Goal: Task Accomplishment & Management: Complete application form

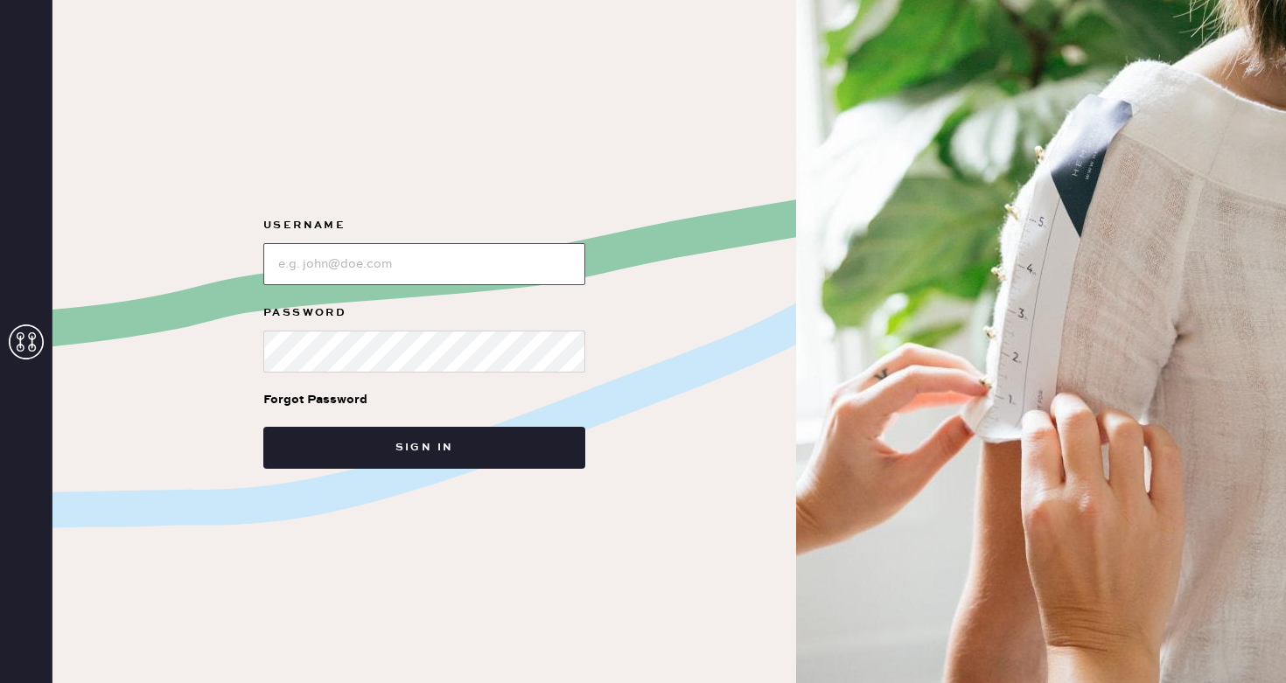
click at [448, 274] on input "loginName" at bounding box center [424, 264] width 322 height 42
type input "reformationsoho"
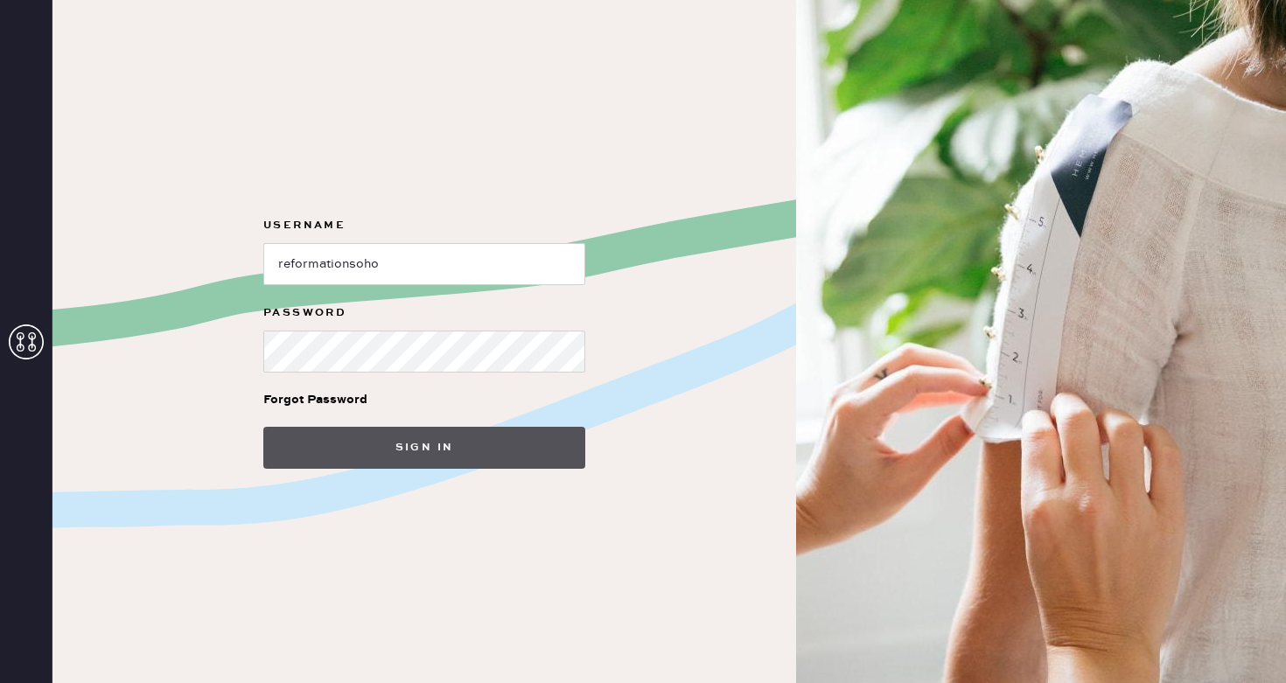
click at [405, 447] on button "Sign in" at bounding box center [424, 448] width 322 height 42
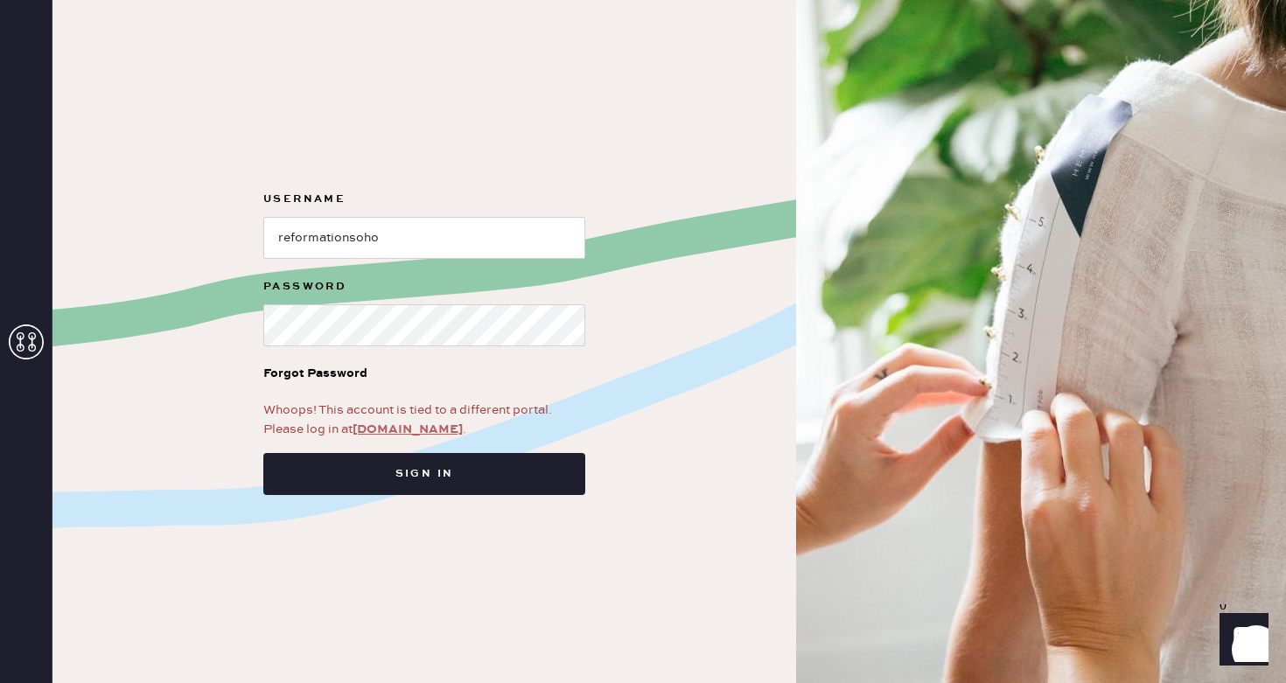
click at [409, 429] on link "app.hemster.co" at bounding box center [408, 430] width 110 height 16
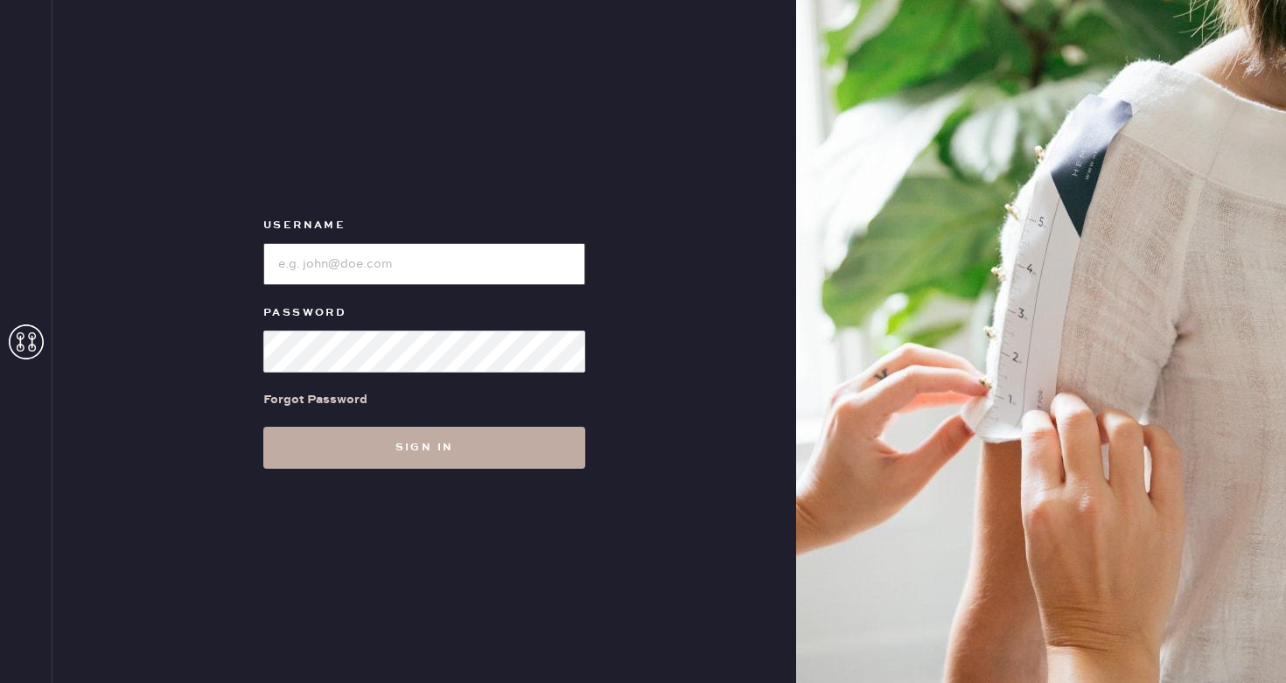
type input "reformationsoho"
click at [402, 462] on button "Sign in" at bounding box center [424, 448] width 322 height 42
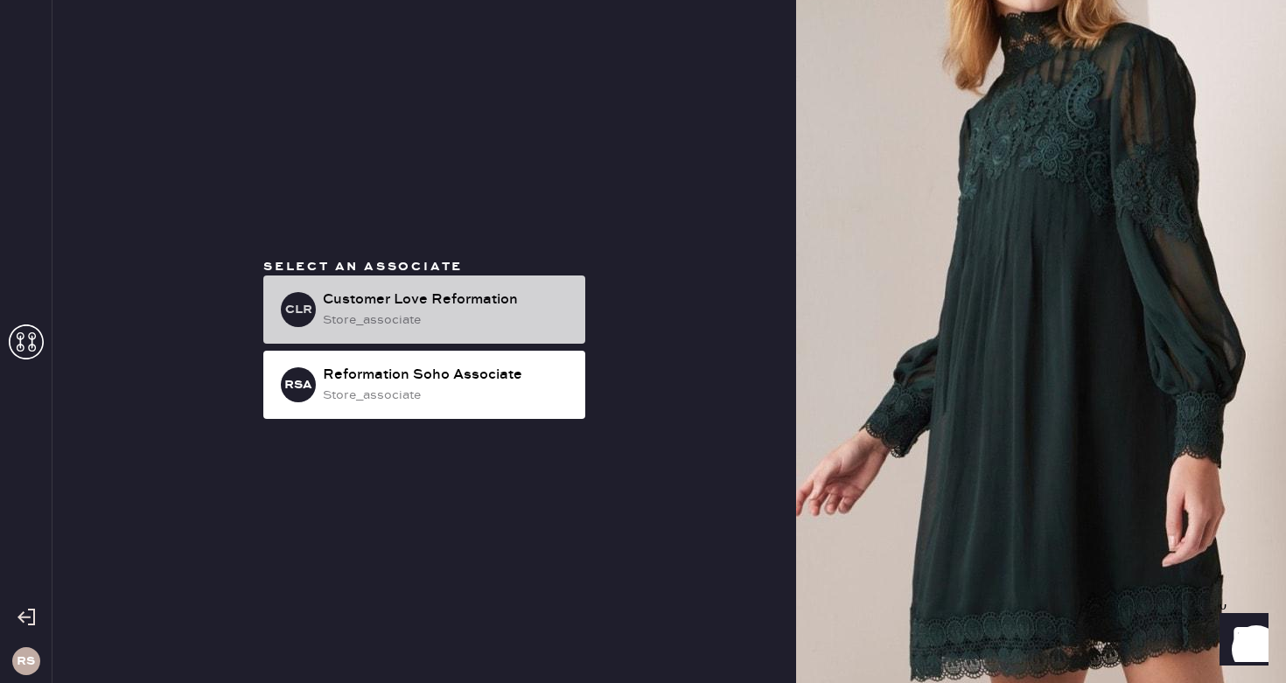
click at [421, 306] on div "Customer Love Reformation" at bounding box center [447, 300] width 249 height 21
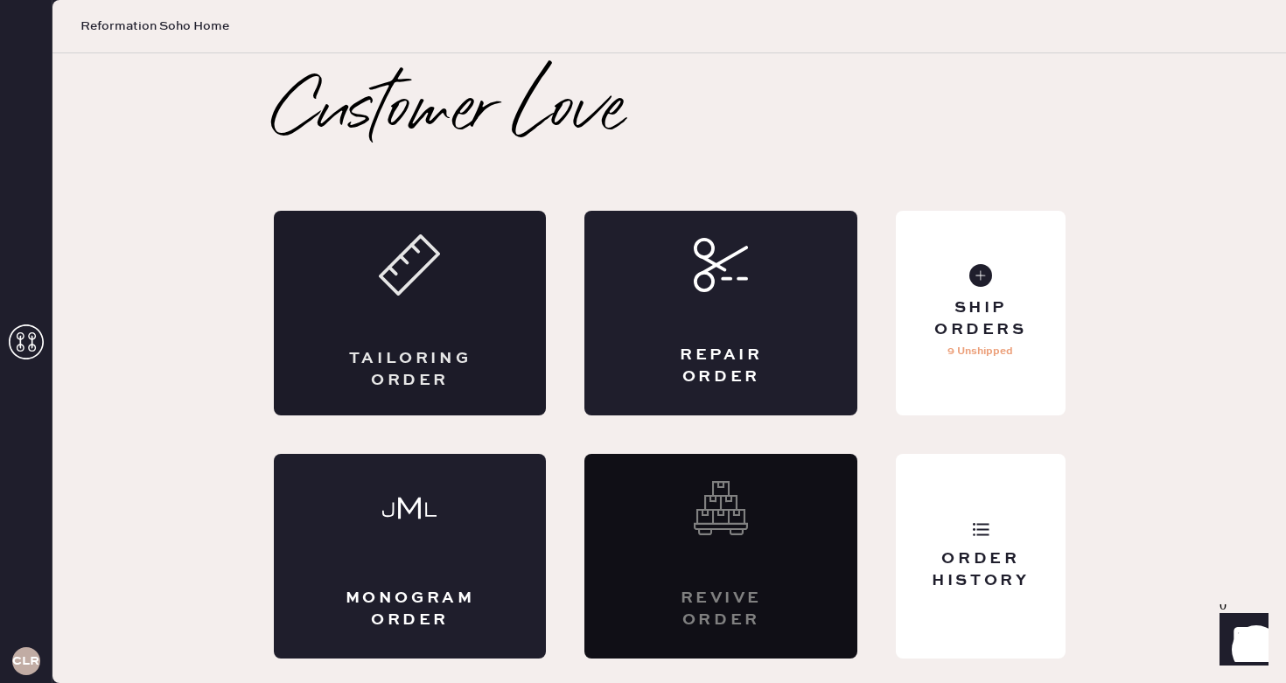
click at [397, 319] on div "Tailoring Order" at bounding box center [410, 313] width 273 height 205
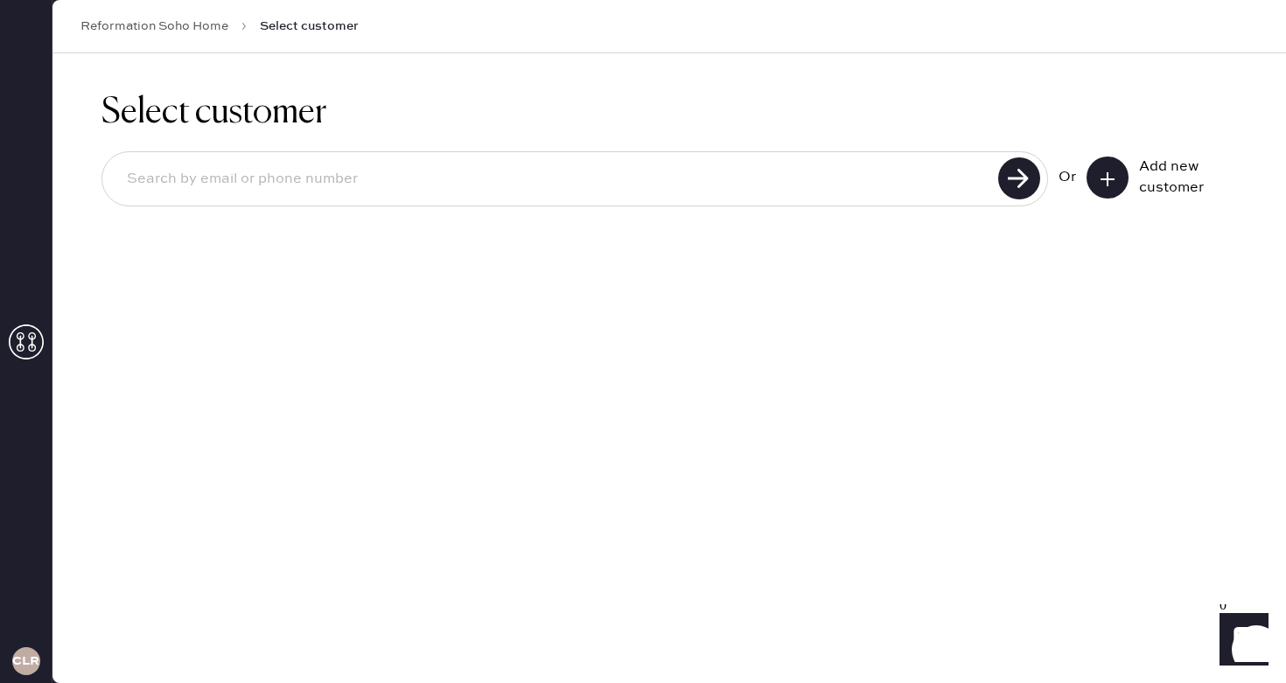
click at [644, 172] on input at bounding box center [553, 179] width 880 height 40
type input "[EMAIL_ADDRESS][PERSON_NAME][DOMAIN_NAME]"
click at [1027, 173] on use at bounding box center [1019, 179] width 42 height 42
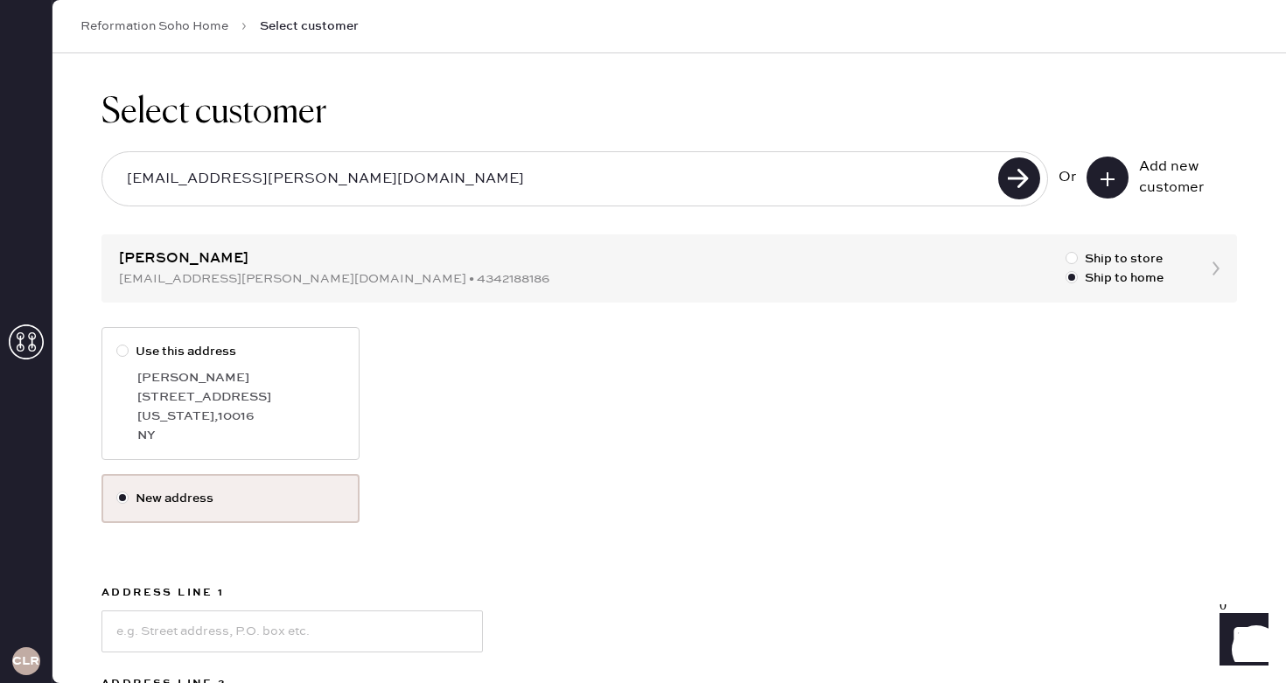
click at [128, 384] on label "Use this address [PERSON_NAME][GEOGRAPHIC_DATA][STREET_ADDRESS][US_STATE]" at bounding box center [231, 393] width 258 height 133
click at [117, 343] on input "Use this address" at bounding box center [116, 342] width 1 height 1
radio input "true"
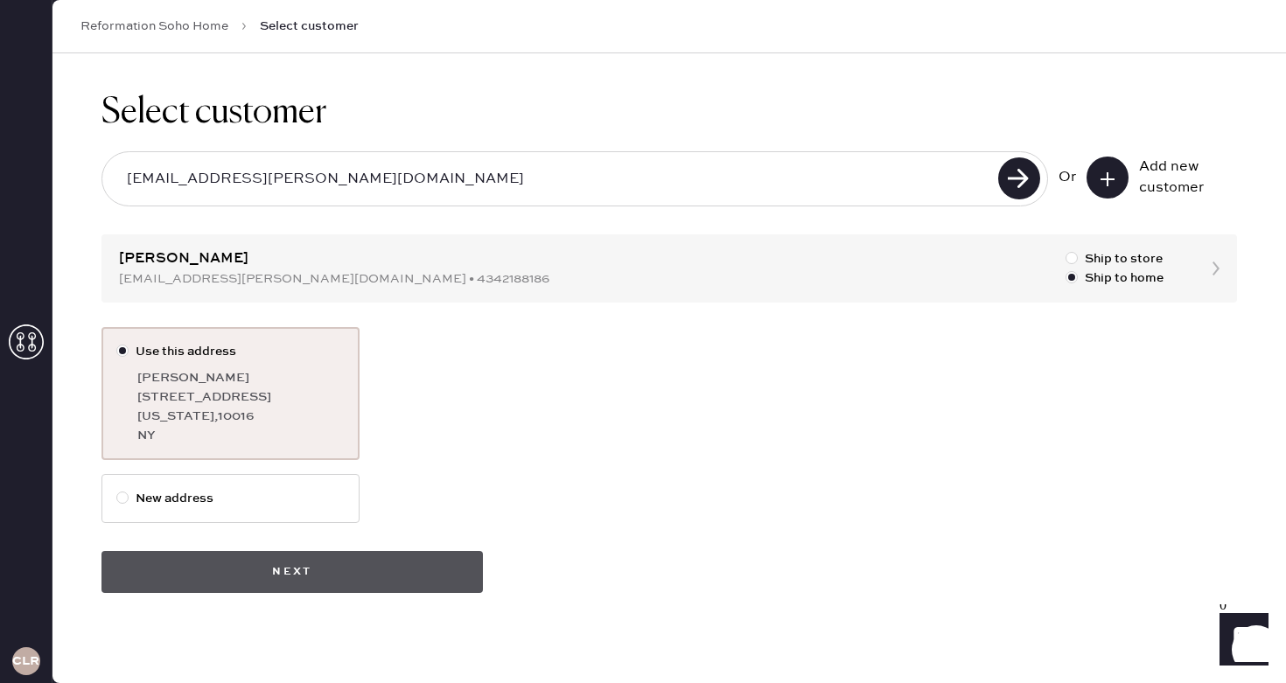
click at [341, 588] on button "Next" at bounding box center [293, 572] width 382 height 42
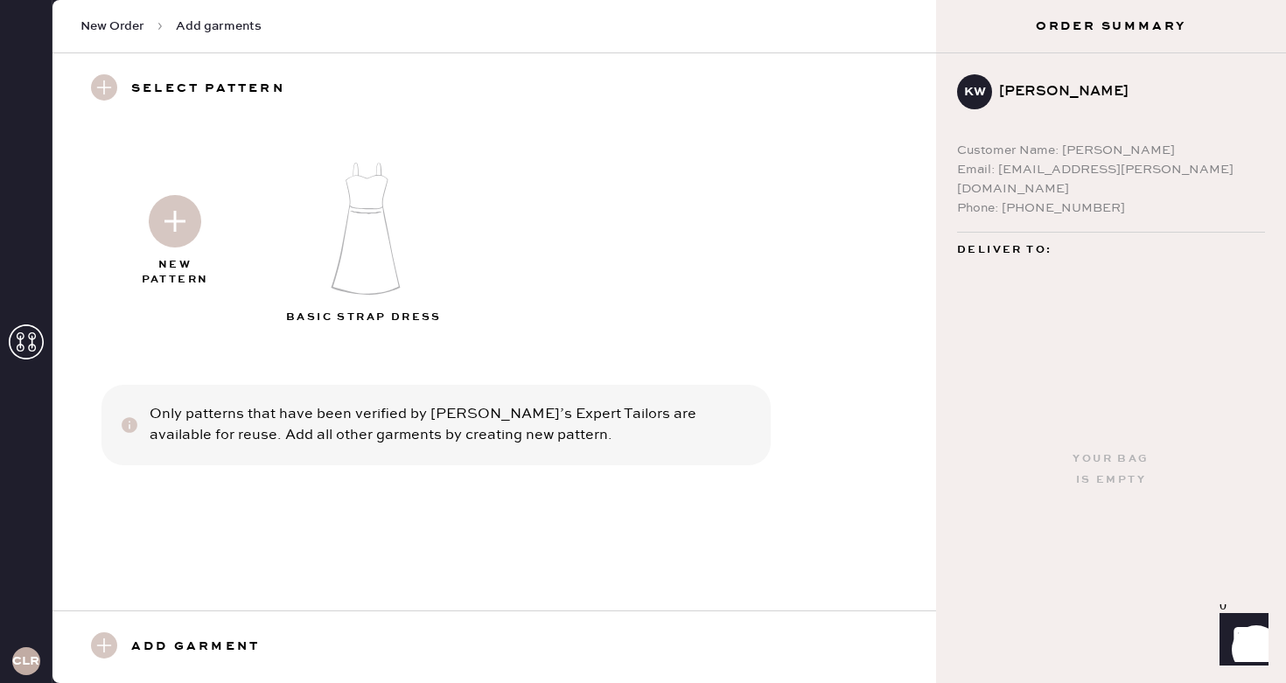
click at [363, 250] on img at bounding box center [365, 228] width 189 height 151
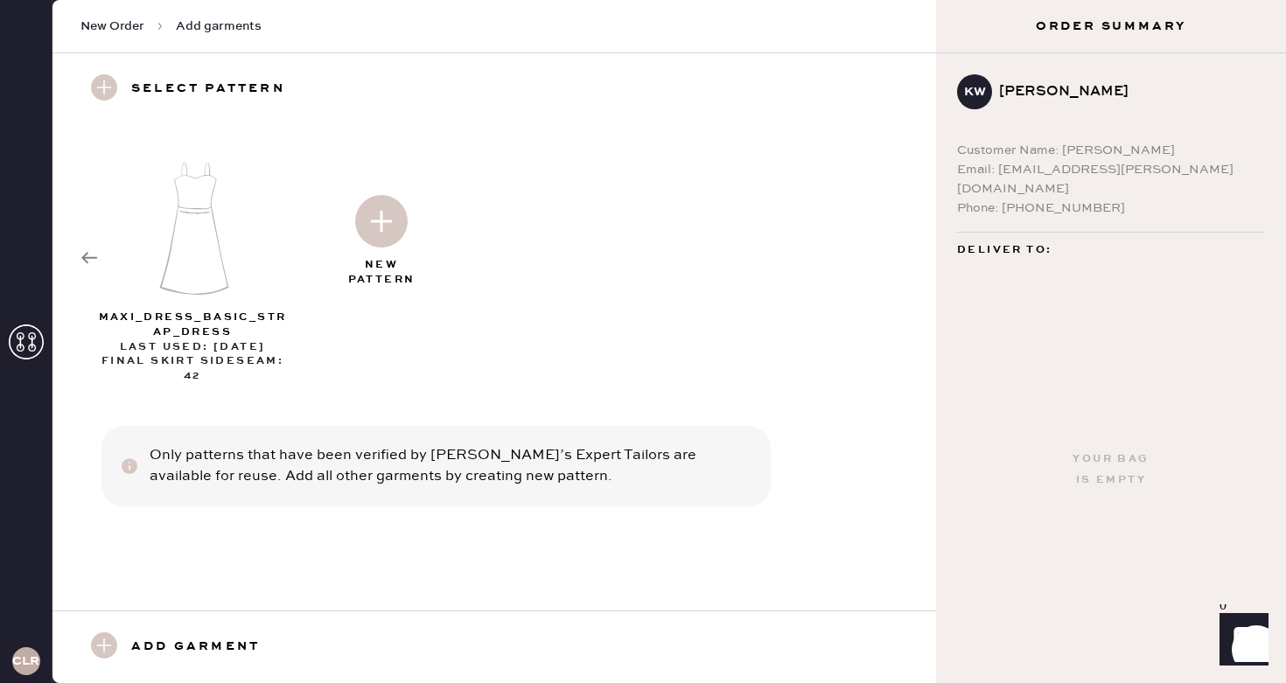
click at [91, 258] on icon at bounding box center [90, 258] width 18 height 18
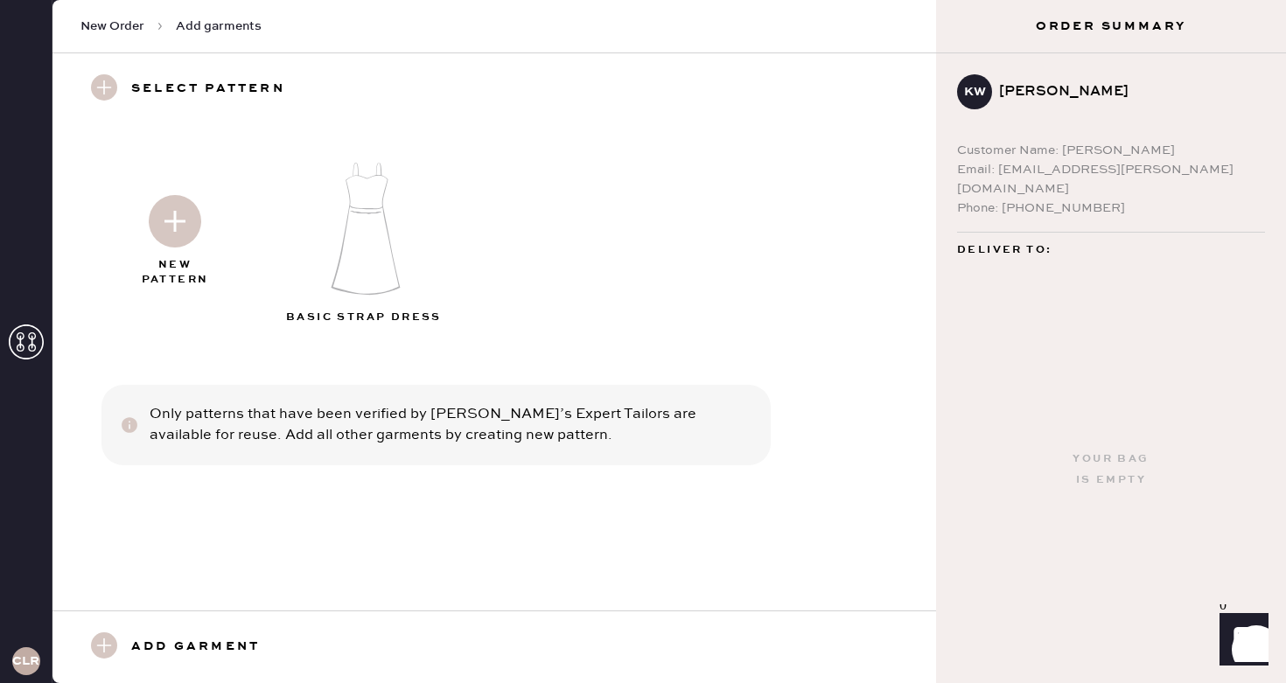
click at [187, 230] on img at bounding box center [175, 221] width 53 height 53
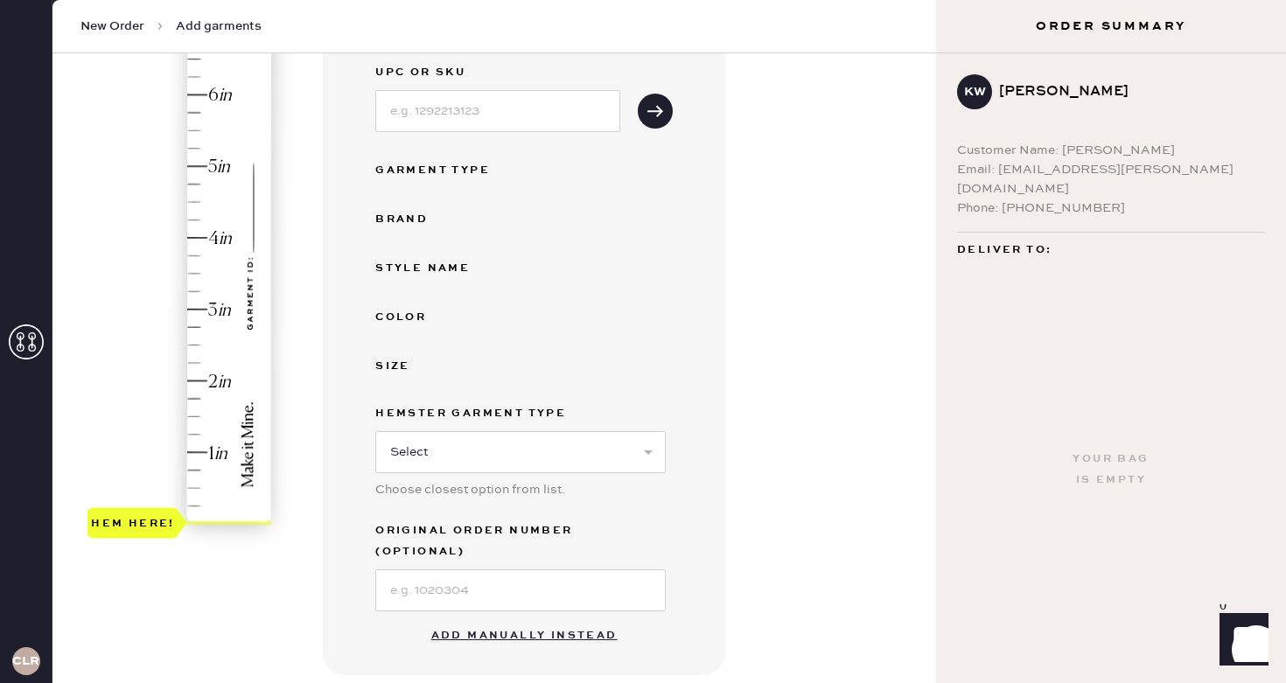
scroll to position [252, 0]
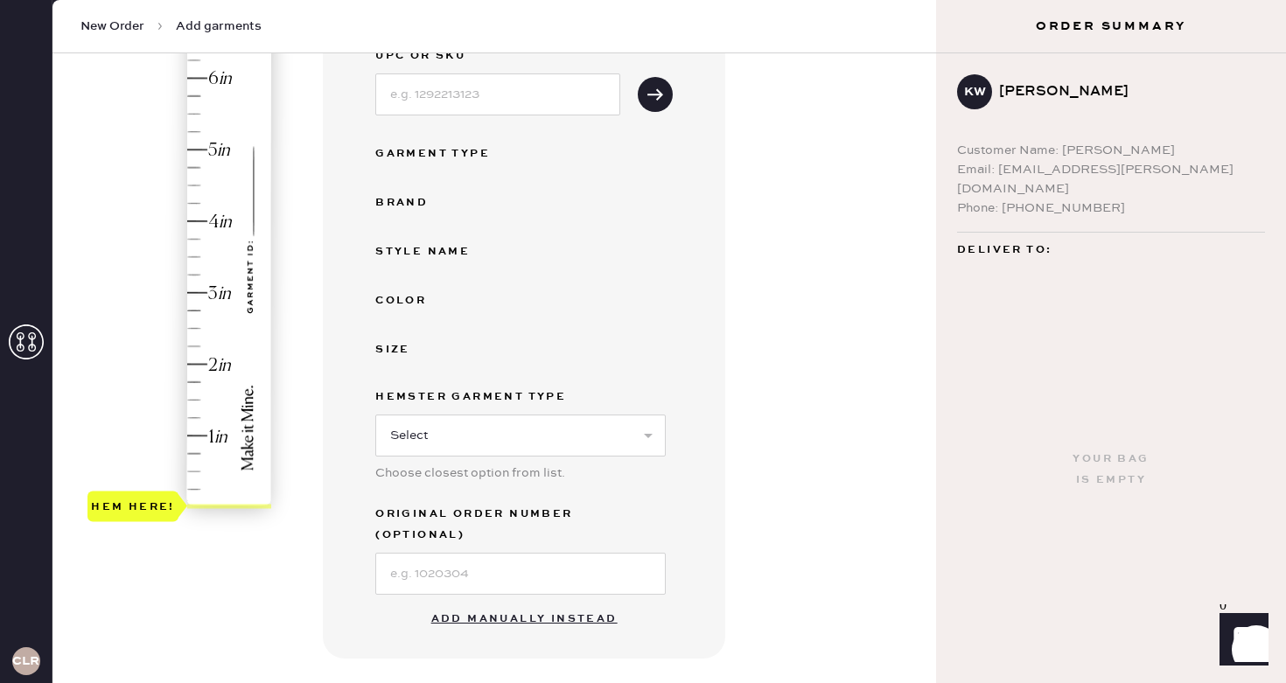
click at [469, 151] on div "Garment Type" at bounding box center [445, 154] width 140 height 21
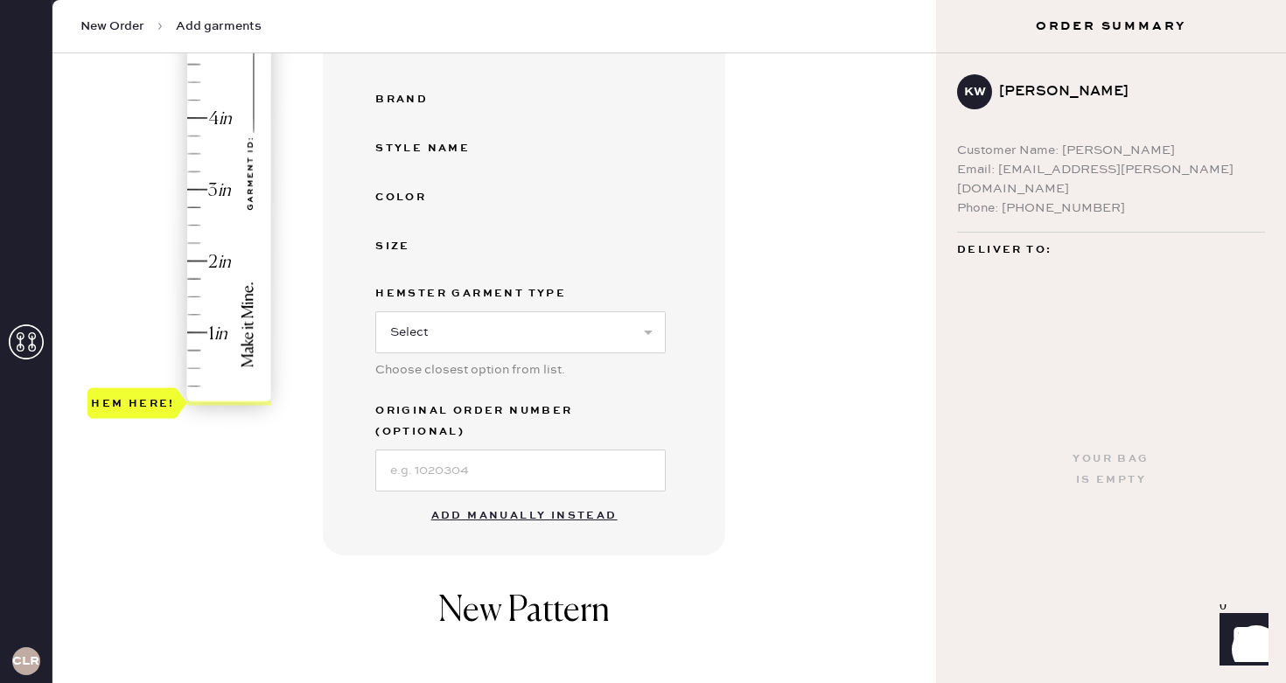
scroll to position [356, 0]
click at [554, 498] on button "Add manually instead" at bounding box center [524, 515] width 207 height 35
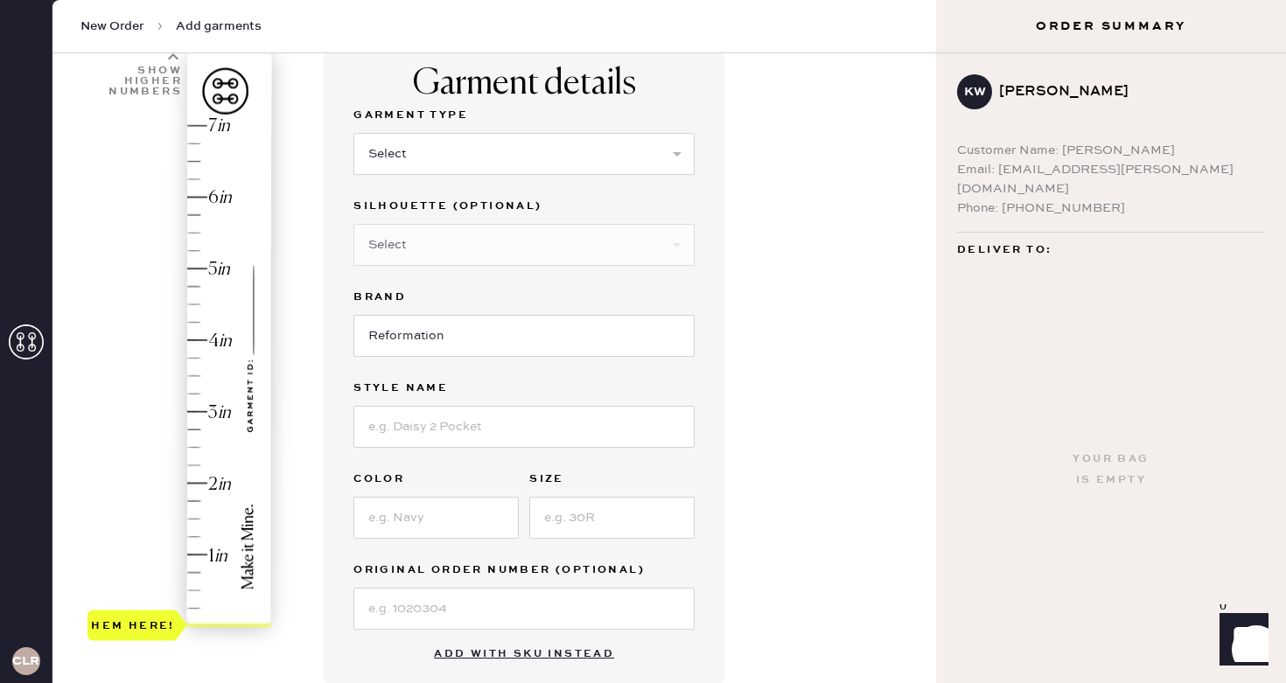
scroll to position [77, 0]
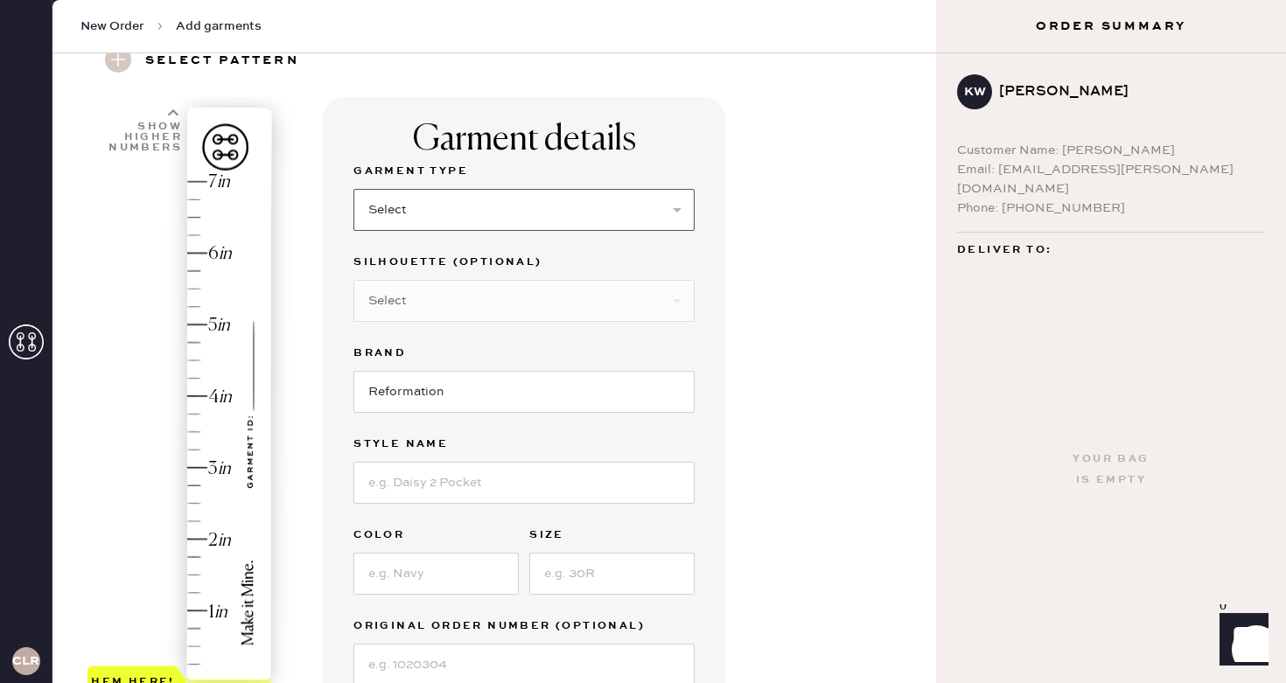
click at [447, 216] on select "Select Basic Skirt Jeans Leggings Pants Shorts Basic Sleeved Dress Basic Sleeve…" at bounding box center [524, 210] width 341 height 42
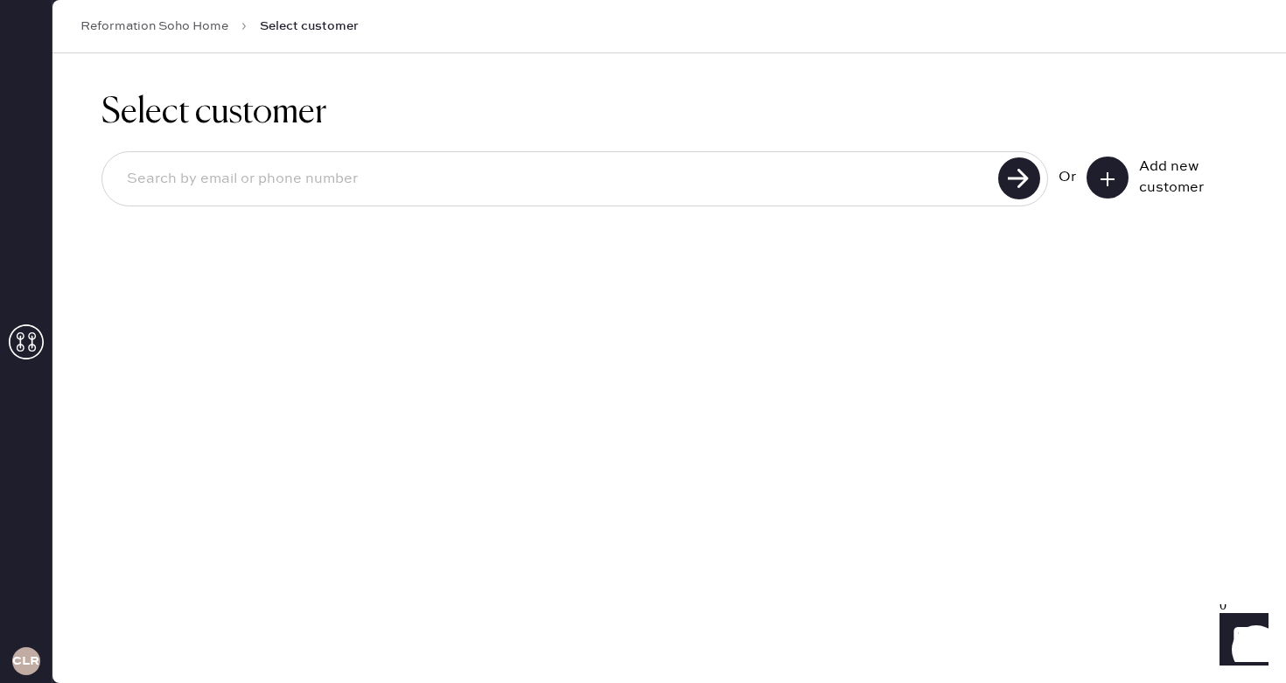
click at [670, 166] on input at bounding box center [553, 179] width 880 height 40
type input "w"
click at [287, 189] on input "w" at bounding box center [553, 179] width 880 height 40
type input "[EMAIL_ADDRESS][PERSON_NAME][DOMAIN_NAME]"
click at [1012, 207] on div "[EMAIL_ADDRESS][PERSON_NAME][DOMAIN_NAME] Or Add new customer" at bounding box center [670, 181] width 1136 height 94
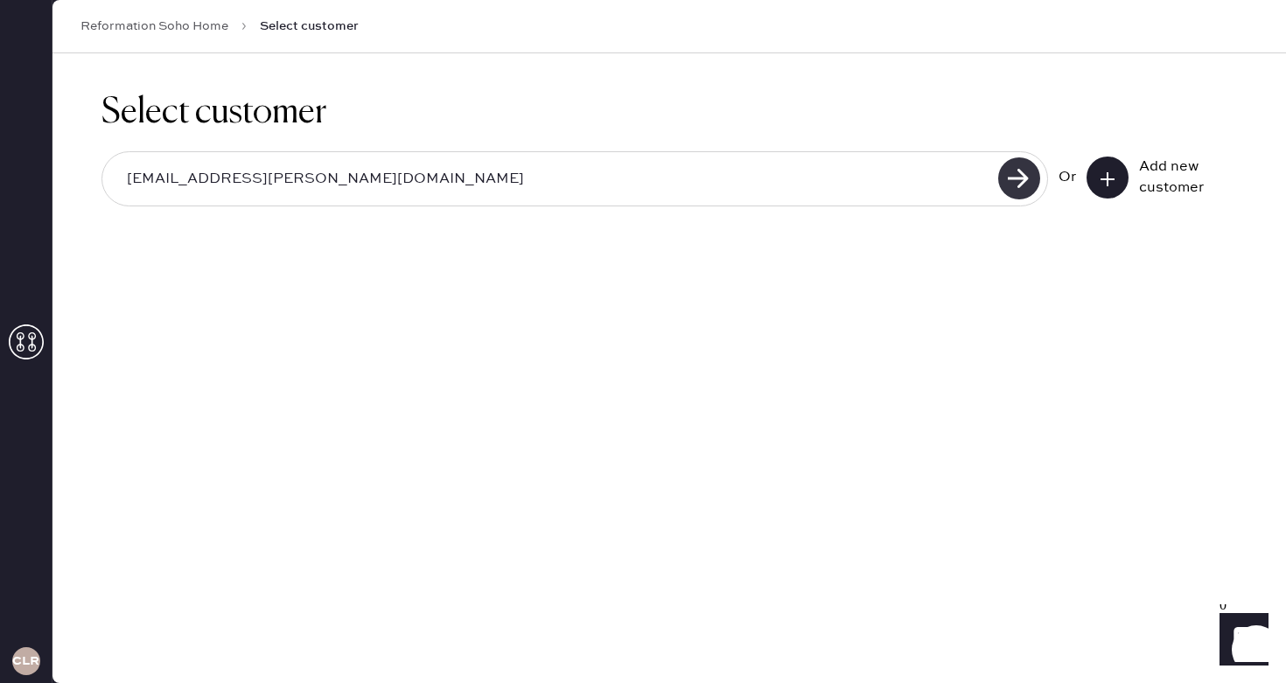
click at [1024, 181] on use at bounding box center [1019, 179] width 42 height 42
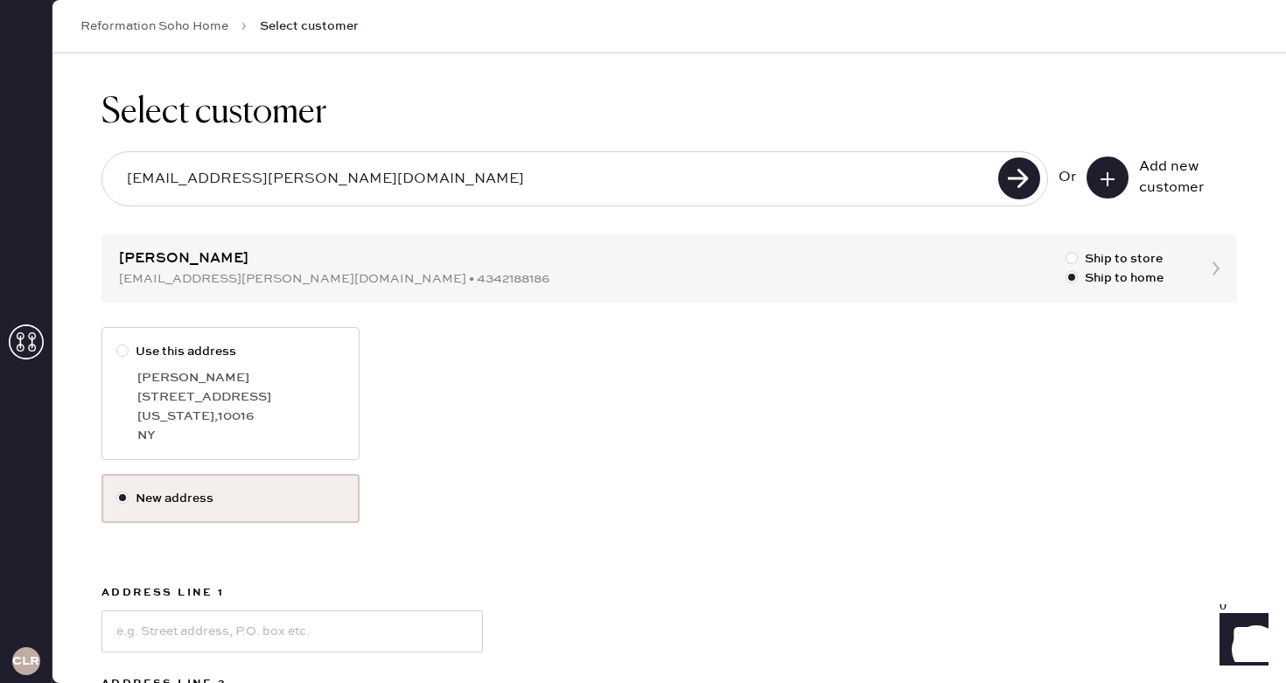
click at [131, 347] on div at bounding box center [125, 351] width 19 height 19
click at [117, 343] on input "Use this address" at bounding box center [116, 342] width 1 height 1
radio input "true"
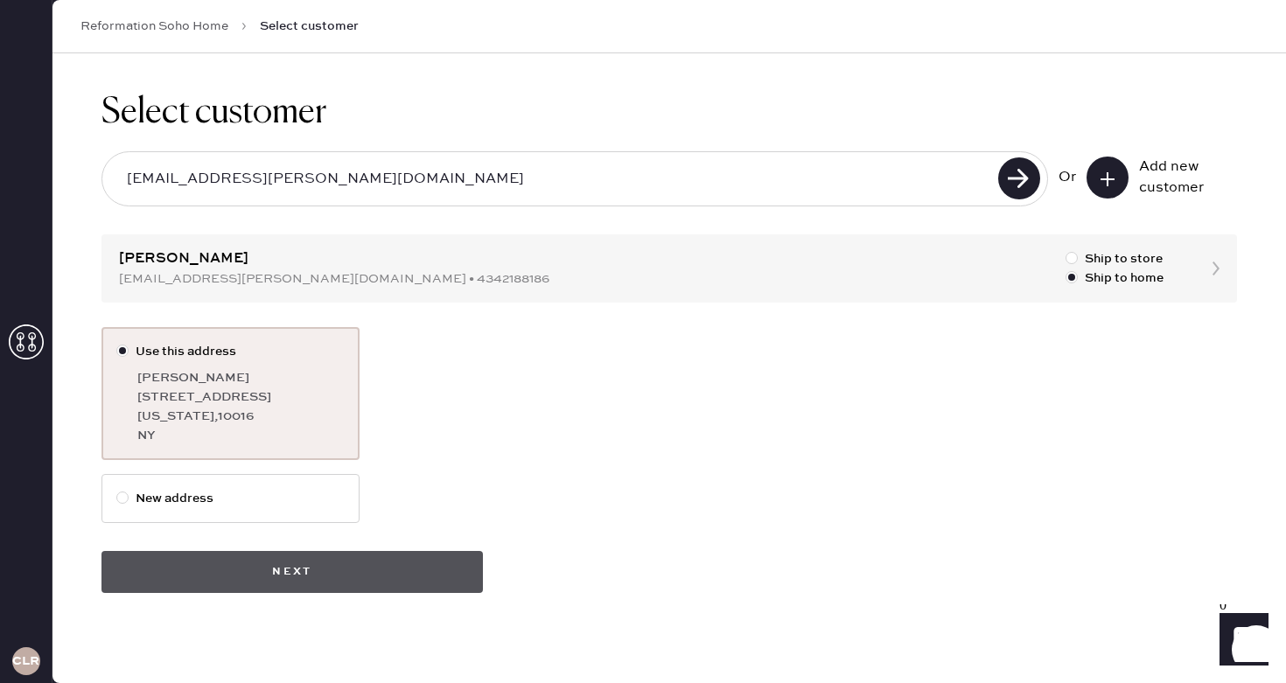
click at [341, 563] on button "Next" at bounding box center [293, 572] width 382 height 42
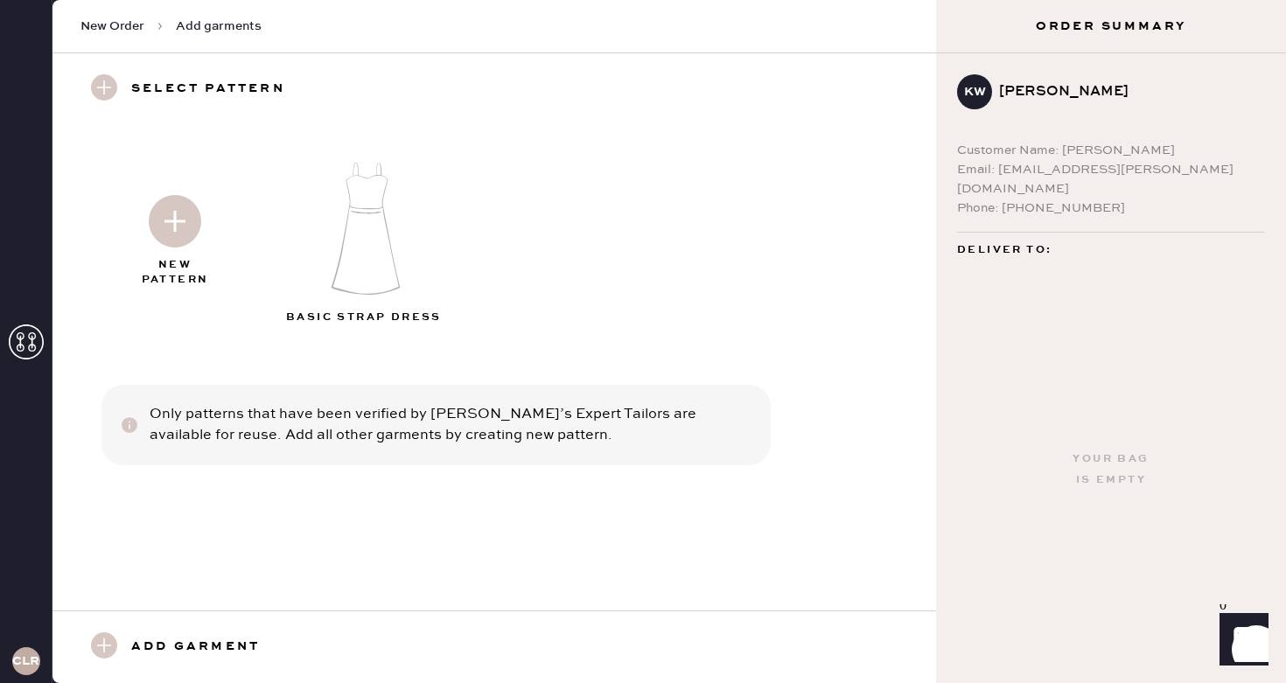
click at [346, 244] on img at bounding box center [365, 228] width 189 height 151
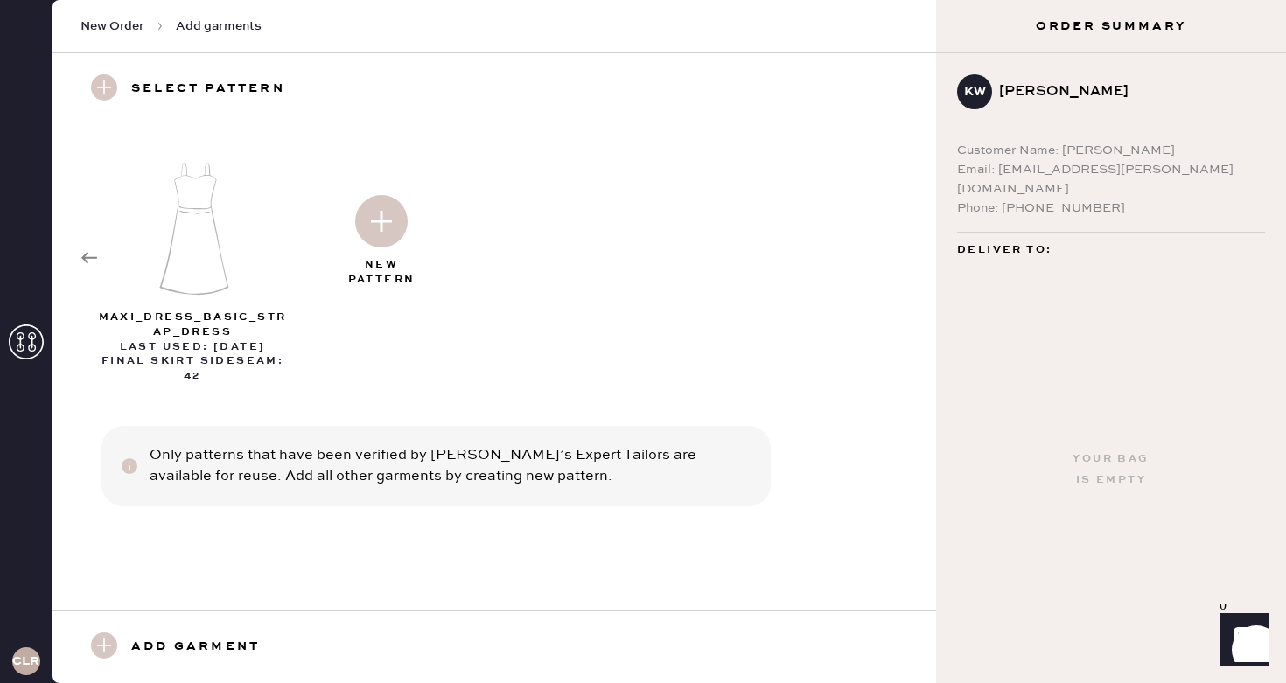
click at [94, 260] on icon at bounding box center [90, 258] width 18 height 18
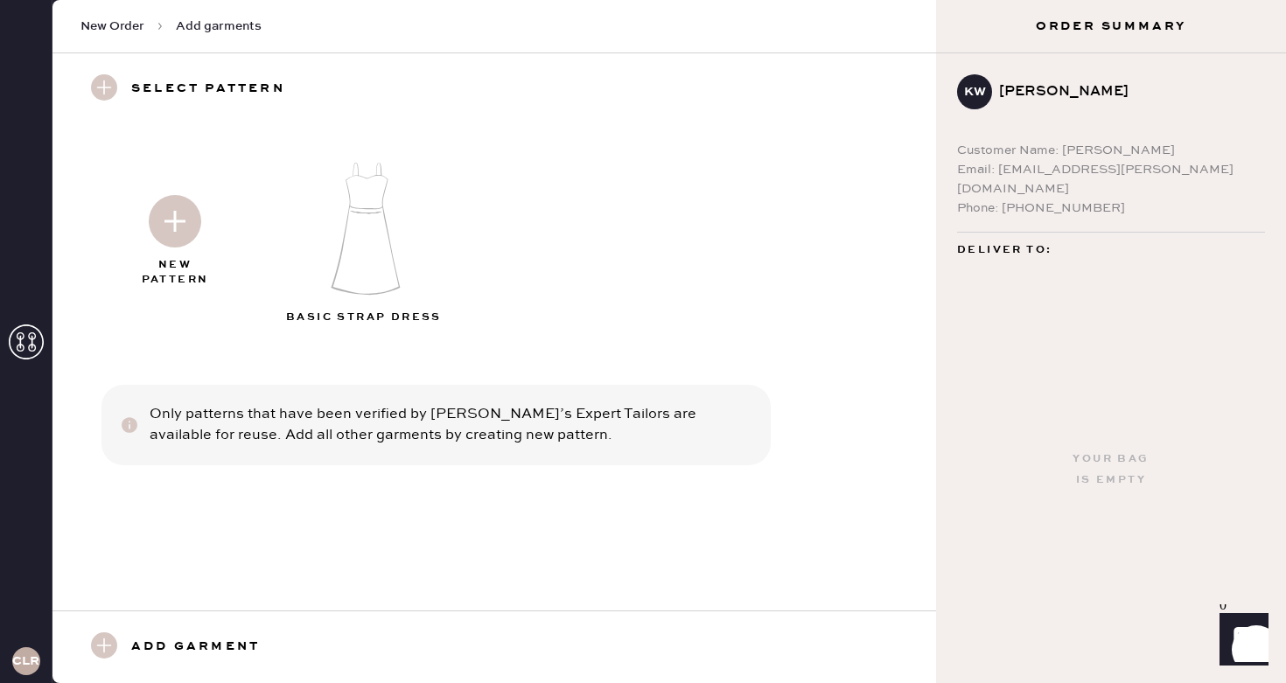
click at [188, 221] on img at bounding box center [175, 221] width 53 height 53
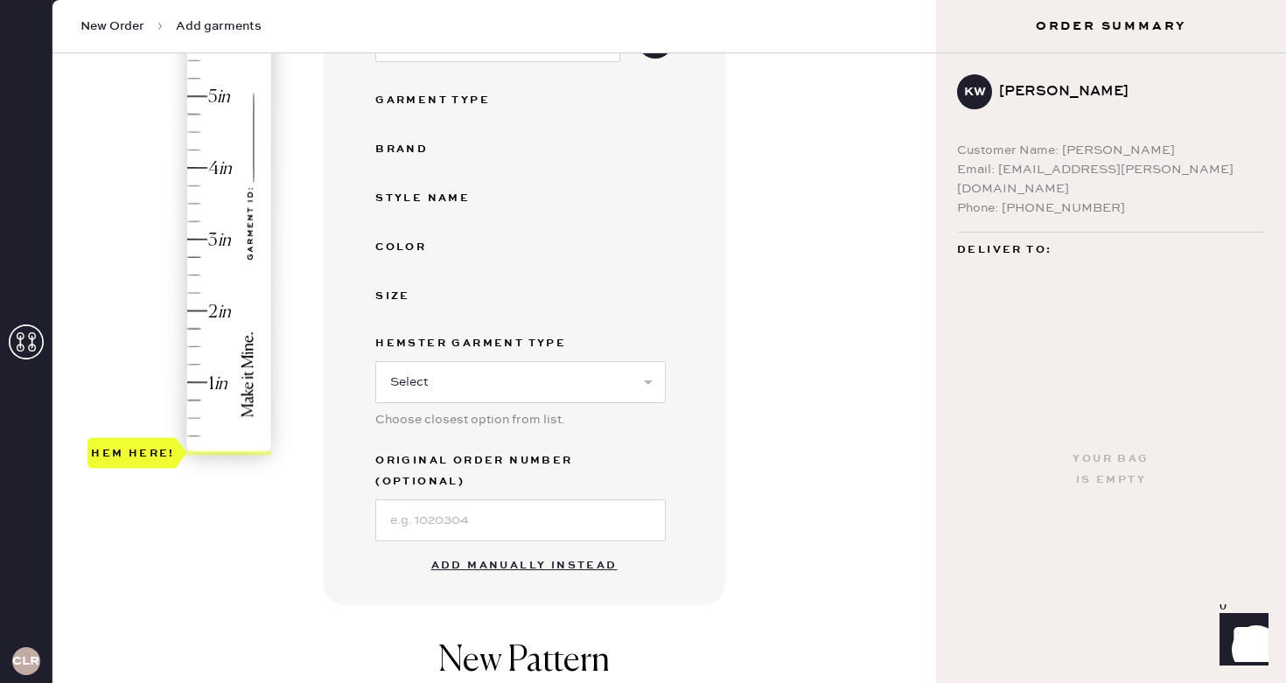
scroll to position [307, 0]
click at [529, 547] on button "Add manually instead" at bounding box center [524, 564] width 207 height 35
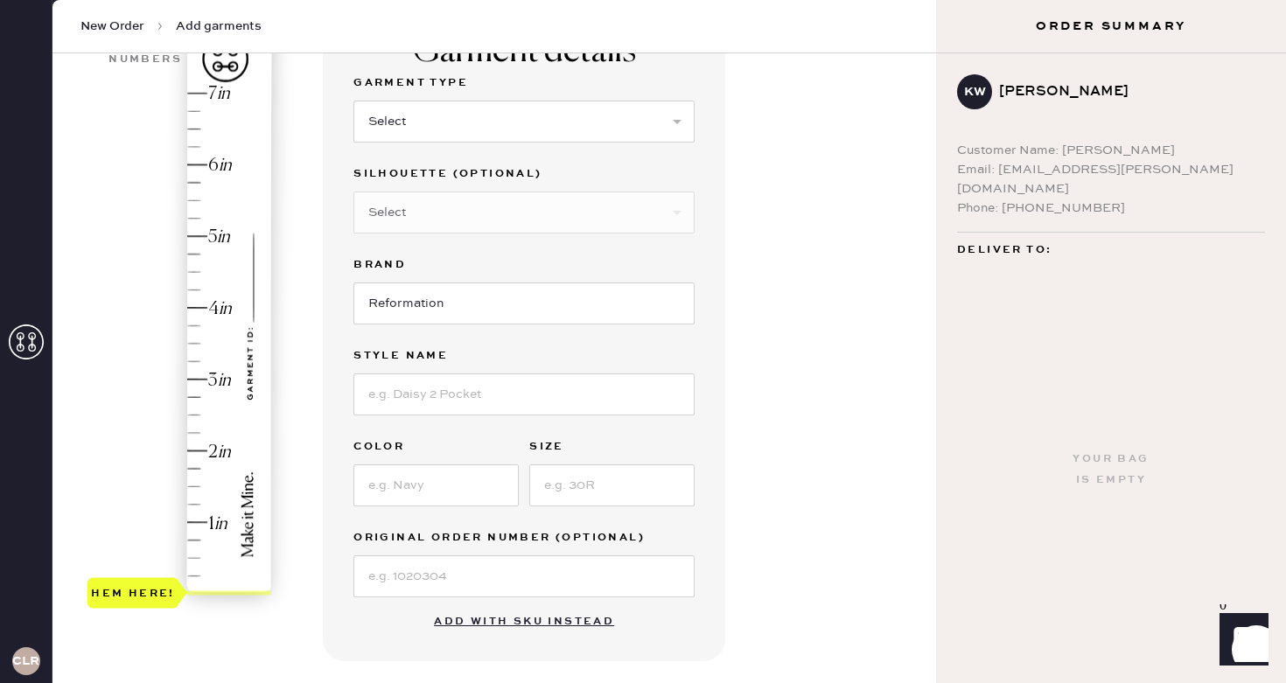
scroll to position [162, 0]
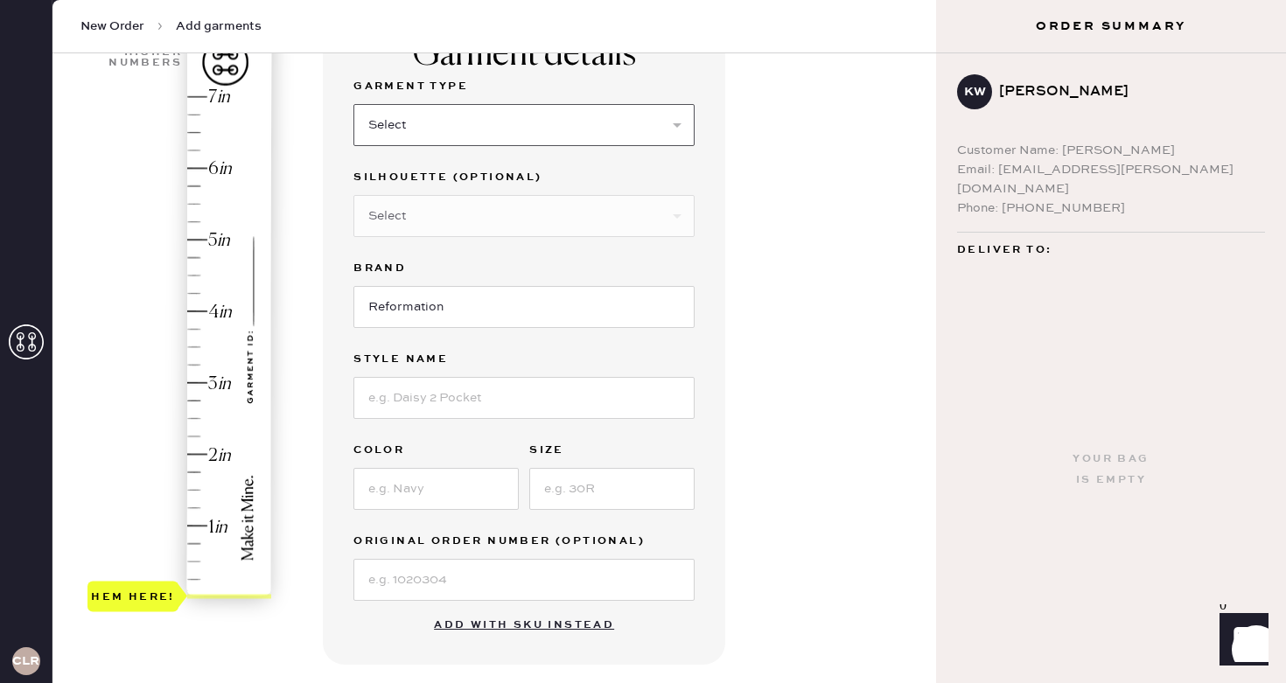
click at [464, 126] on select "Select Basic Skirt Jeans Leggings Pants Shorts Basic Sleeved Dress Basic Sleeve…" at bounding box center [524, 125] width 341 height 42
select select "6"
click at [354, 104] on select "Select Basic Skirt Jeans Leggings Pants Shorts Basic Sleeved Dress Basic Sleeve…" at bounding box center [524, 125] width 341 height 42
click at [459, 208] on select "Select Maxi Dress Midi Dress Mini Dress Other" at bounding box center [524, 216] width 341 height 42
select select "39"
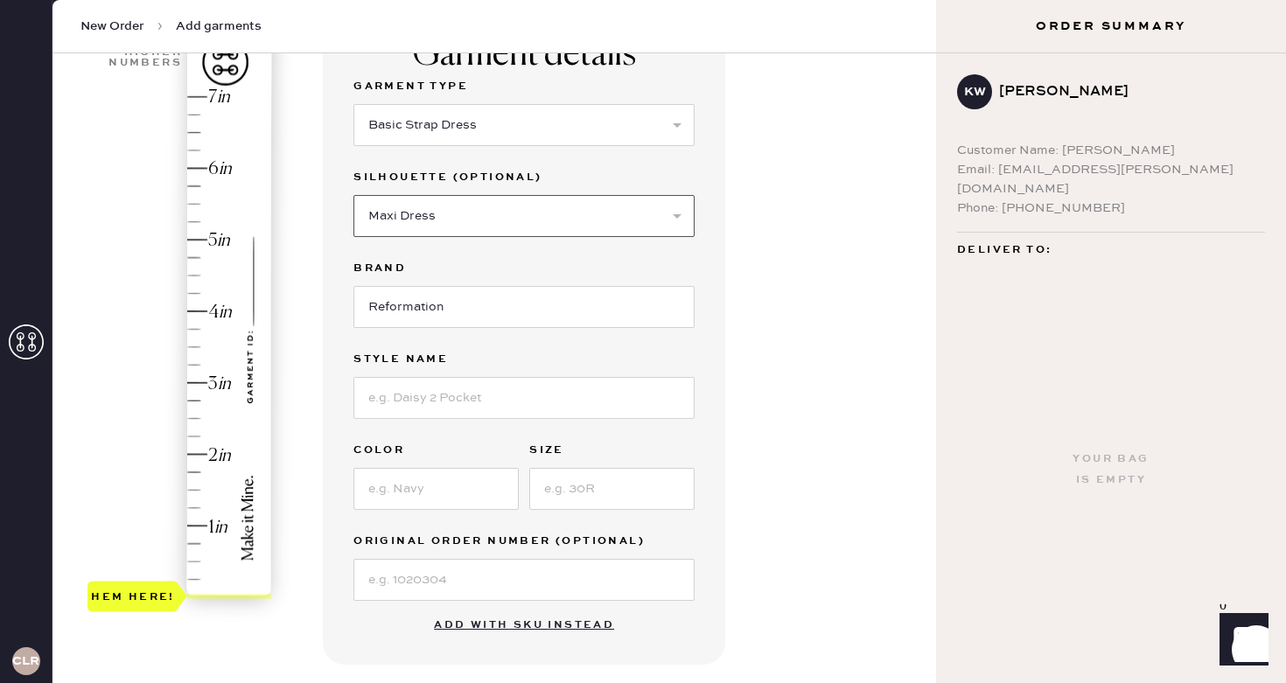
click at [354, 195] on select "Select Maxi Dress Midi Dress Mini Dress Other" at bounding box center [524, 216] width 341 height 42
click at [463, 305] on input "Reformation" at bounding box center [524, 307] width 341 height 42
click at [448, 399] on input at bounding box center [524, 398] width 341 height 42
type input "[PERSON_NAME]"
click at [457, 493] on input at bounding box center [436, 489] width 165 height 42
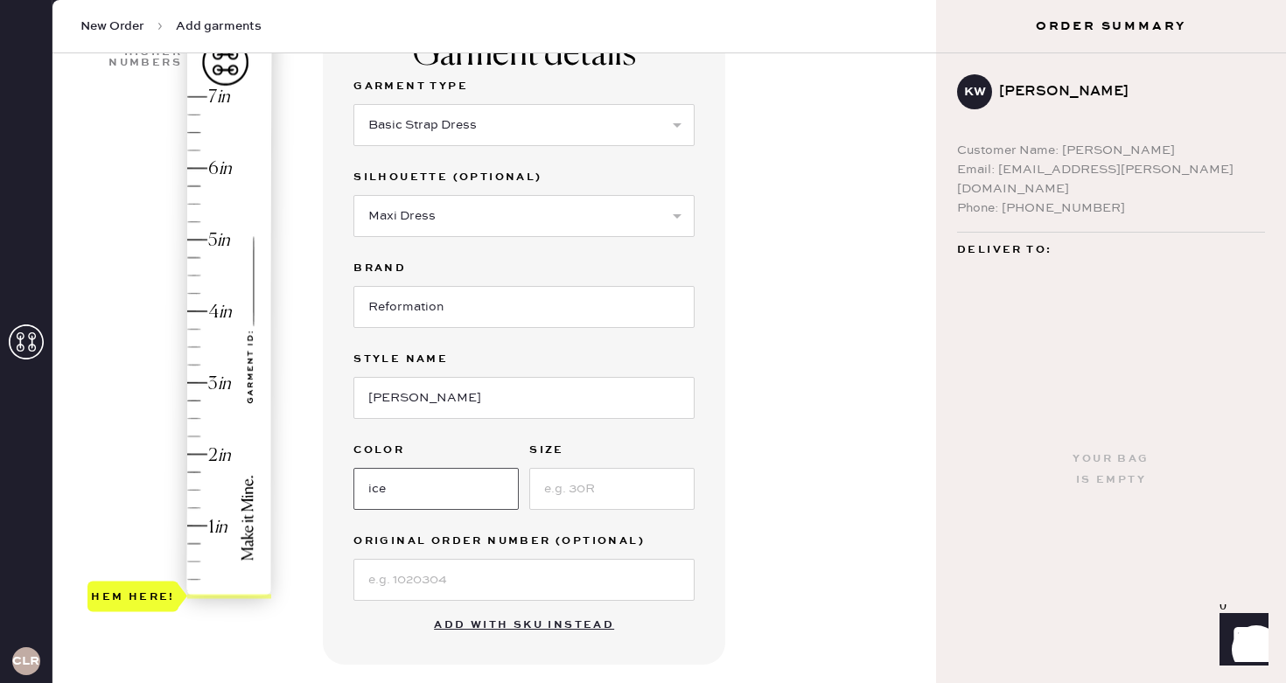
type input "ice"
click at [629, 472] on input at bounding box center [611, 489] width 165 height 42
type input "0"
click at [500, 585] on input at bounding box center [524, 580] width 341 height 42
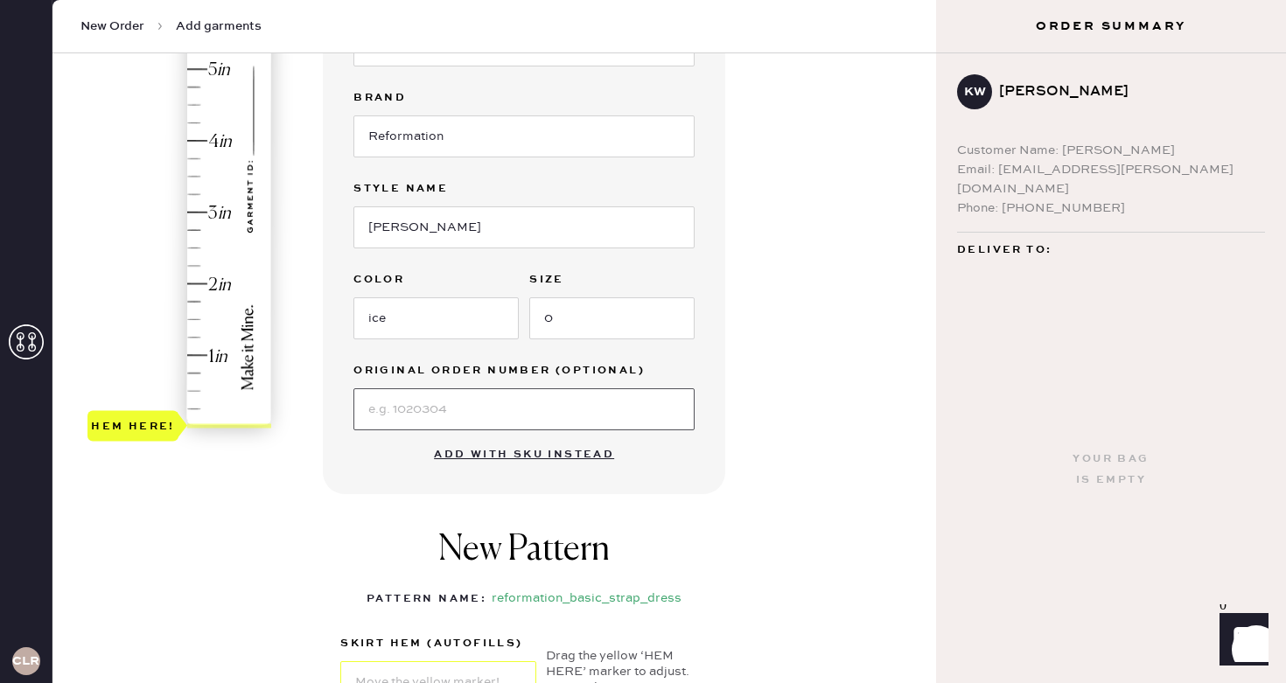
scroll to position [346, 0]
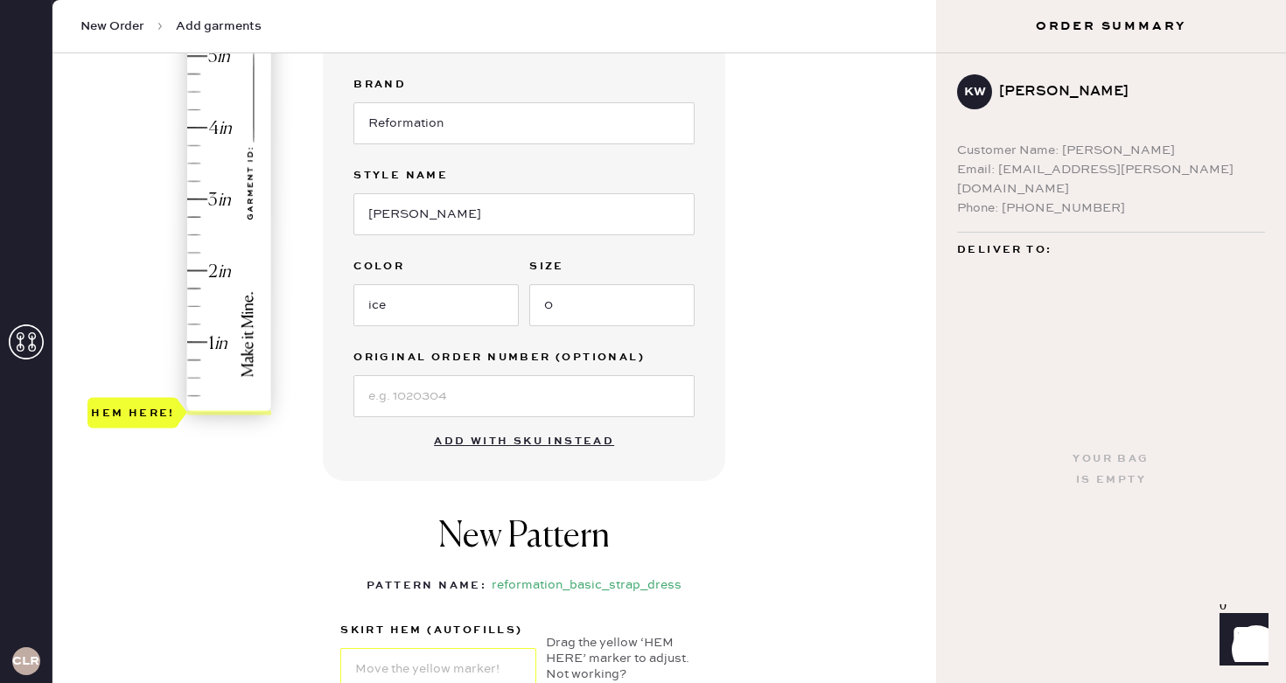
click at [333, 481] on div "New Pattern Pattern Name : reformation_basic_strap_dress 1 in 2 in 3 in 4 in Sh…" at bounding box center [524, 625] width 403 height 289
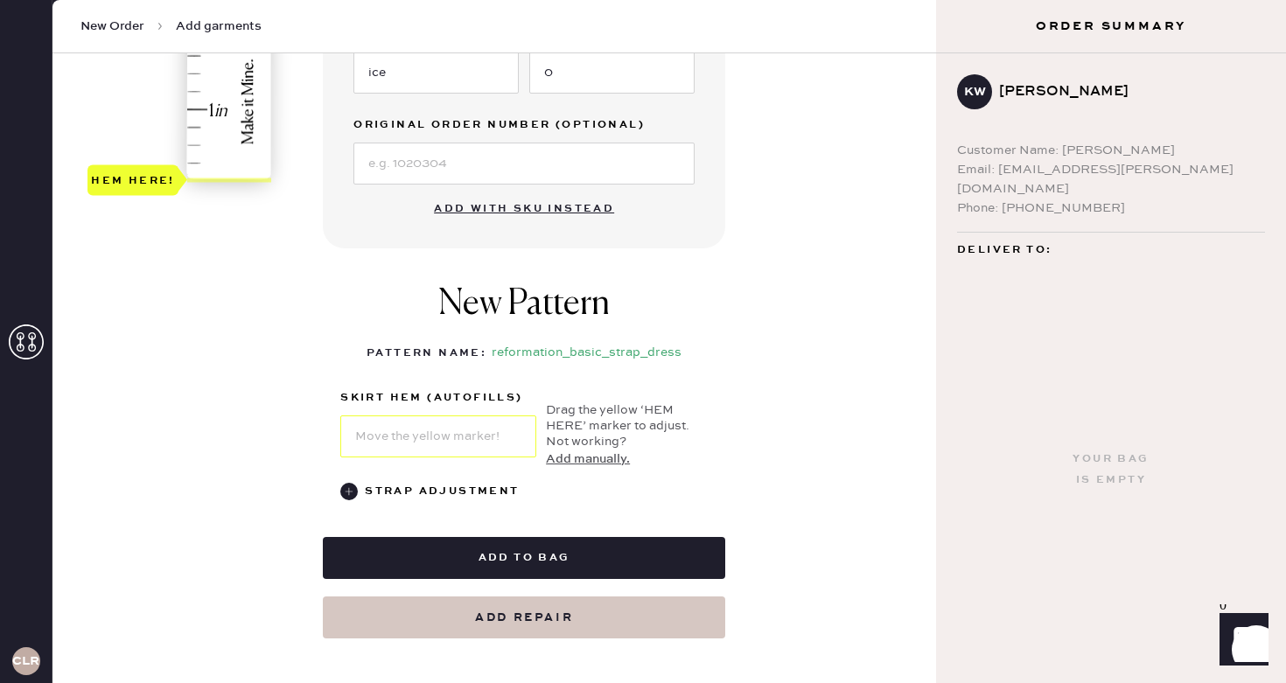
scroll to position [823, 0]
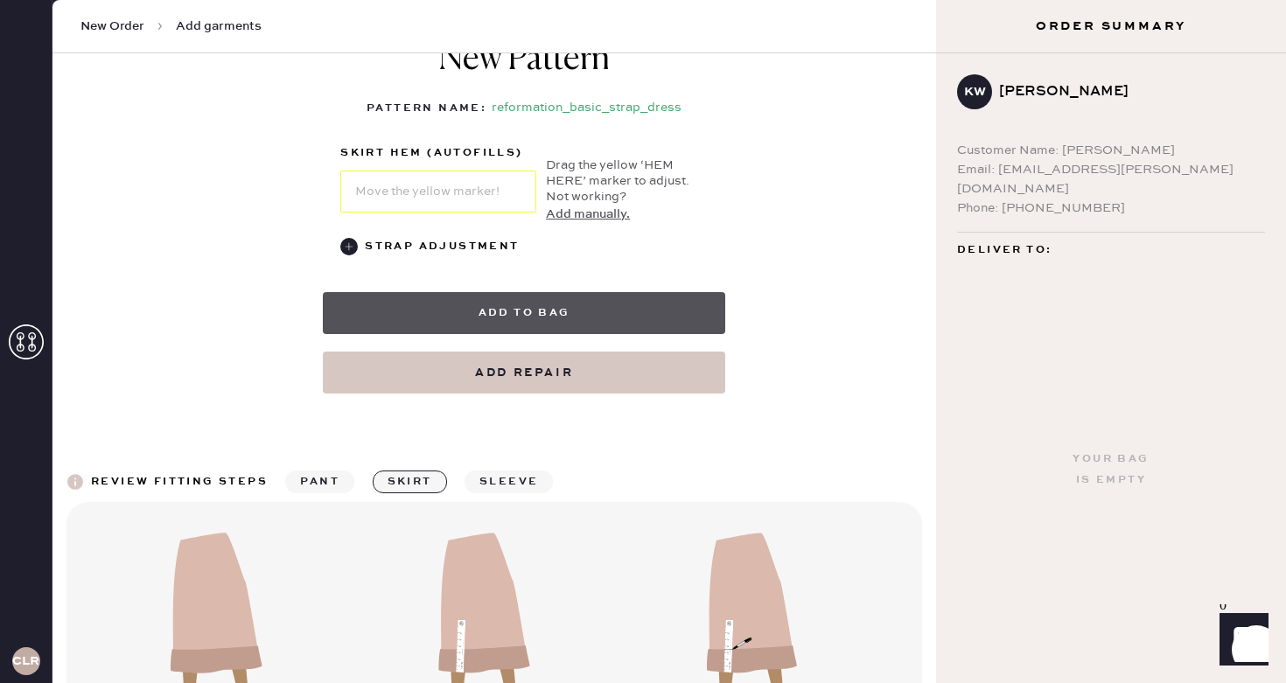
click at [563, 304] on button "Add to bag" at bounding box center [524, 313] width 403 height 42
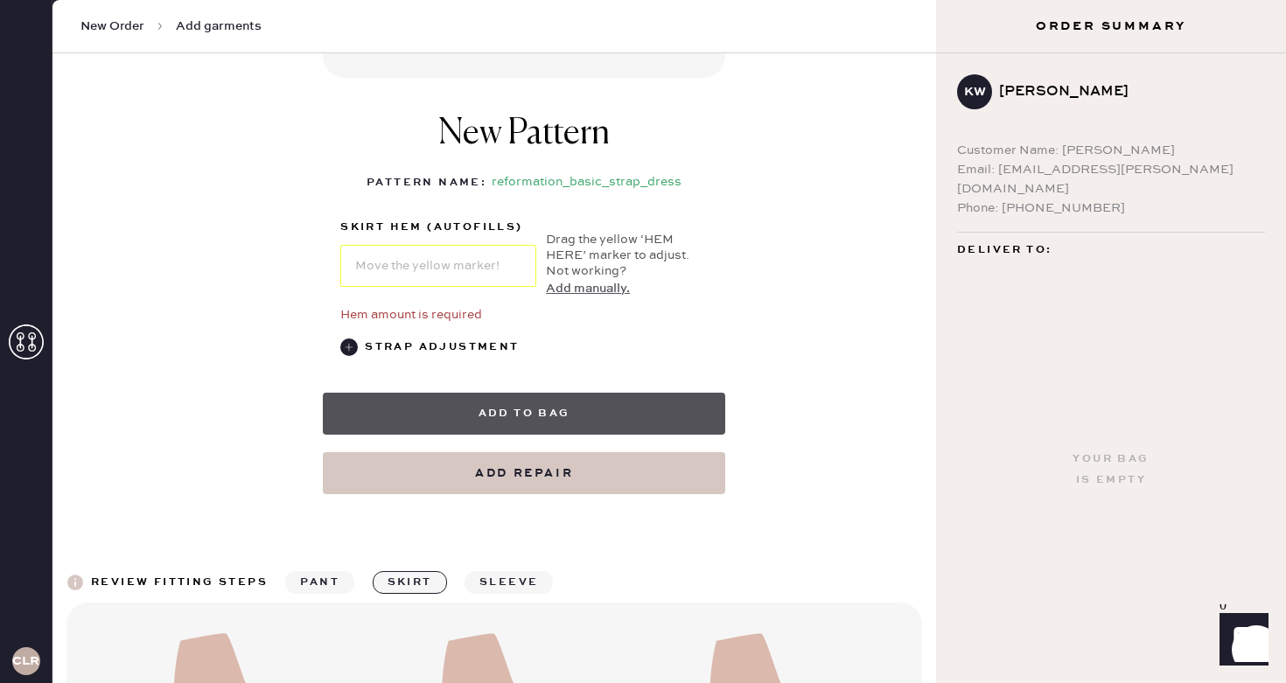
scroll to position [750, 0]
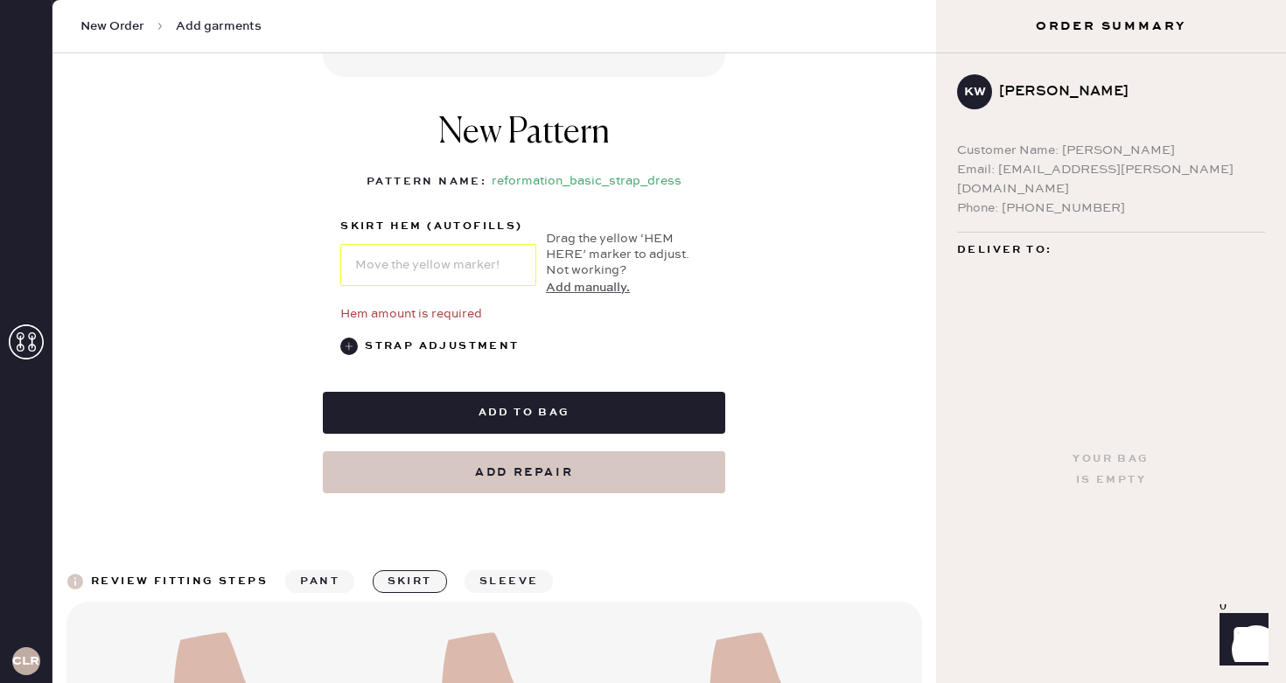
click at [542, 298] on div "skirt hem (autofills) Drag the yellow ‘HEM HERE’ marker to adjust. Not working?…" at bounding box center [524, 264] width 368 height 119
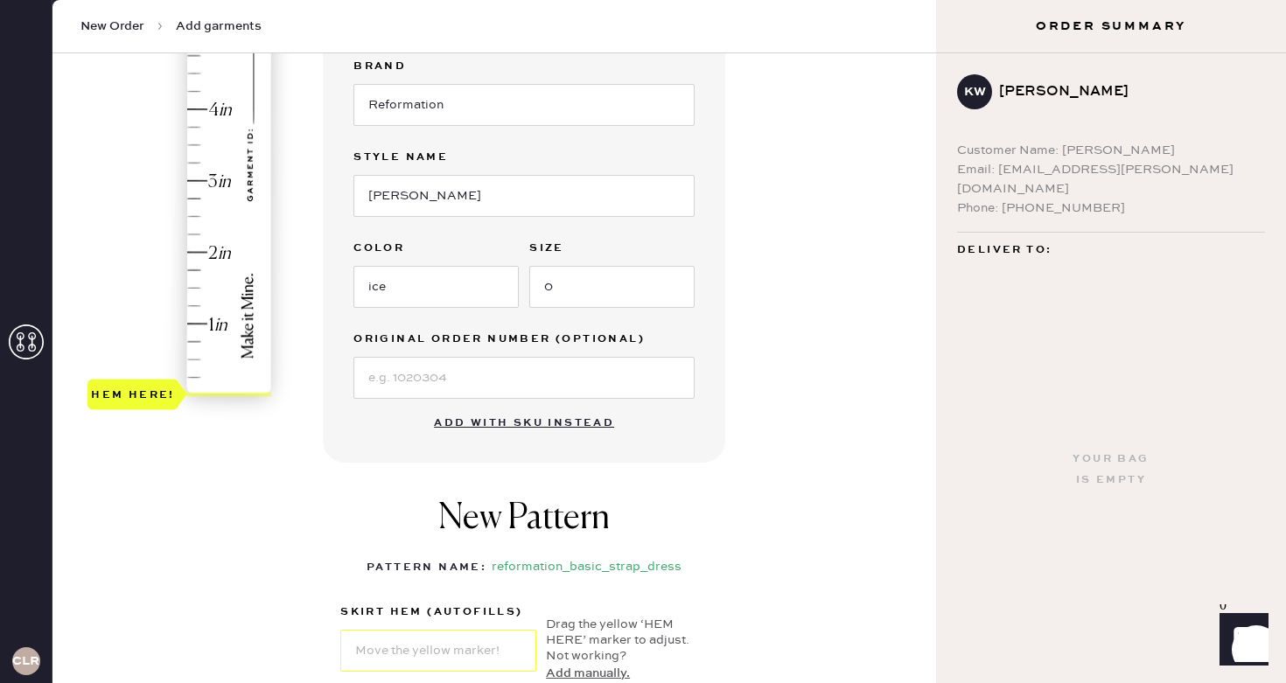
scroll to position [157, 0]
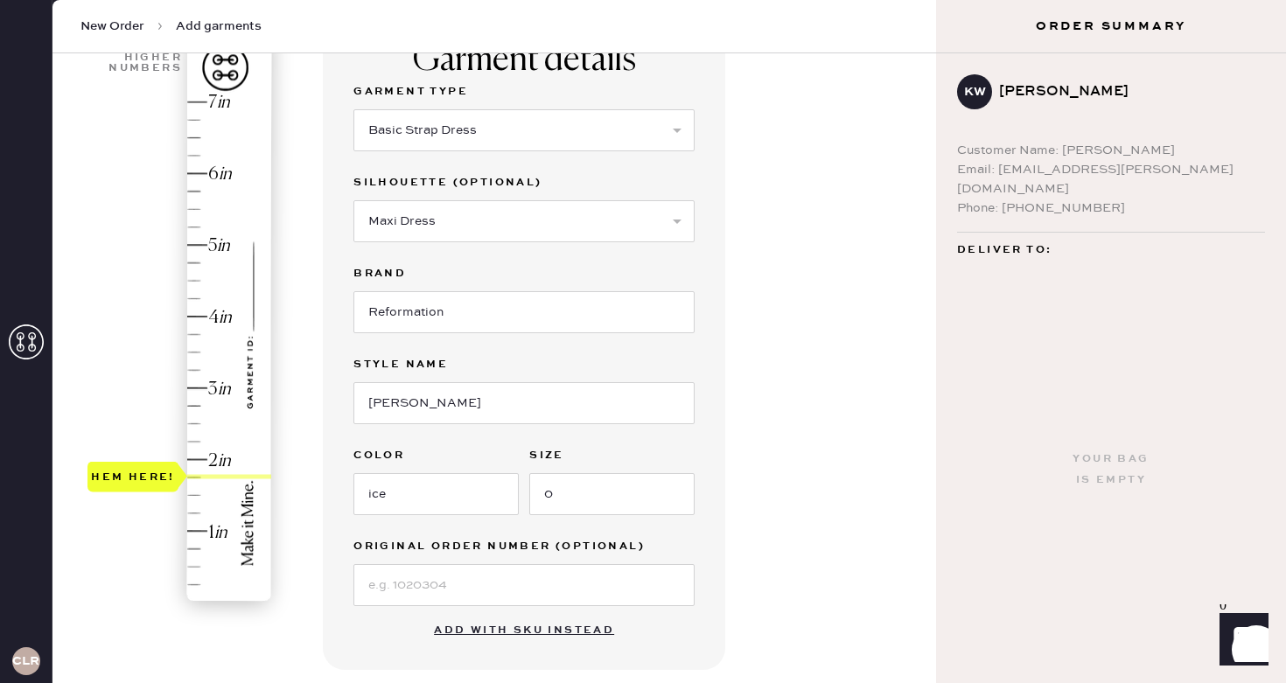
type input "2"
drag, startPoint x: 147, startPoint y: 598, endPoint x: 159, endPoint y: 463, distance: 135.3
click at [159, 463] on div "Hem here!" at bounding box center [133, 459] width 84 height 21
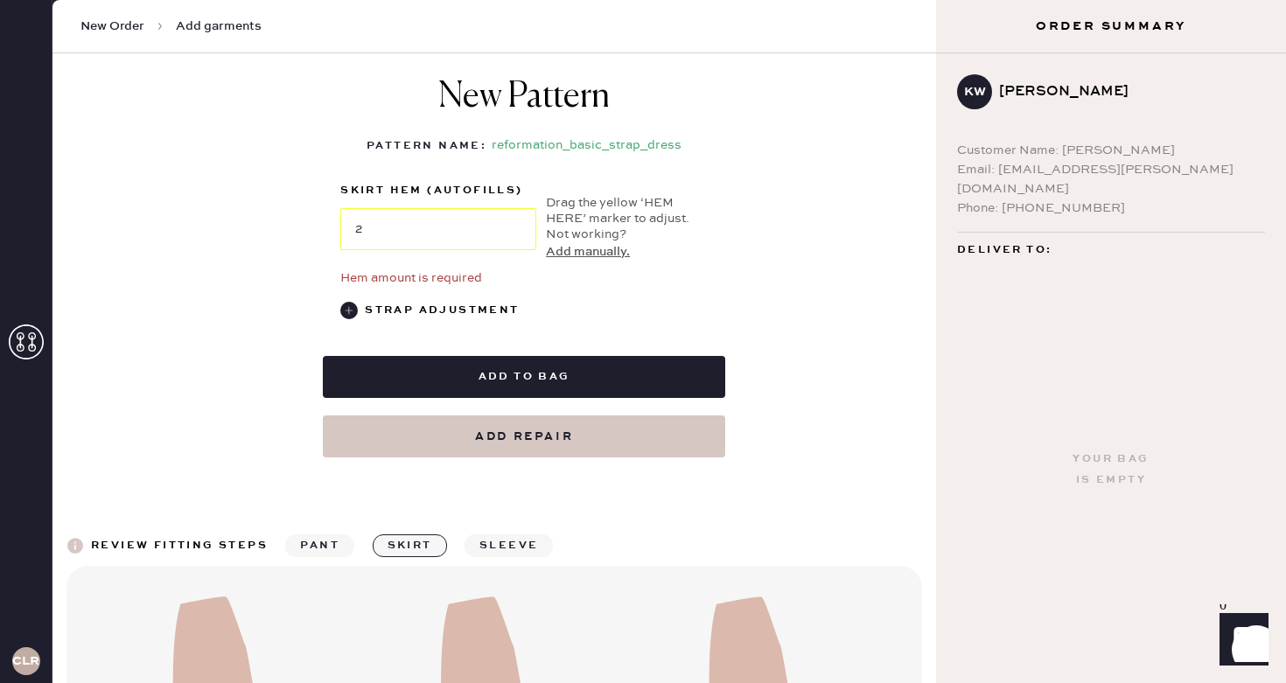
scroll to position [834, 0]
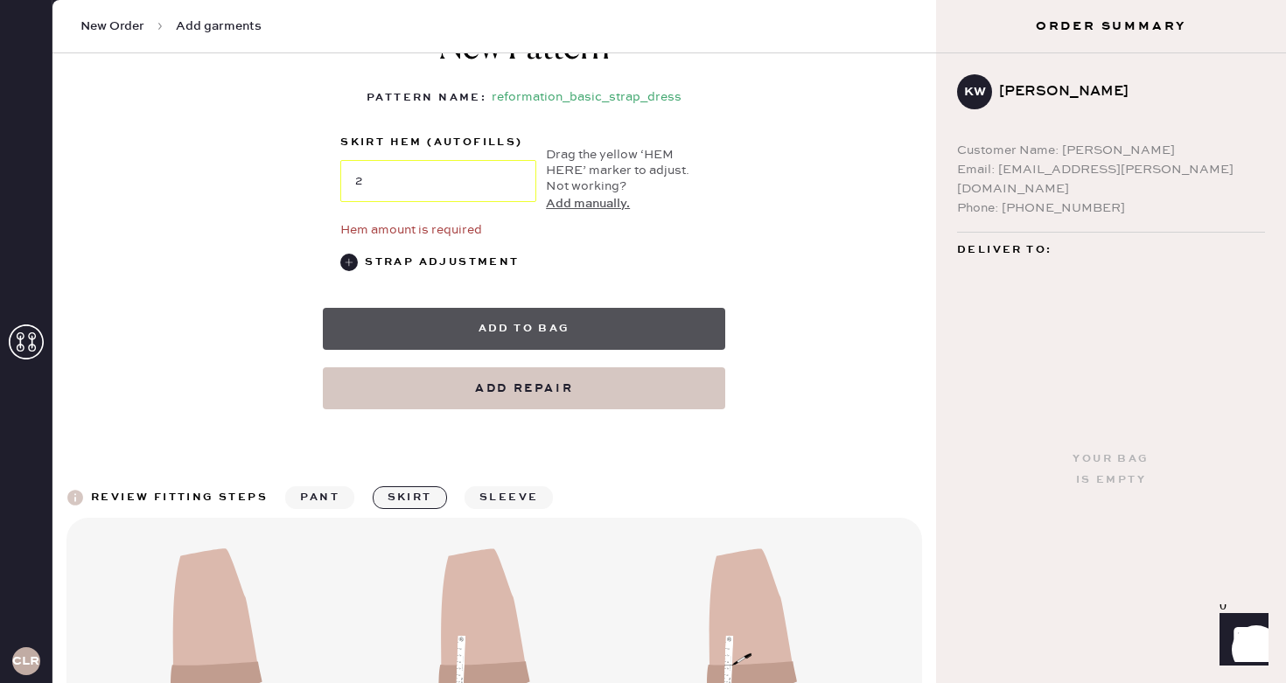
click at [517, 329] on button "Add to bag" at bounding box center [524, 329] width 403 height 42
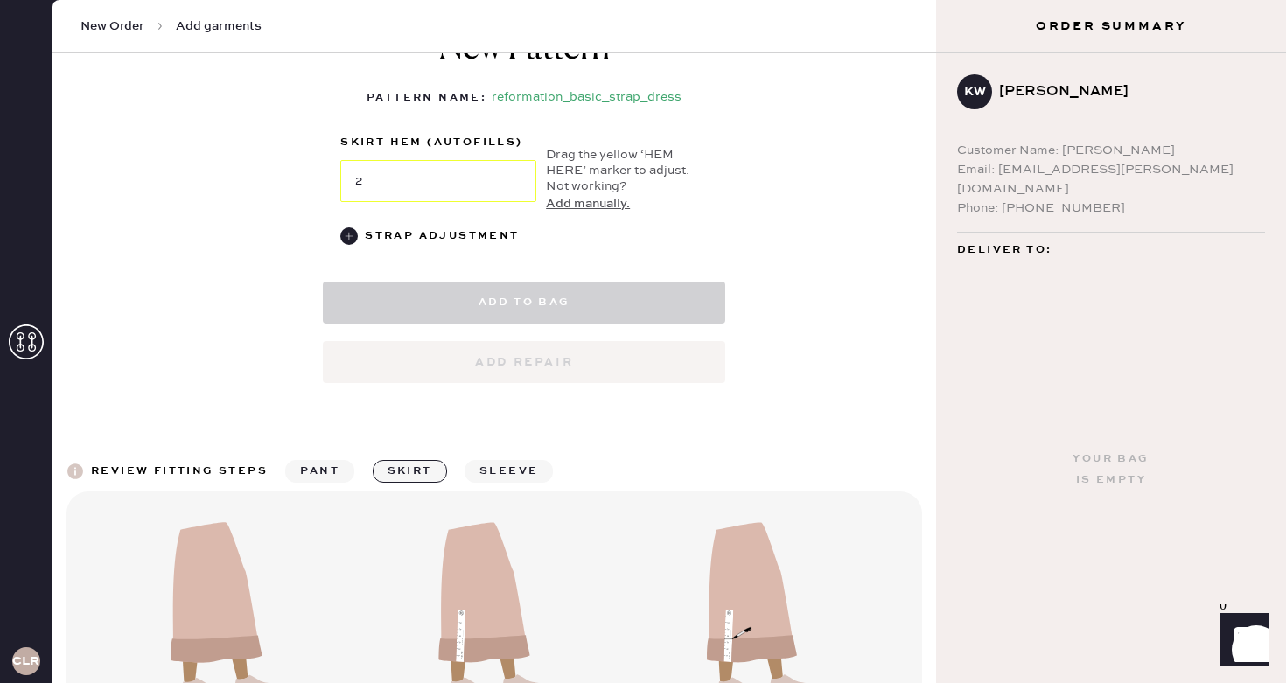
select select "6"
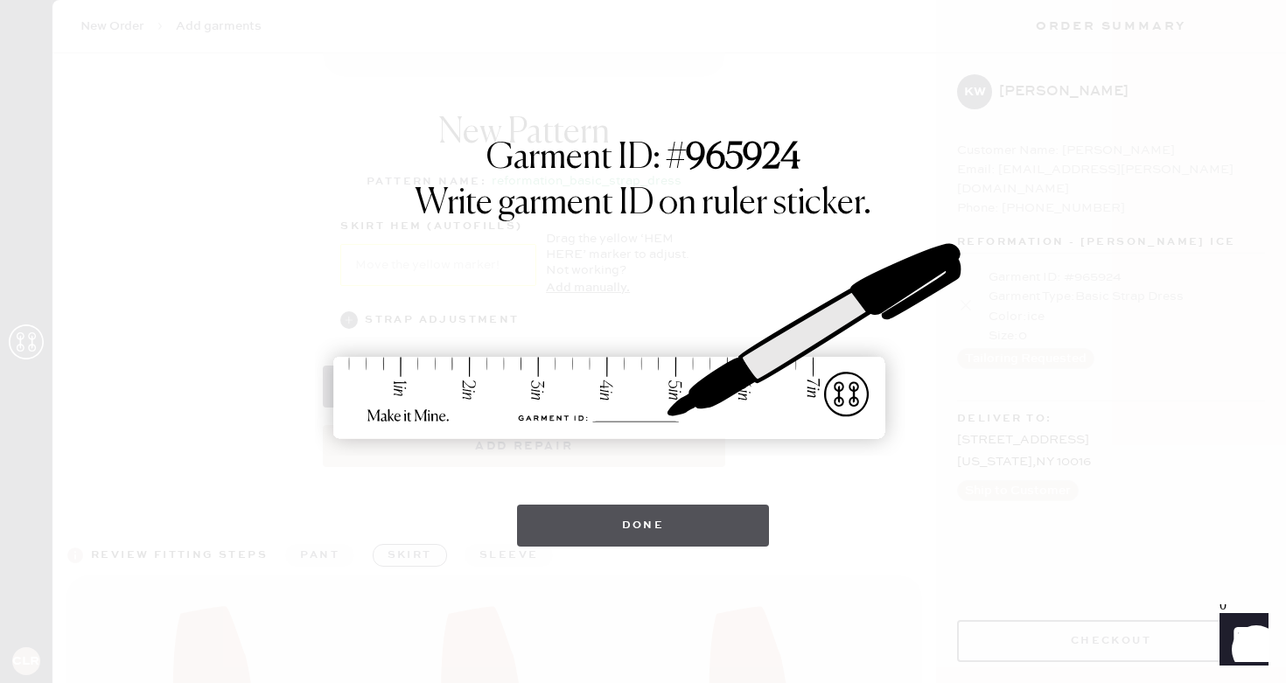
click at [689, 507] on button "Done" at bounding box center [643, 526] width 253 height 42
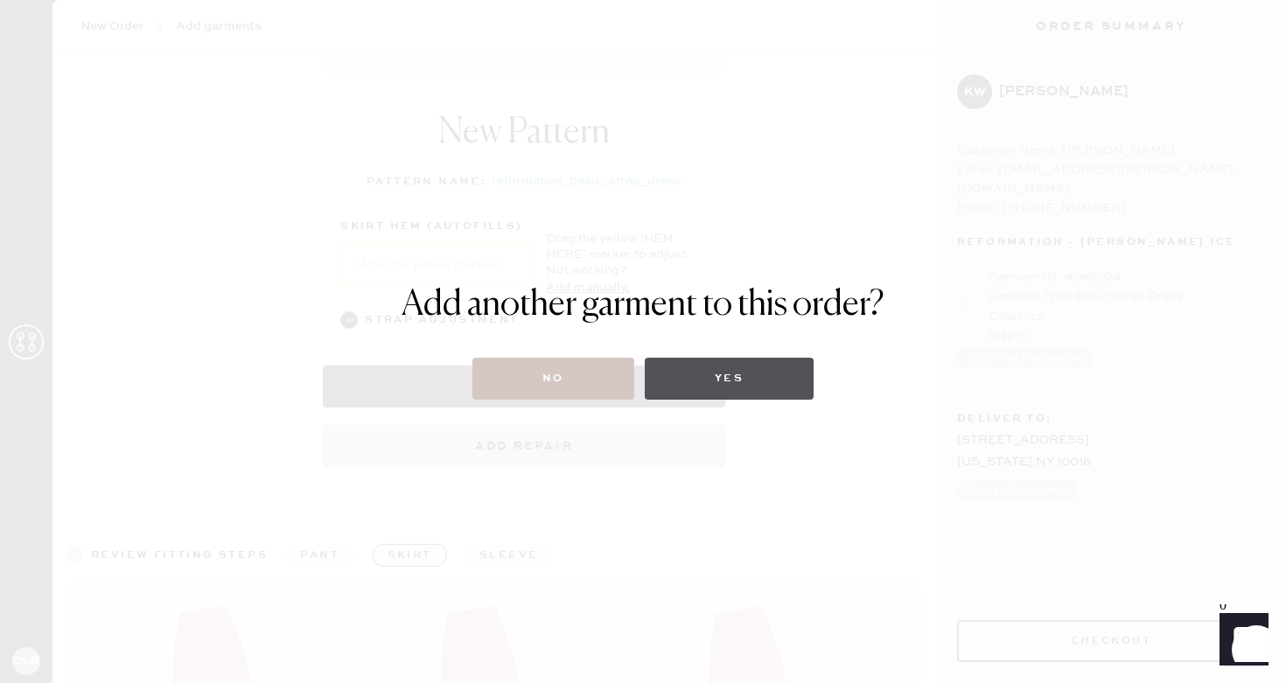
click at [780, 365] on button "Yes" at bounding box center [729, 379] width 169 height 42
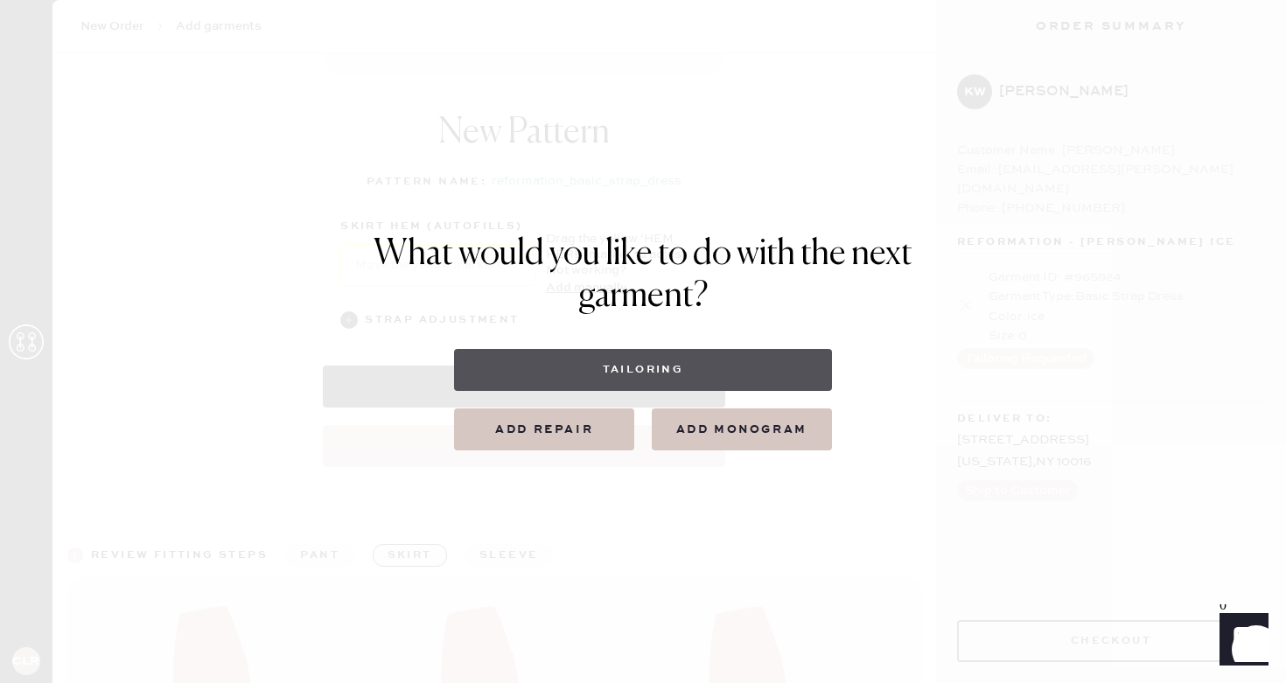
click at [627, 360] on button "Tailoring" at bounding box center [642, 370] width 377 height 42
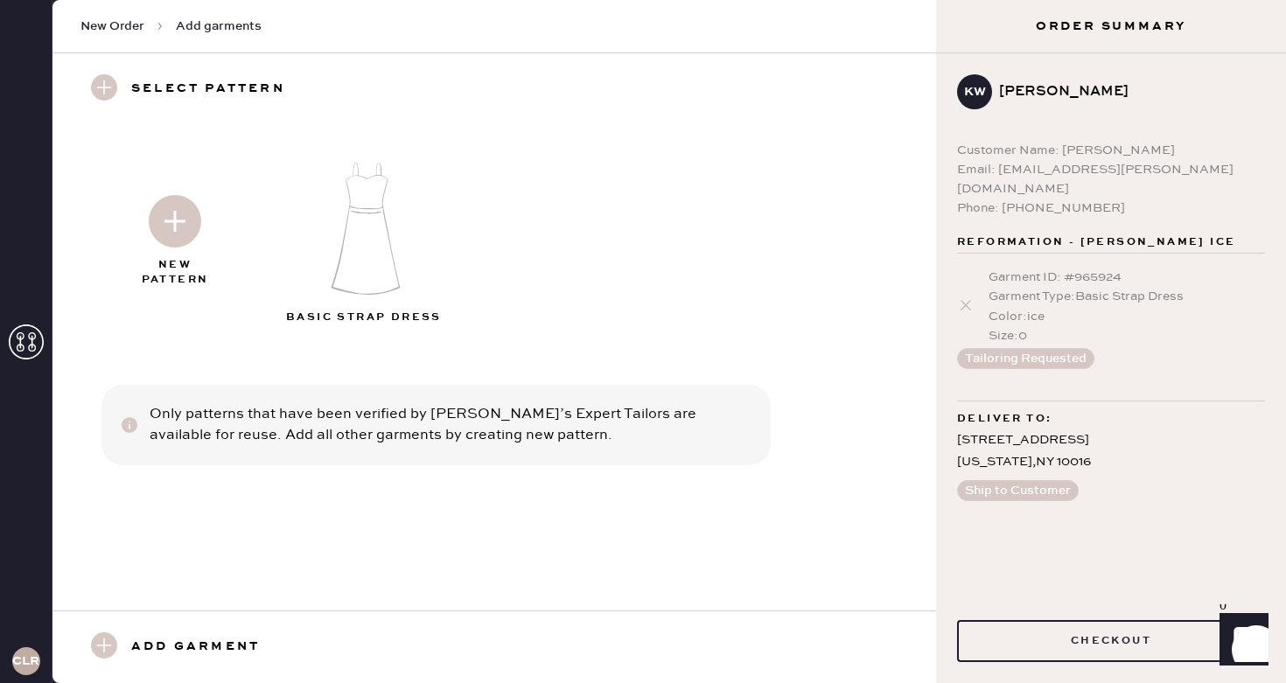
click at [176, 251] on div at bounding box center [175, 218] width 189 height 88
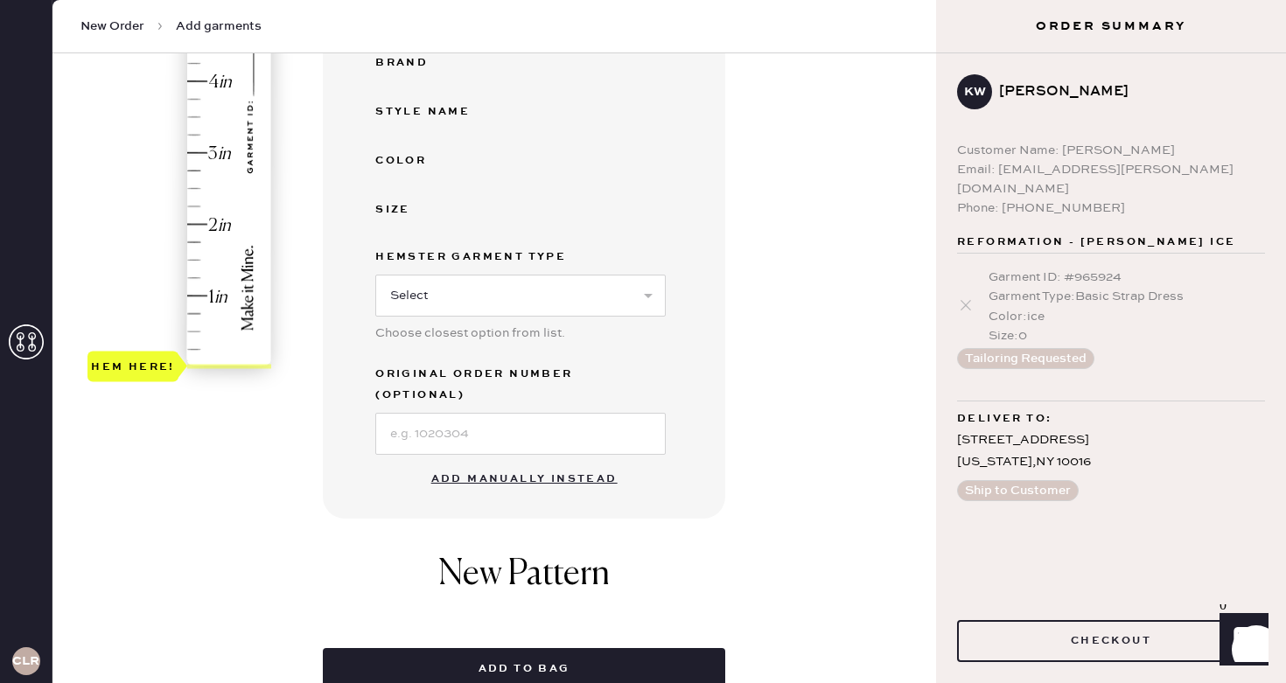
scroll to position [401, 0]
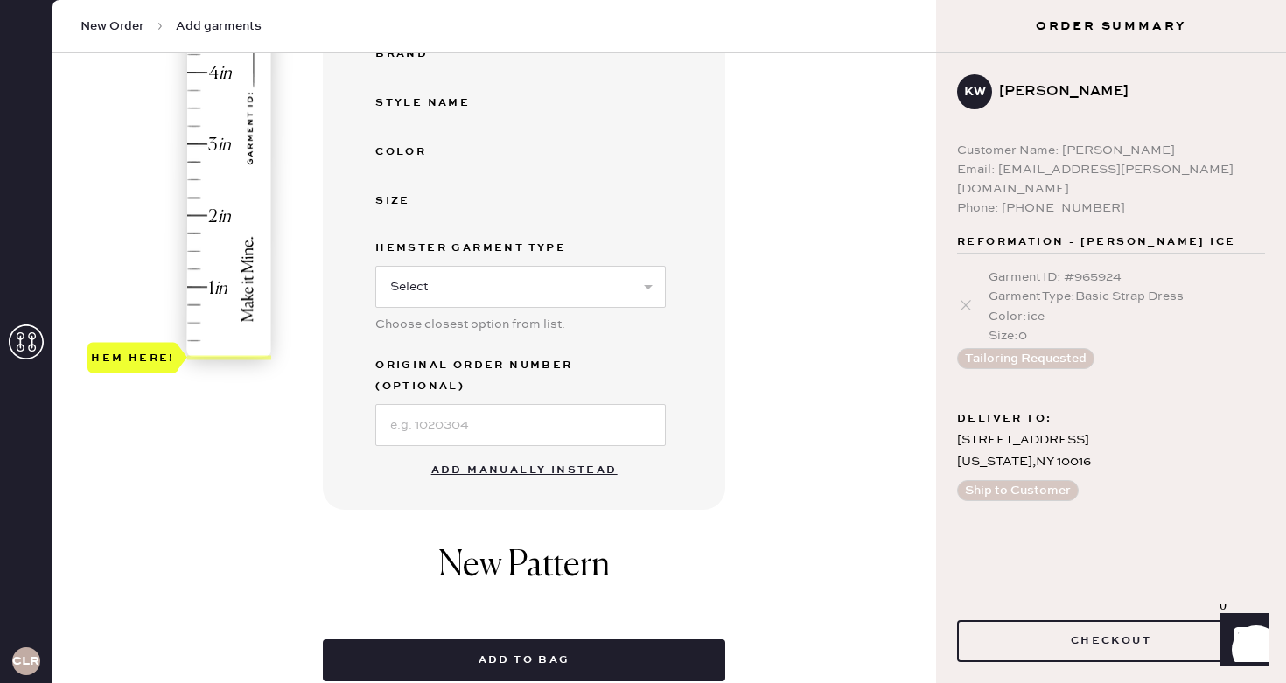
click at [539, 454] on button "Add manually instead" at bounding box center [524, 470] width 207 height 35
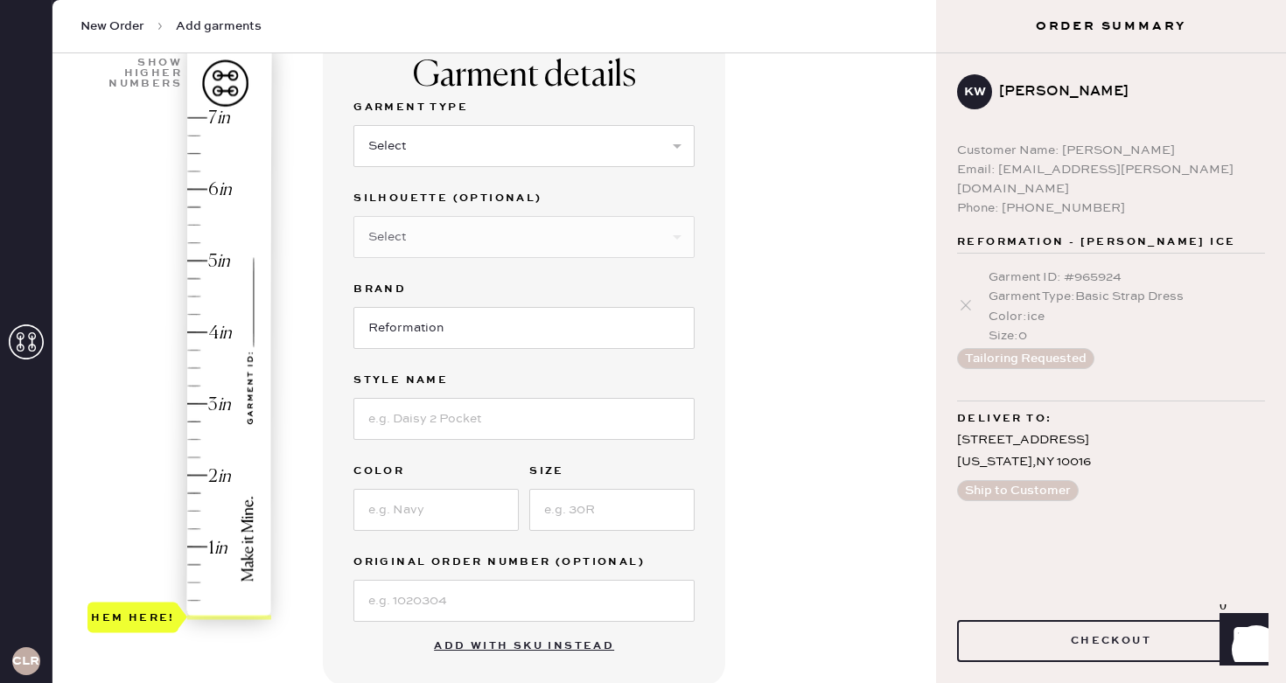
scroll to position [125, 0]
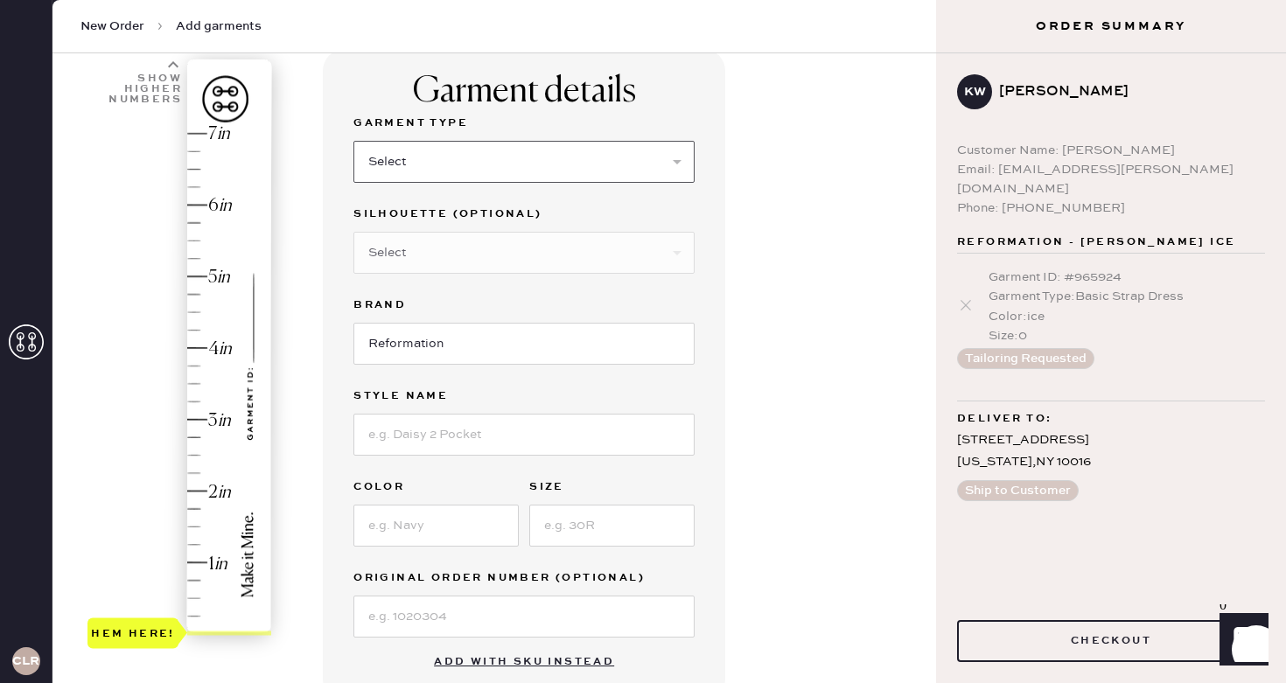
click at [500, 170] on select "Select Basic Skirt Jeans Leggings Pants Shorts Basic Sleeved Dress Basic Sleeve…" at bounding box center [524, 162] width 341 height 42
select select "6"
click at [354, 141] on select "Select Basic Skirt Jeans Leggings Pants Shorts Basic Sleeved Dress Basic Sleeve…" at bounding box center [524, 162] width 341 height 42
click at [458, 249] on select "Select Maxi Dress Midi Dress Mini Dress Other" at bounding box center [524, 253] width 341 height 42
select select "39"
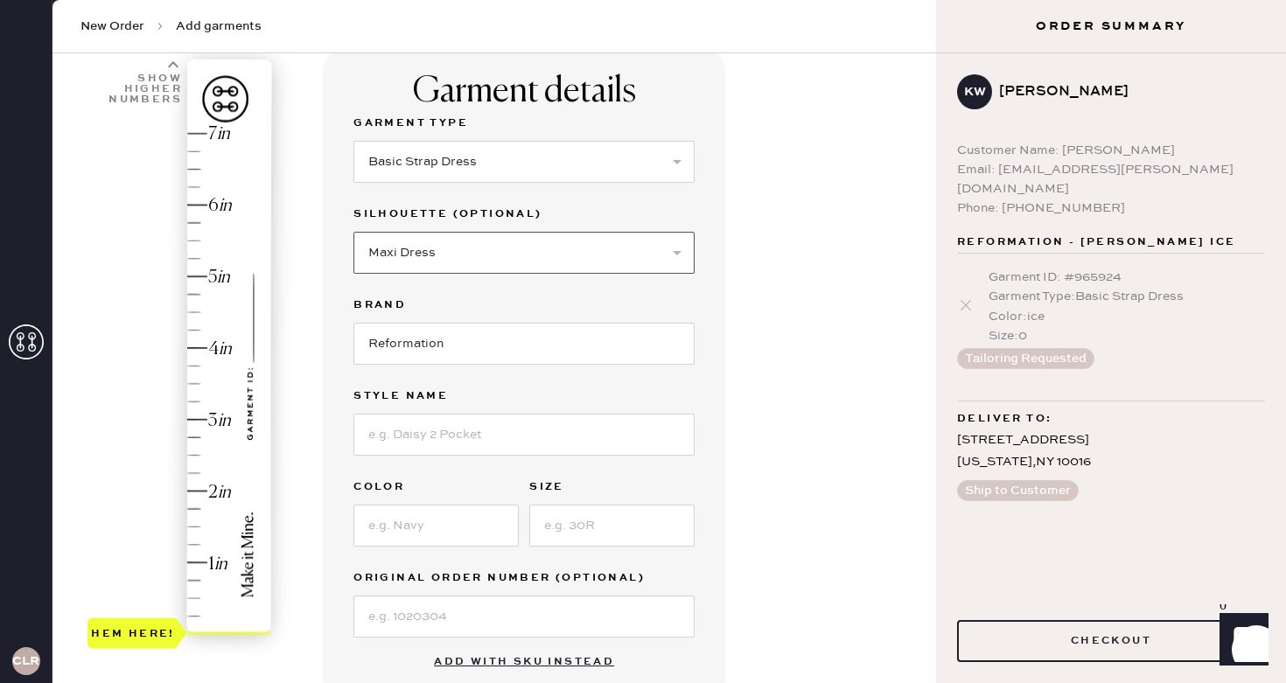
click at [354, 232] on select "Select Maxi Dress Midi Dress Mini Dress Other" at bounding box center [524, 253] width 341 height 42
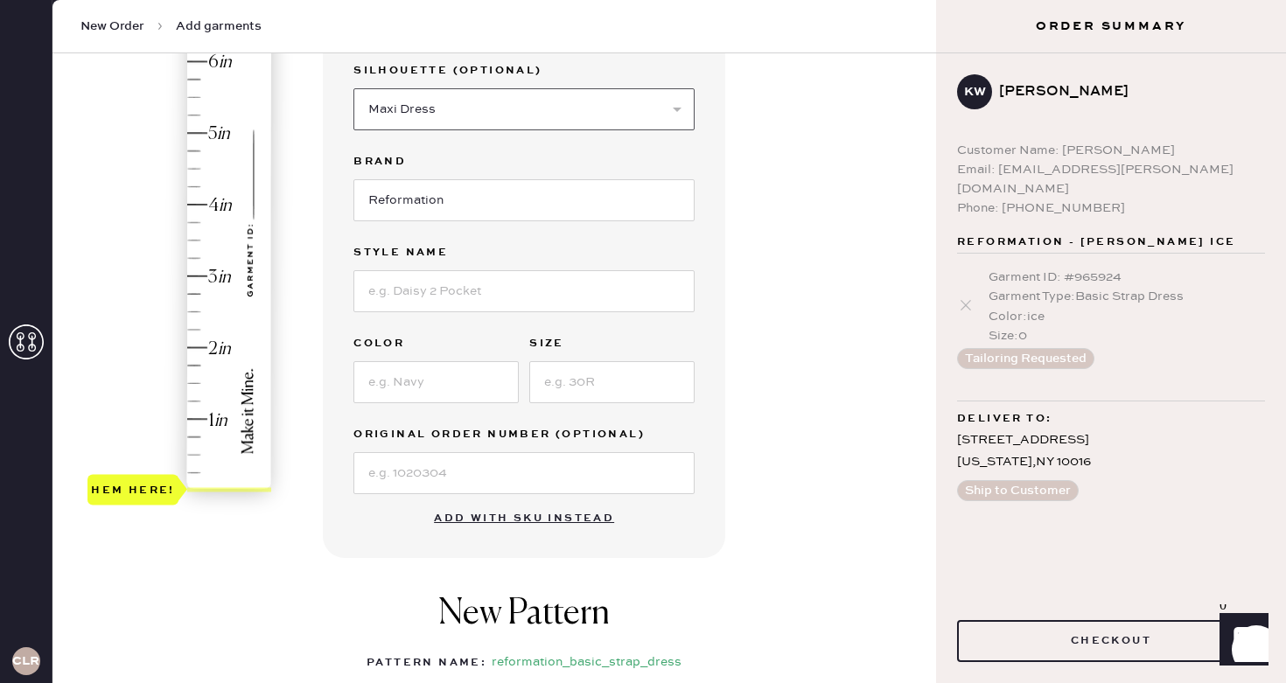
scroll to position [280, 0]
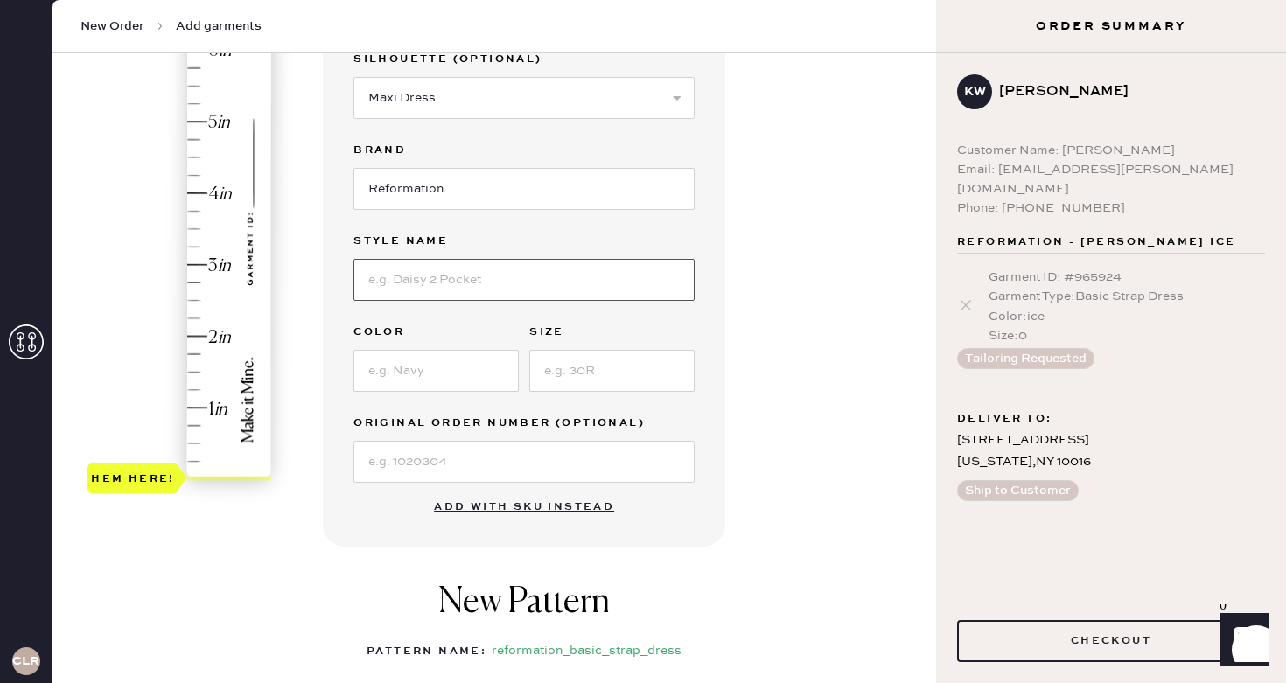
click at [472, 284] on input at bounding box center [524, 280] width 341 height 42
type input "Pernille"
click at [429, 370] on input at bounding box center [436, 371] width 165 height 42
type input "lupine"
click at [599, 375] on input at bounding box center [611, 371] width 165 height 42
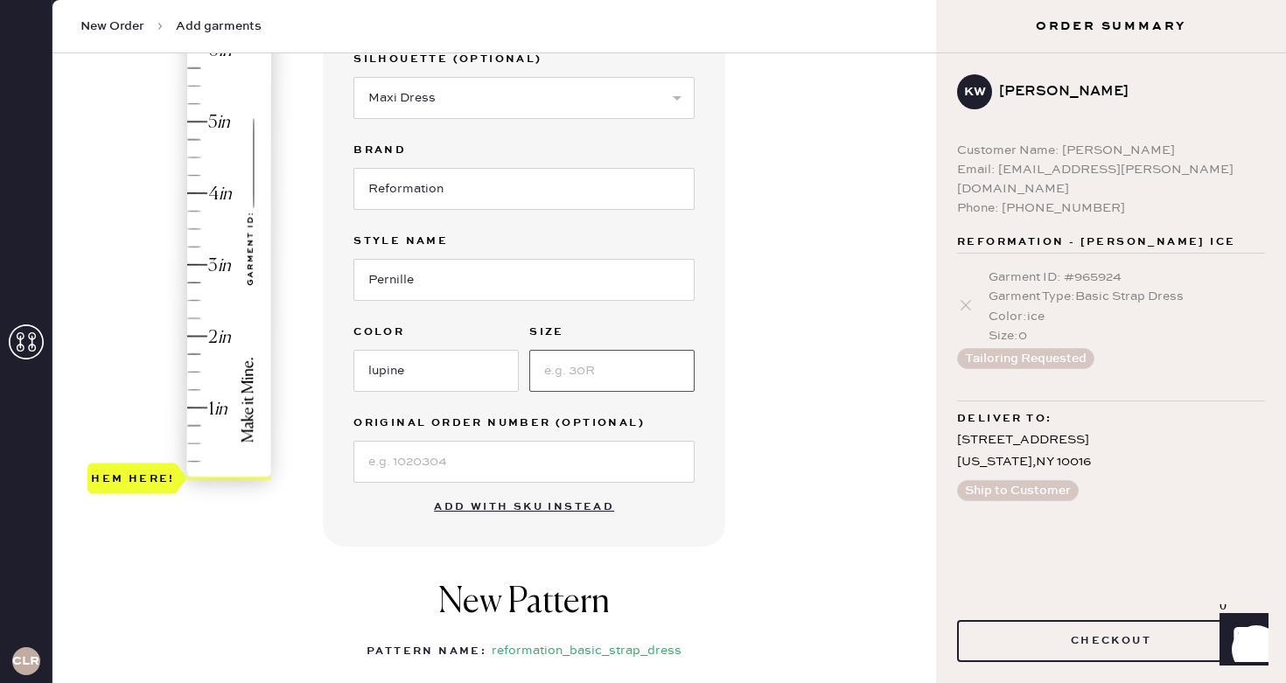
type input "0"
type input "xs"
click at [548, 464] on input at bounding box center [524, 462] width 341 height 42
click at [788, 526] on div "Garment details Garment Type Select Basic Skirt Jeans Leggings Pants Shorts Bas…" at bounding box center [622, 415] width 599 height 1043
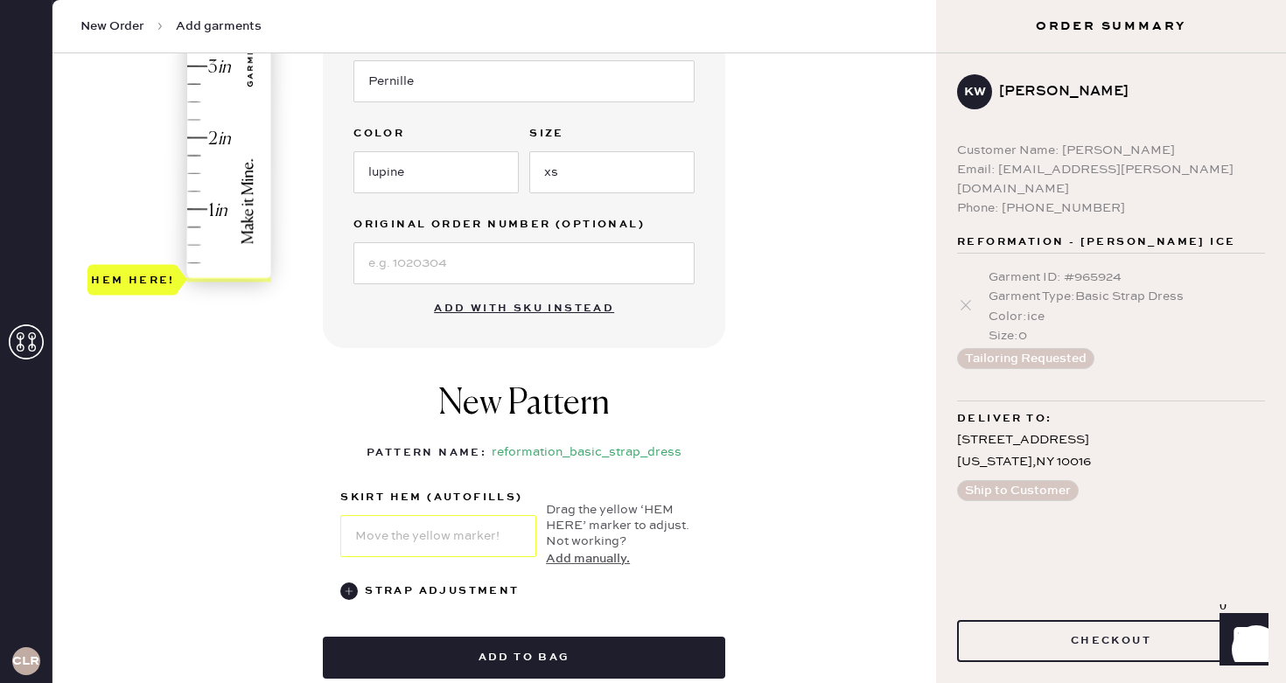
scroll to position [477, 0]
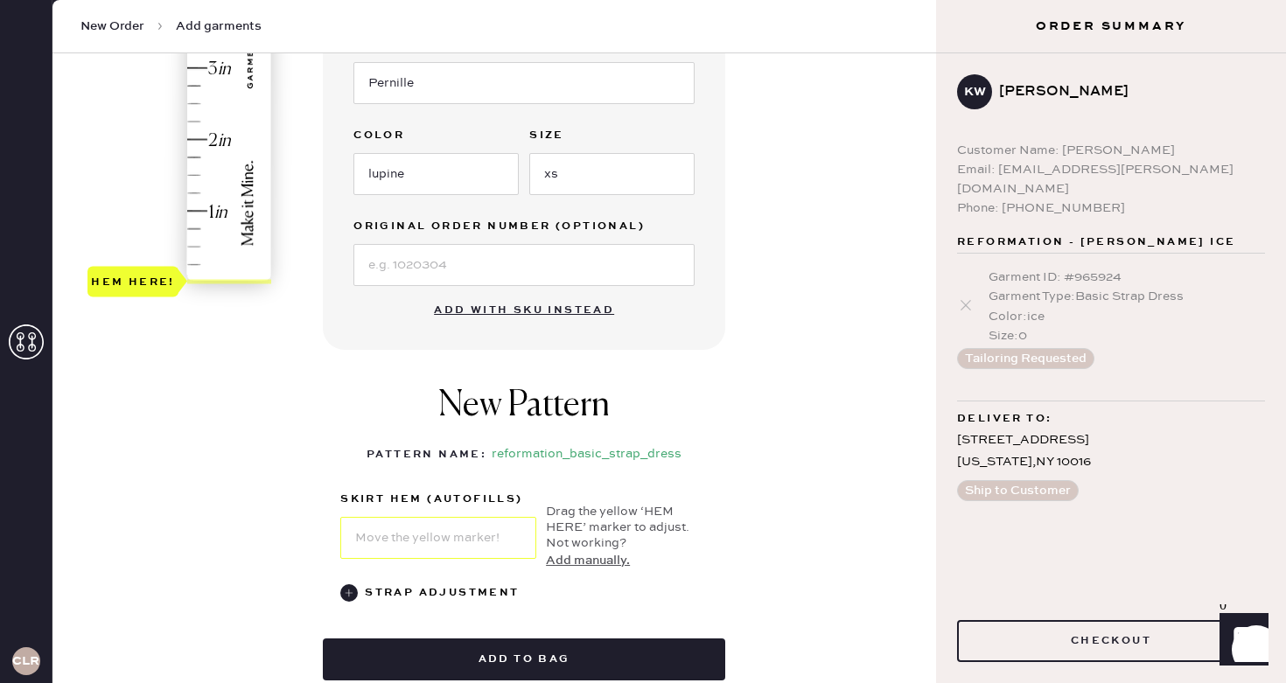
type input "2"
click at [213, 142] on div "Hem here!" at bounding box center [181, 32] width 186 height 516
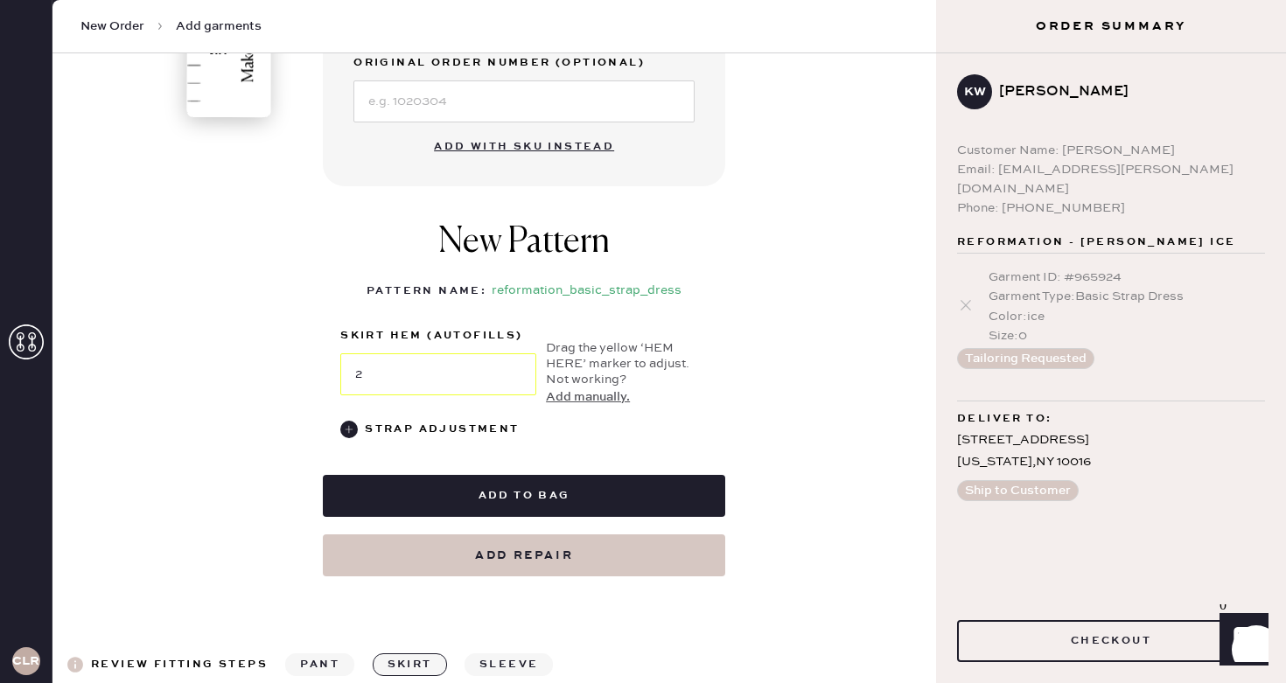
scroll to position [648, 0]
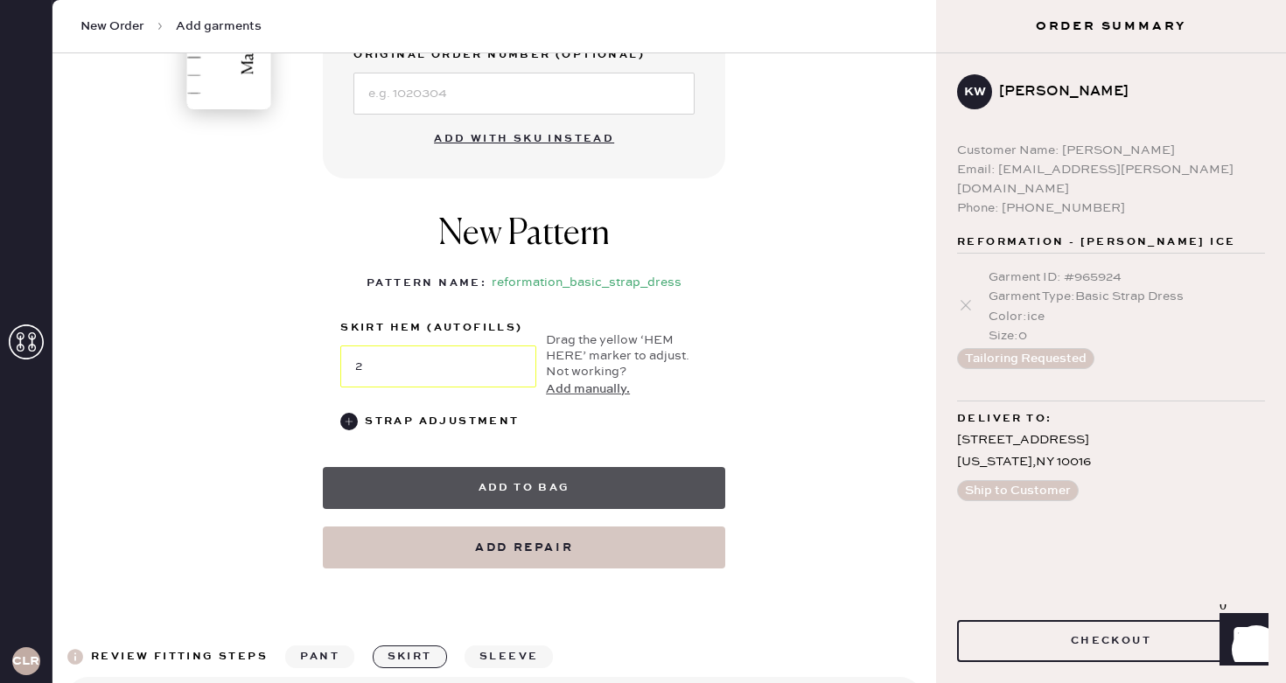
click at [547, 485] on button "Add to bag" at bounding box center [524, 488] width 403 height 42
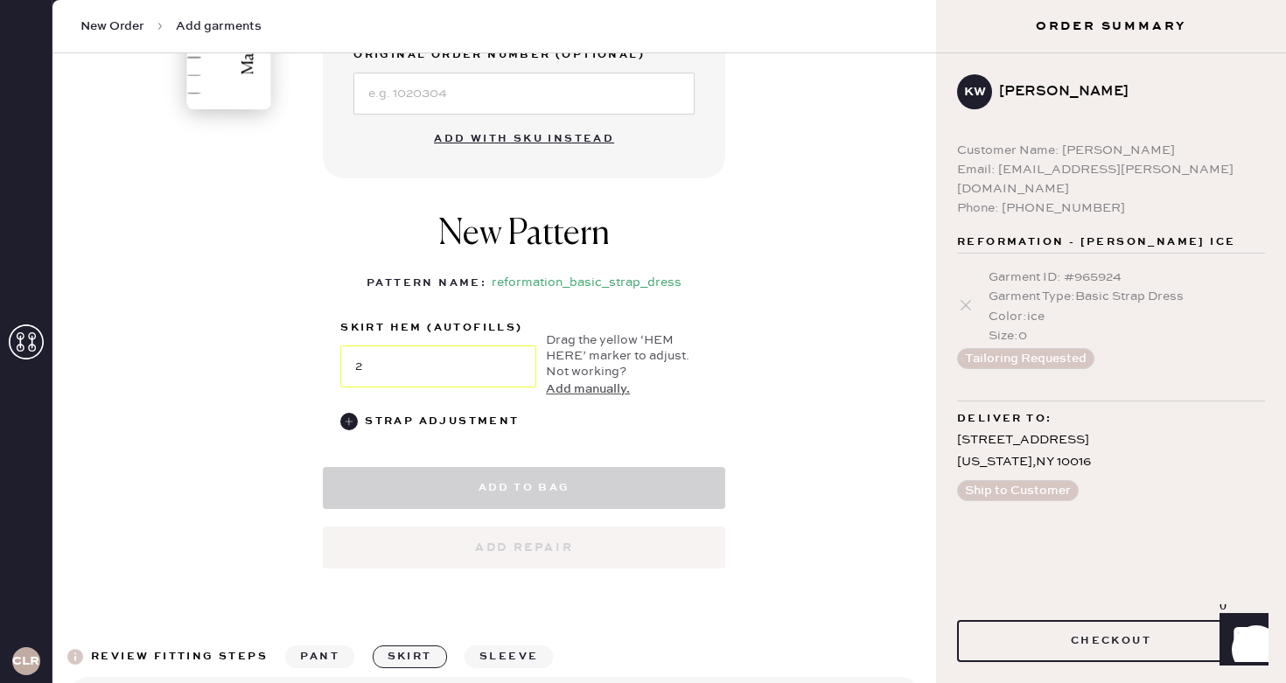
select select "6"
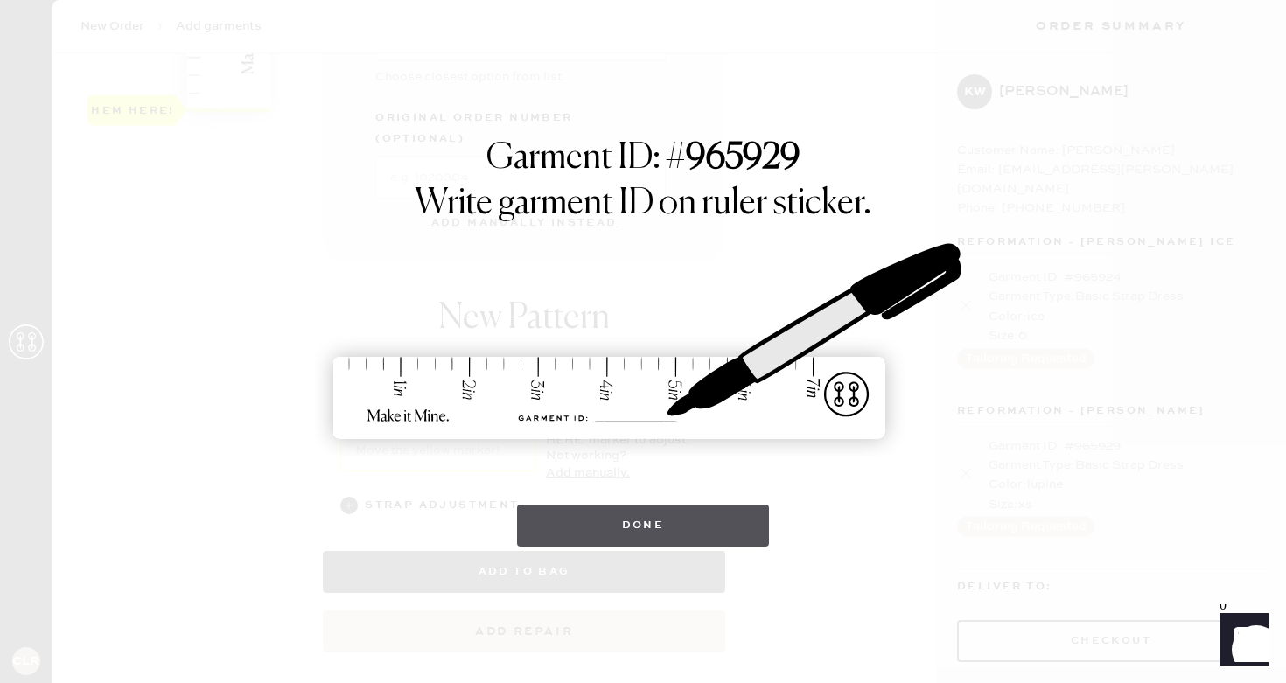
click at [642, 522] on button "Done" at bounding box center [643, 526] width 253 height 42
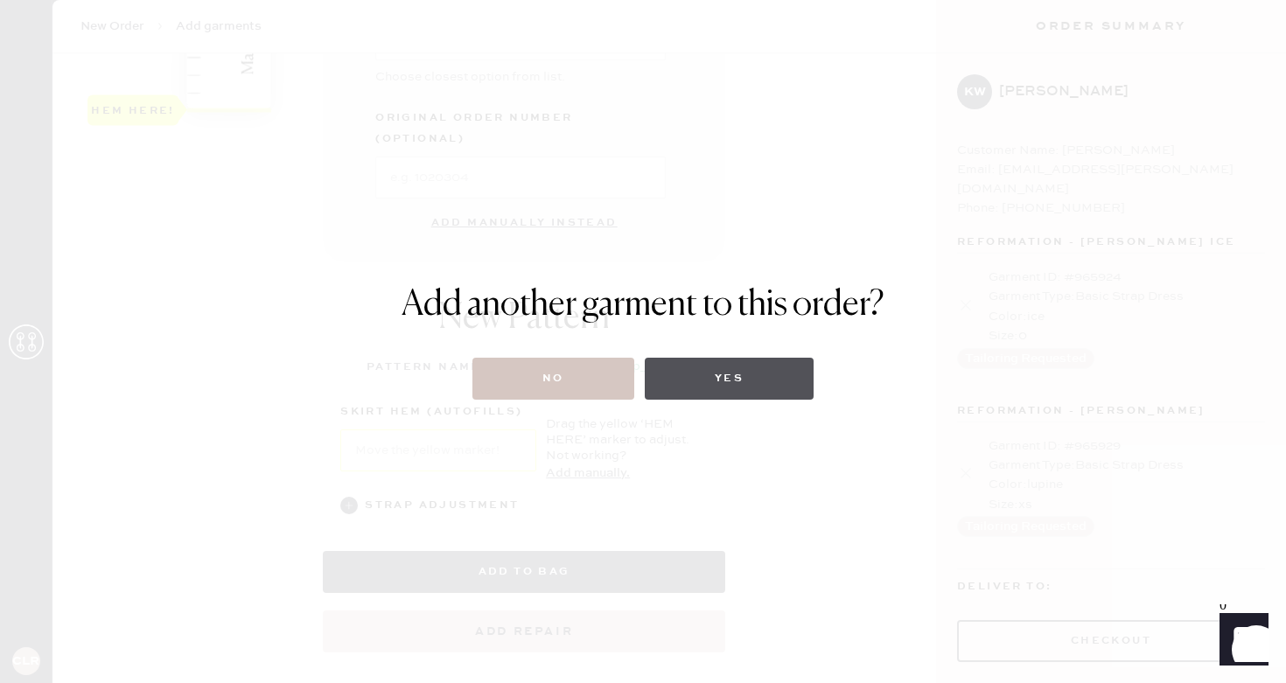
click at [748, 362] on button "Yes" at bounding box center [729, 379] width 169 height 42
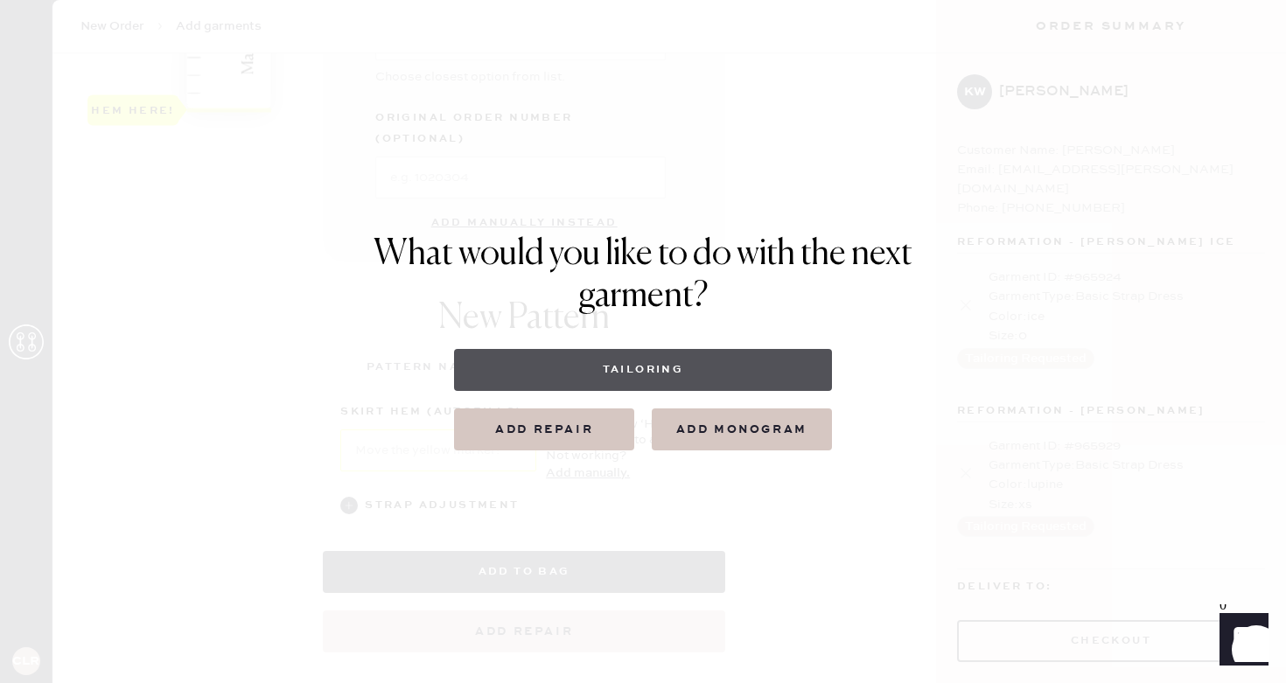
click at [707, 368] on button "Tailoring" at bounding box center [642, 370] width 377 height 42
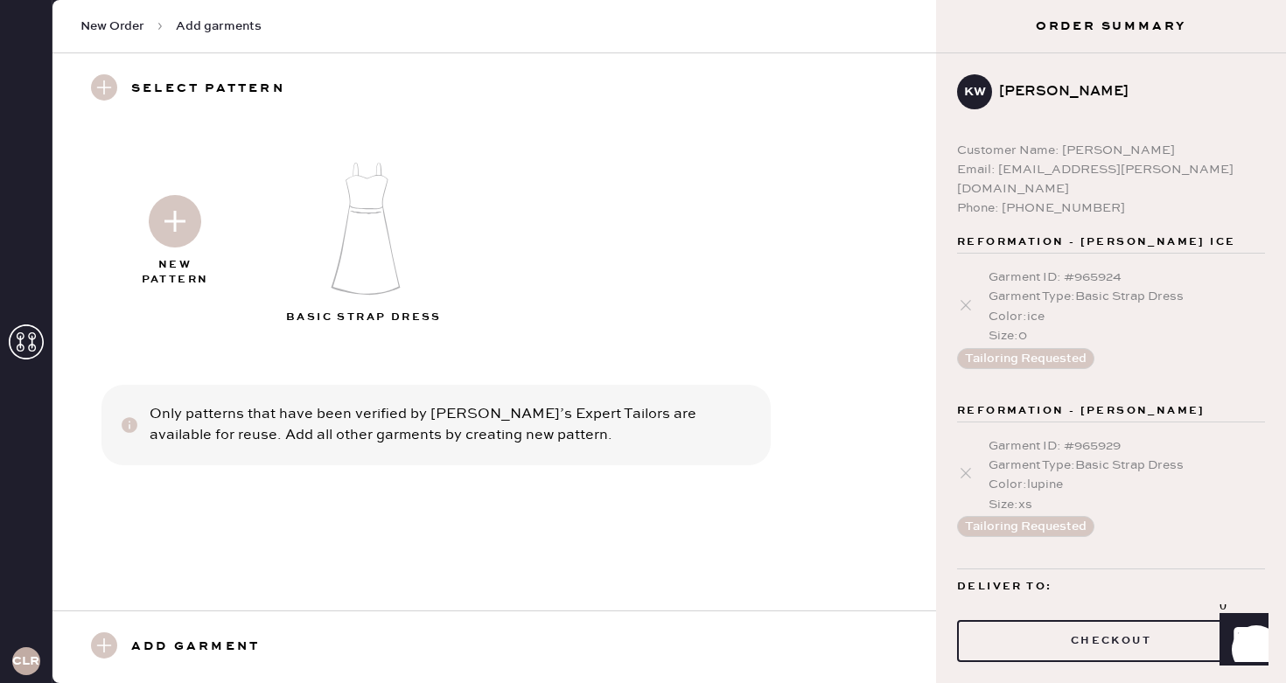
click at [172, 248] on div at bounding box center [175, 218] width 189 height 88
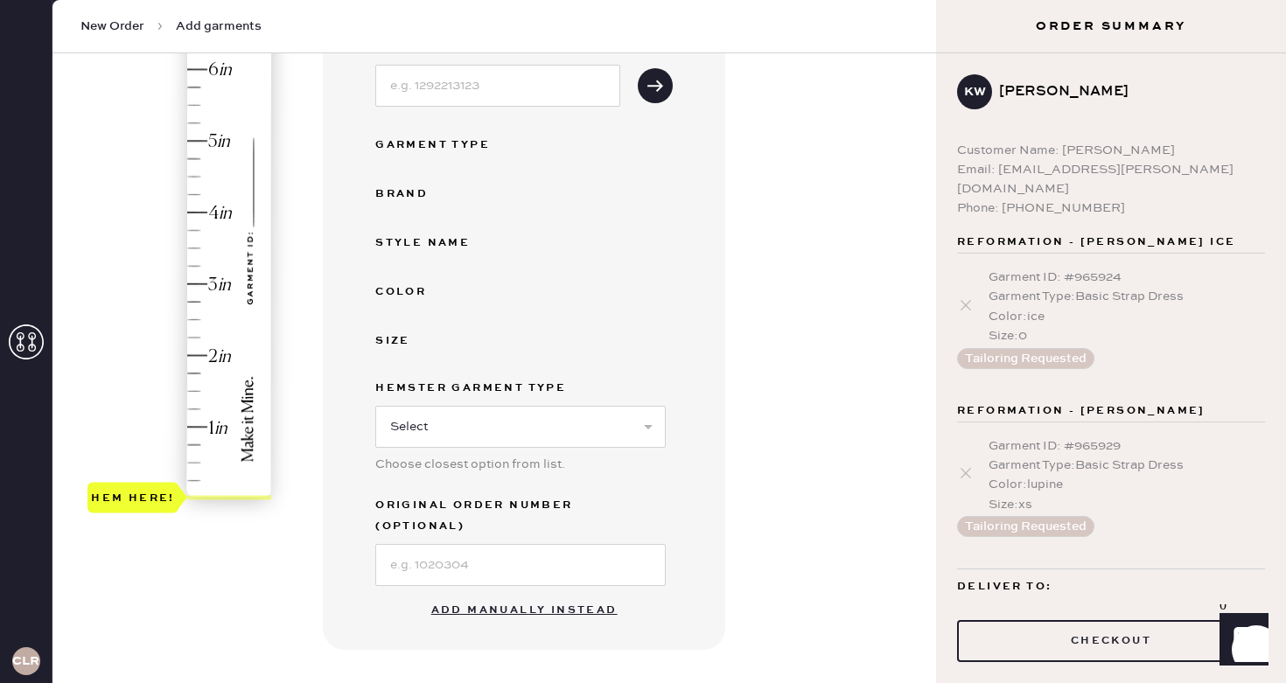
scroll to position [263, 0]
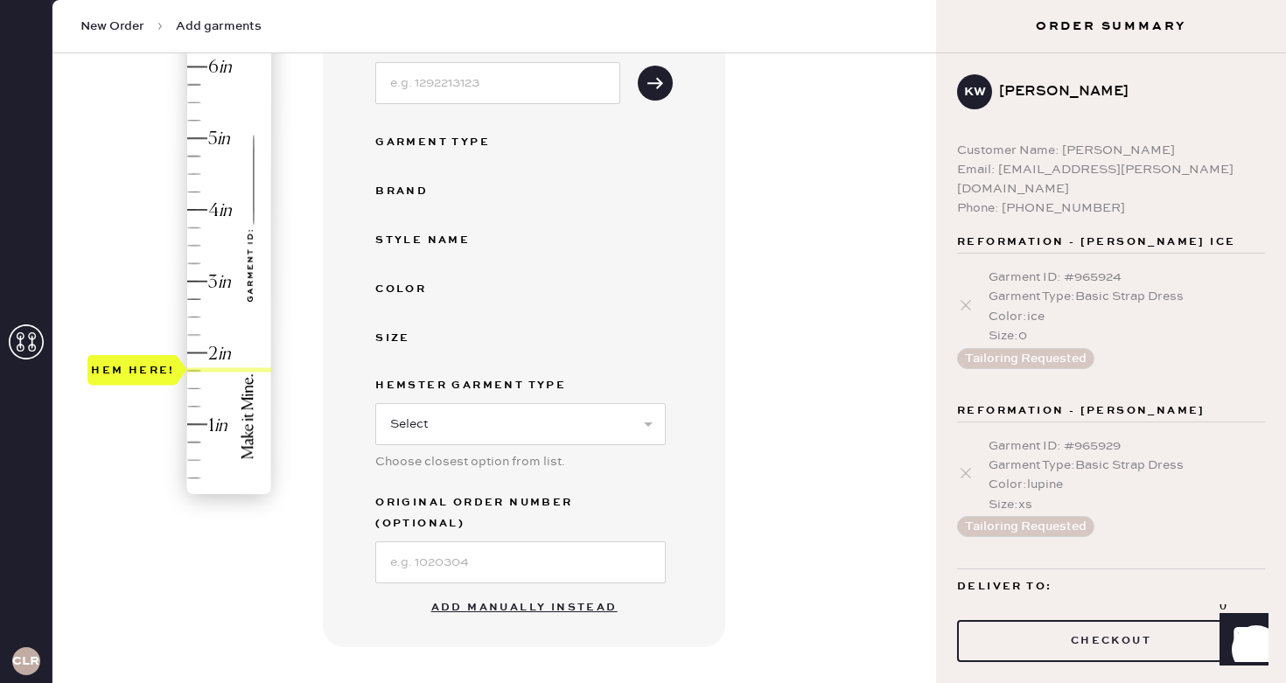
click at [221, 362] on div "Hem here!" at bounding box center [181, 246] width 186 height 516
click at [218, 354] on div "Hem here!" at bounding box center [181, 246] width 186 height 516
click at [567, 591] on button "Add manually instead" at bounding box center [524, 608] width 207 height 35
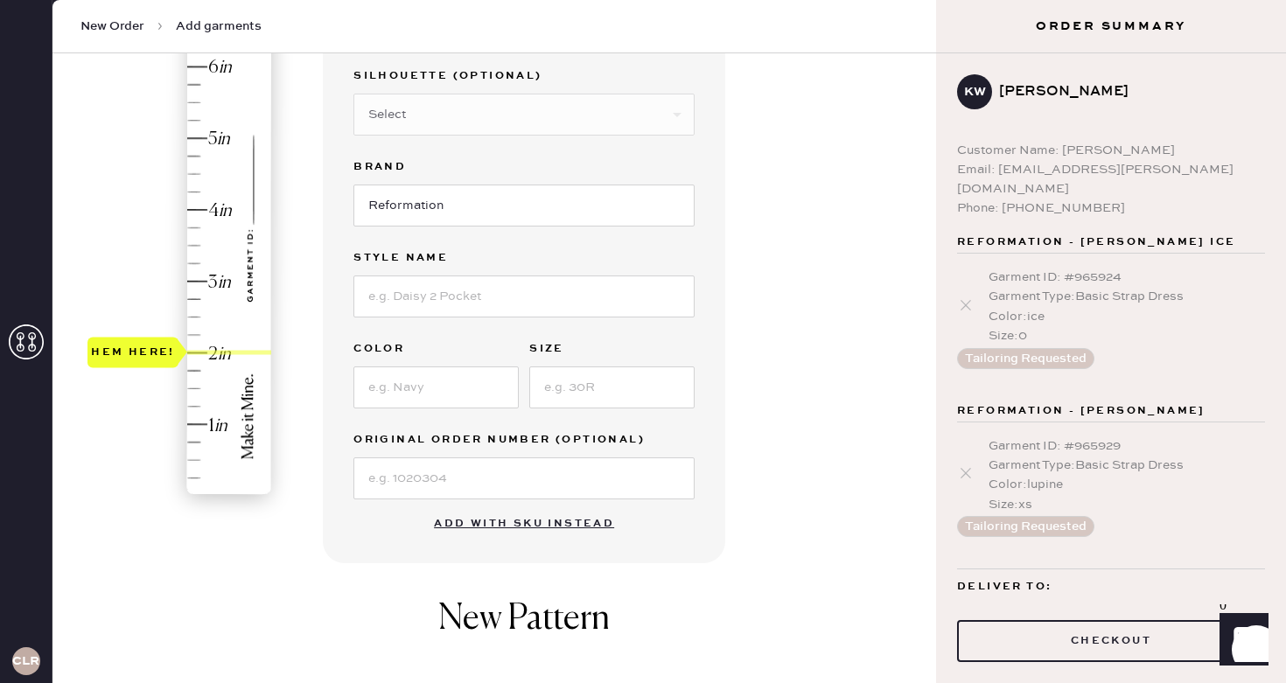
scroll to position [191, 0]
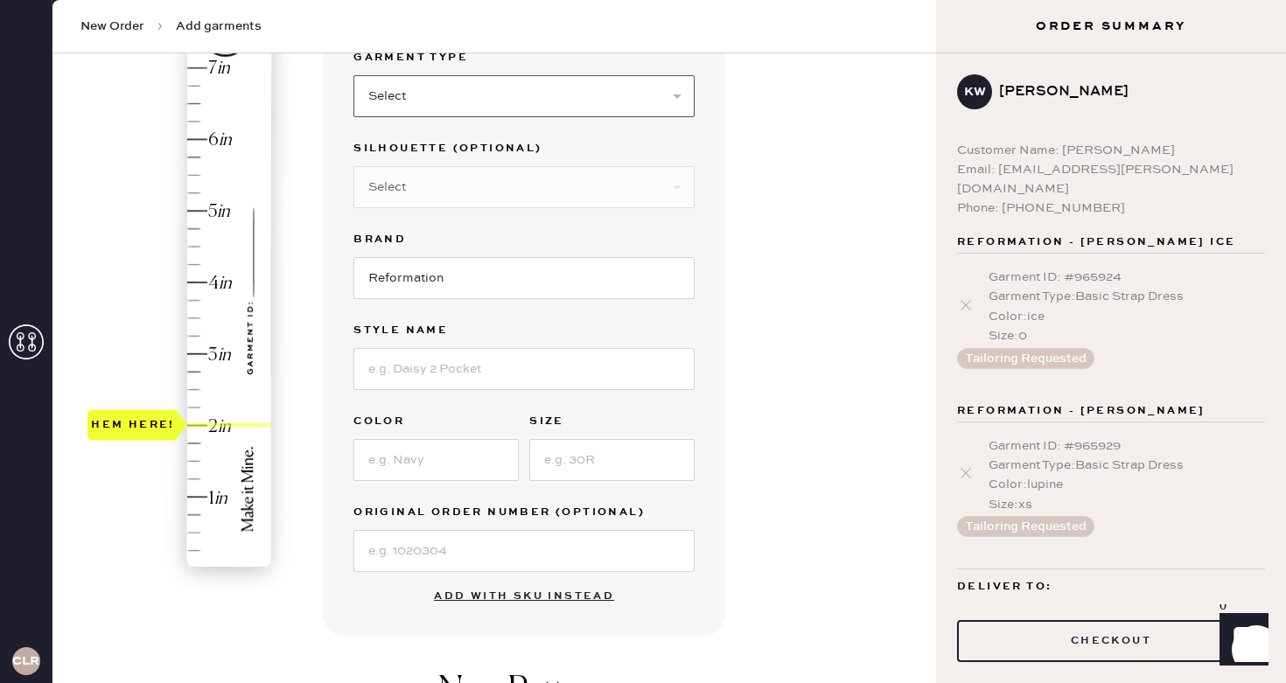
click at [511, 99] on select "Select Basic Skirt Jeans Leggings Pants Shorts Basic Sleeved Dress Basic Sleeve…" at bounding box center [524, 96] width 341 height 42
select select "6"
click at [354, 75] on select "Select Basic Skirt Jeans Leggings Pants Shorts Basic Sleeved Dress Basic Sleeve…" at bounding box center [524, 96] width 341 height 42
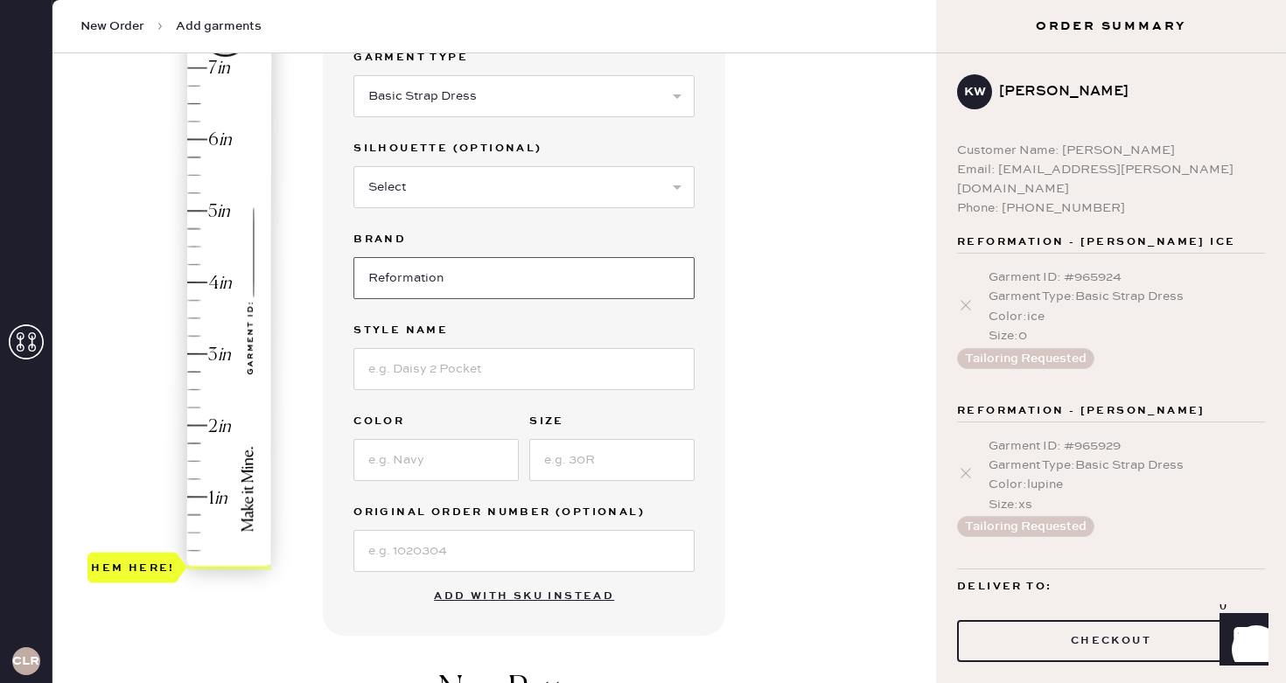
click at [452, 287] on input "Reformation" at bounding box center [524, 278] width 341 height 42
click at [460, 377] on input at bounding box center [524, 369] width 341 height 42
type input "Pernille"
click at [440, 473] on input at bounding box center [436, 460] width 165 height 42
type input "pink"
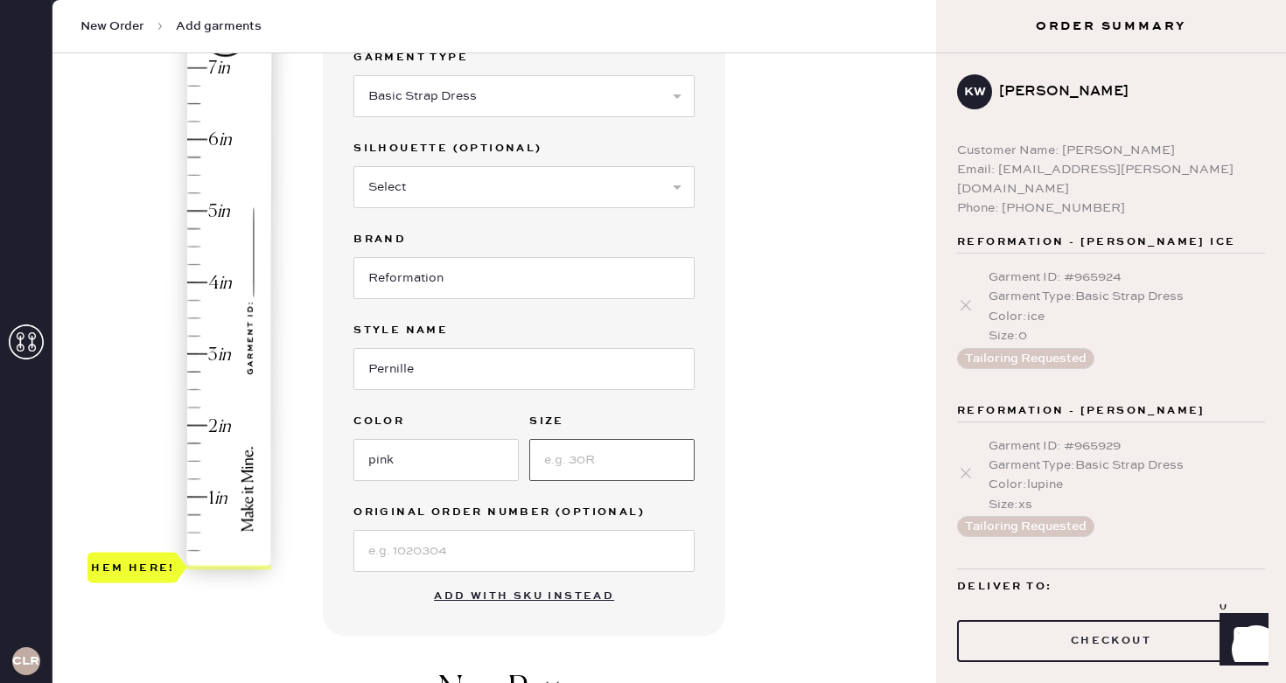
click at [575, 455] on input at bounding box center [611, 460] width 165 height 42
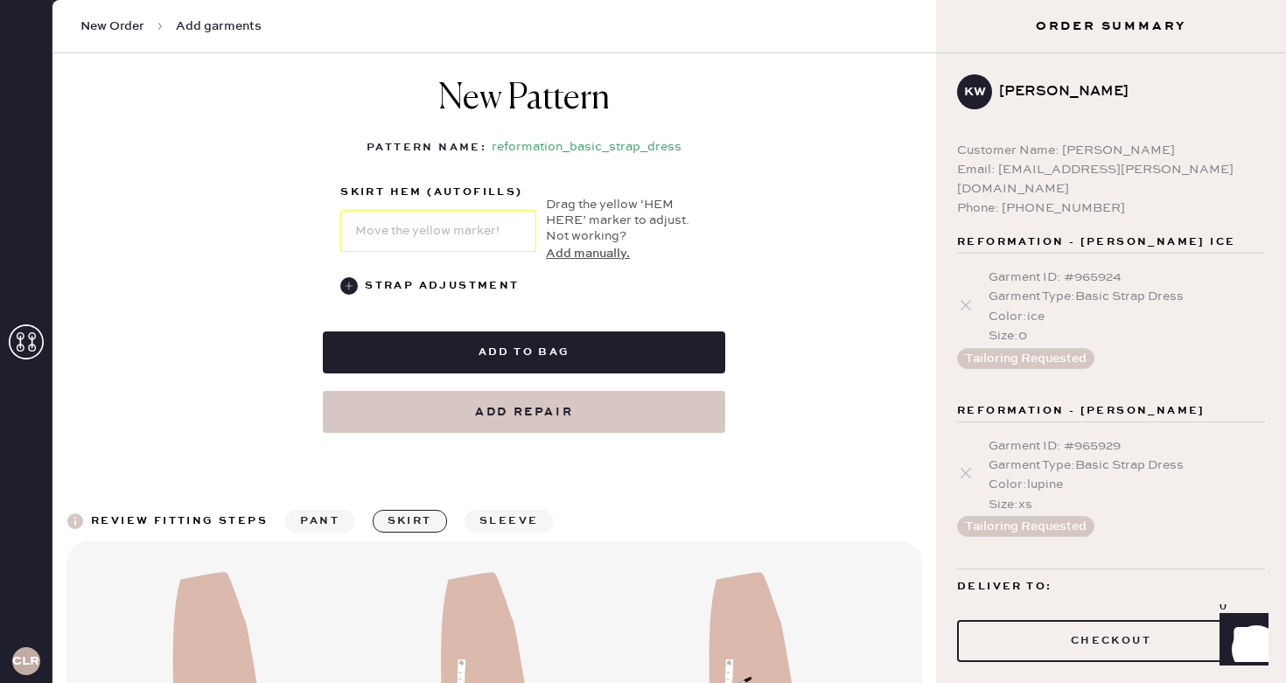
scroll to position [792, 0]
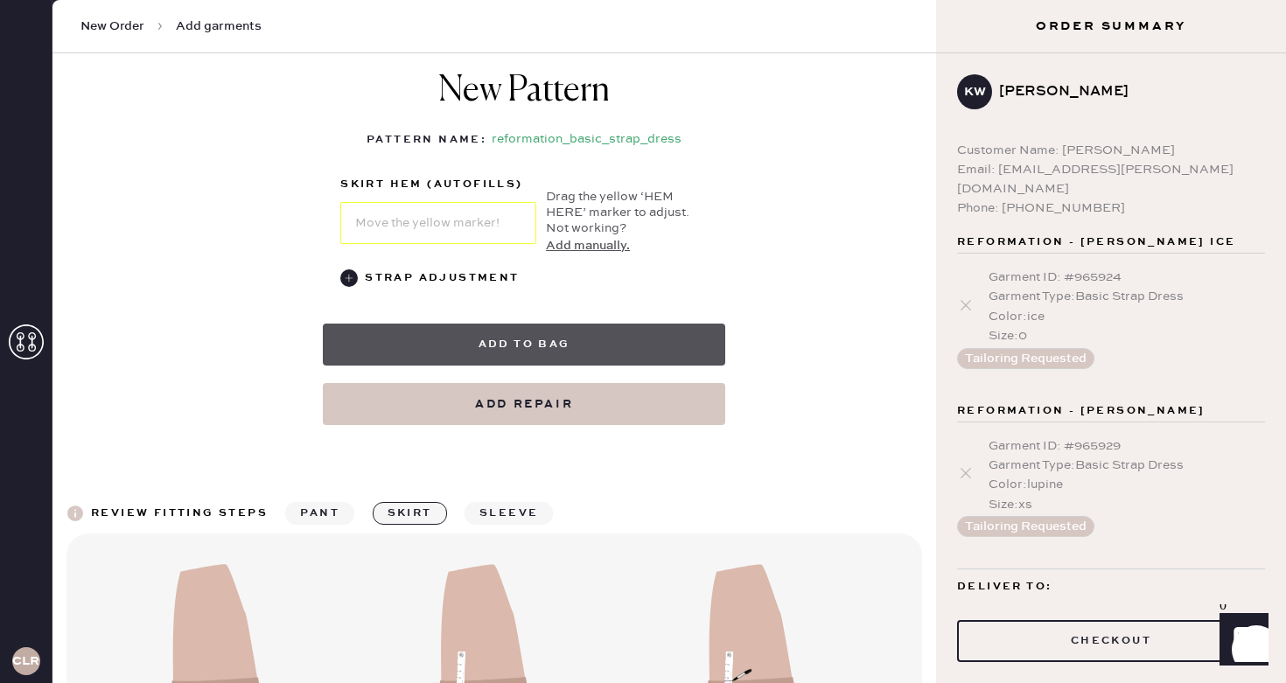
type input "xs"
click at [571, 349] on button "Add to bag" at bounding box center [524, 345] width 403 height 42
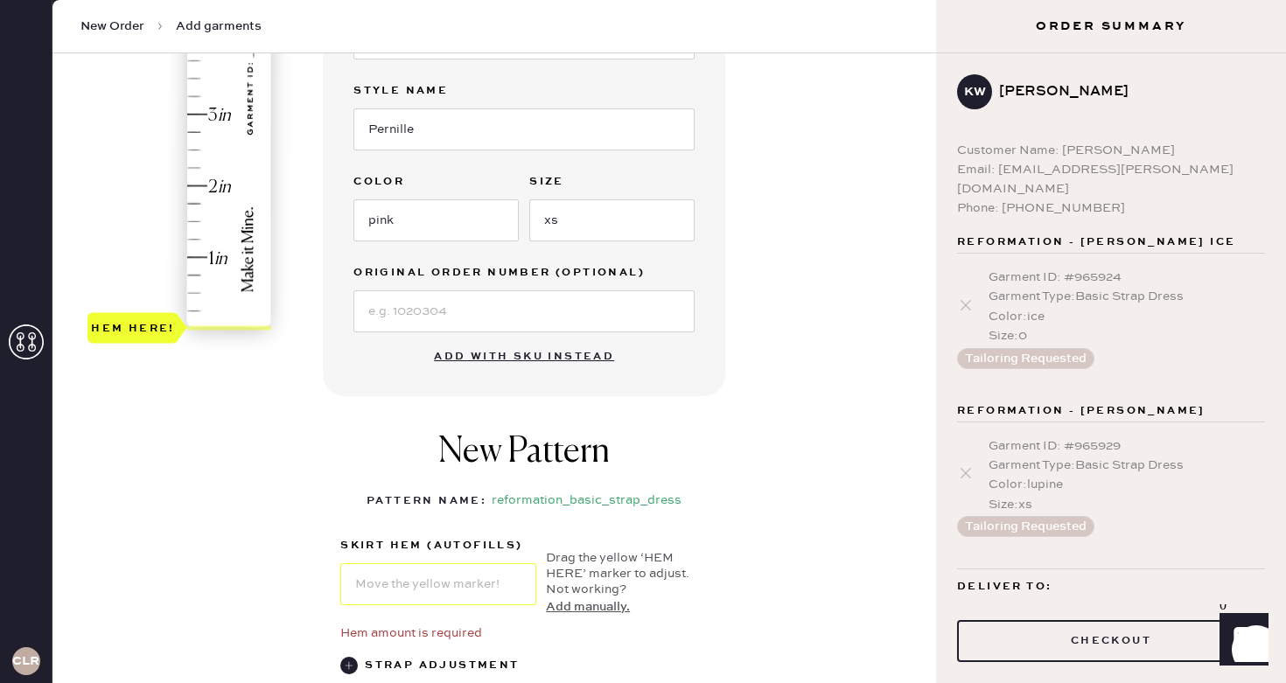
scroll to position [235, 0]
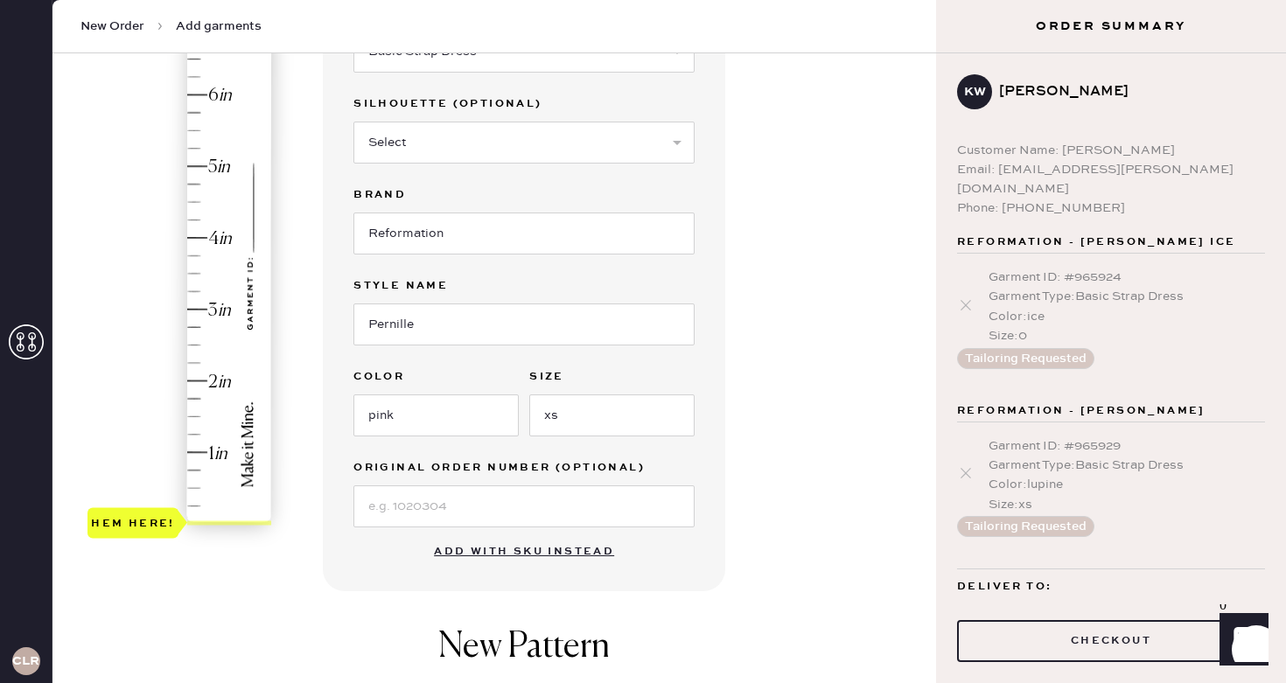
type input "2"
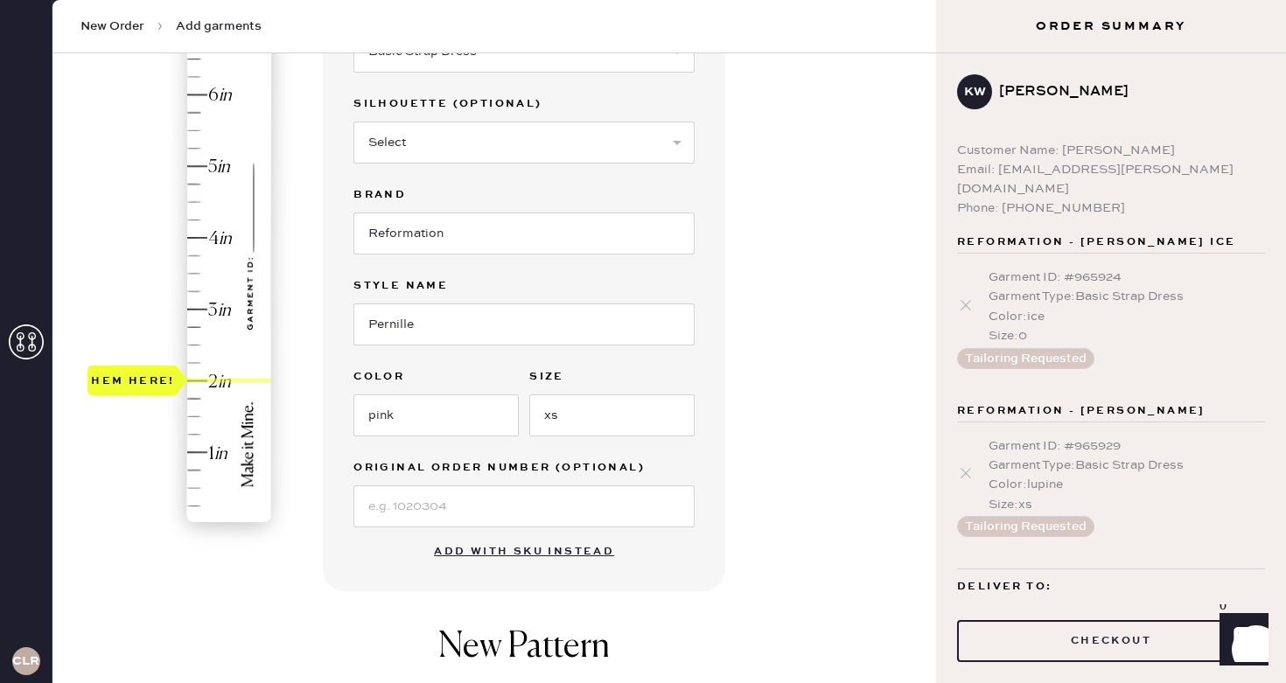
click at [206, 379] on div "Hem here!" at bounding box center [181, 274] width 186 height 516
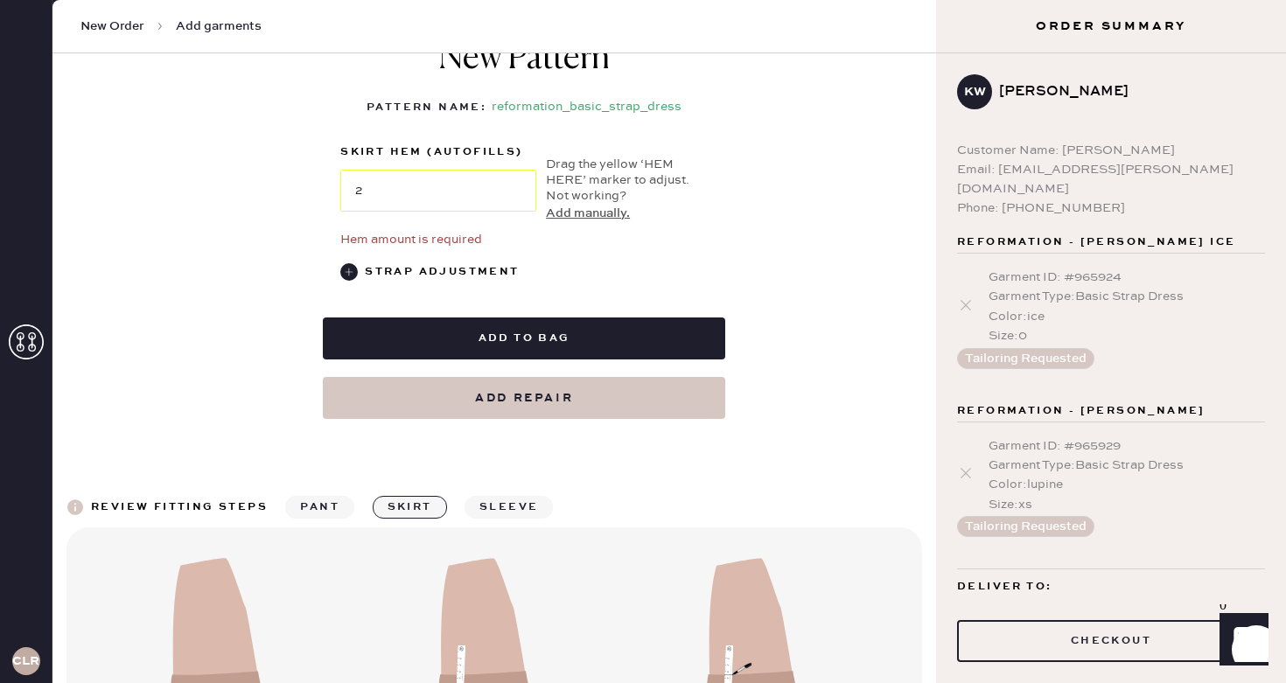
scroll to position [830, 0]
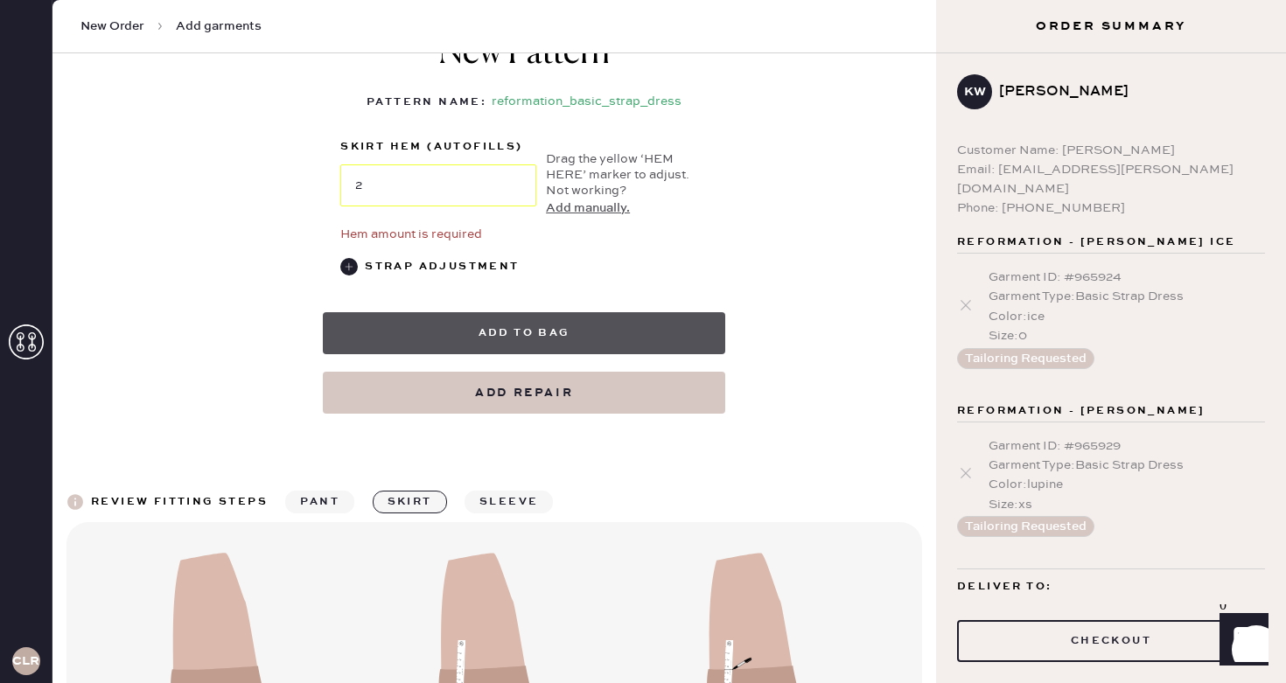
click at [533, 322] on button "Add to bag" at bounding box center [524, 333] width 403 height 42
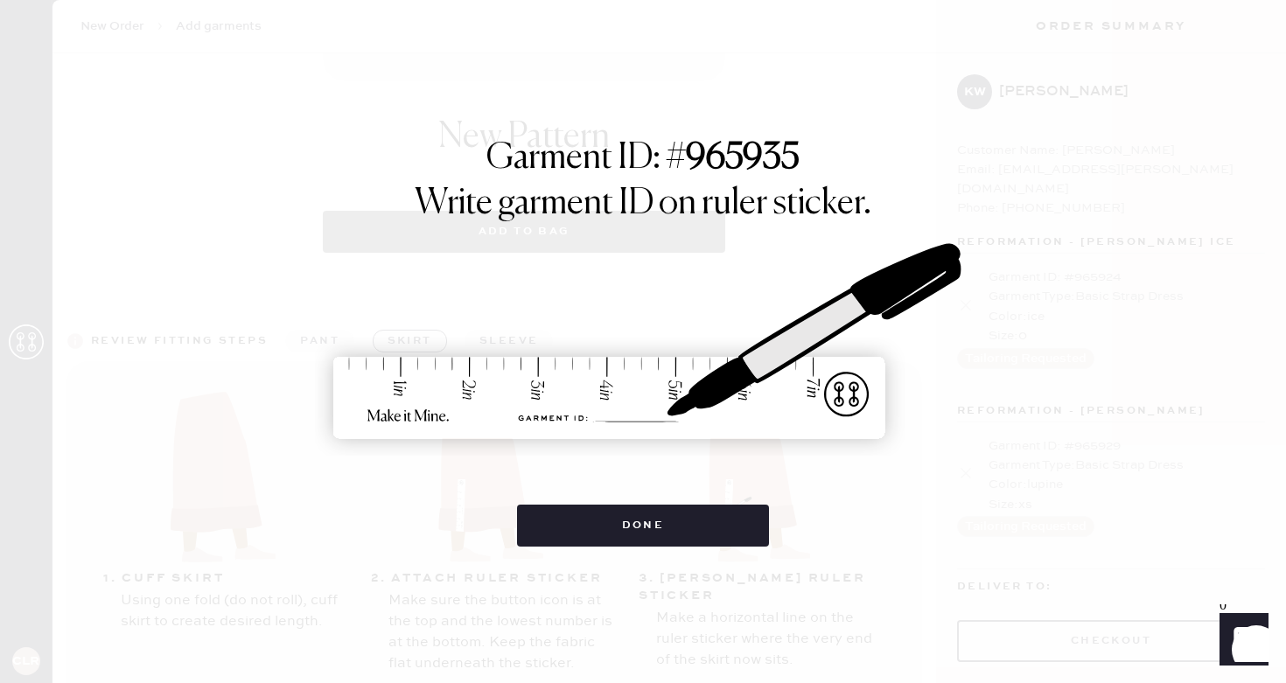
select select "6"
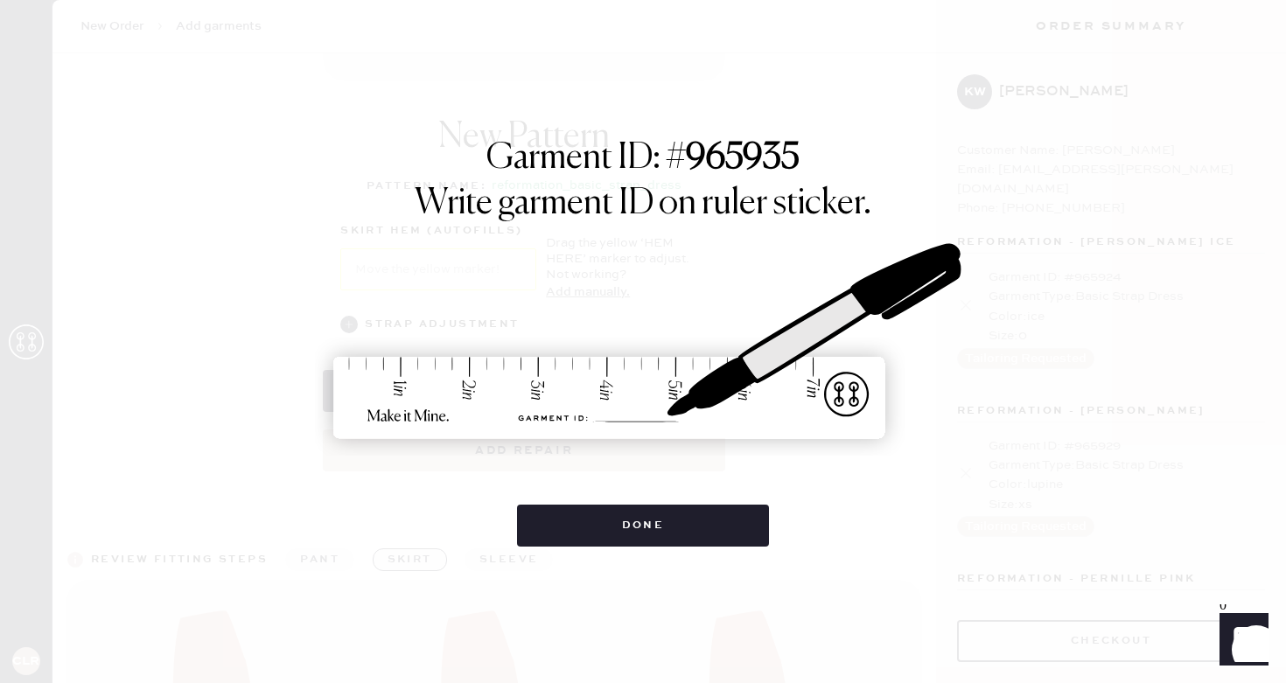
click at [671, 489] on div "Done" at bounding box center [643, 517] width 253 height 60
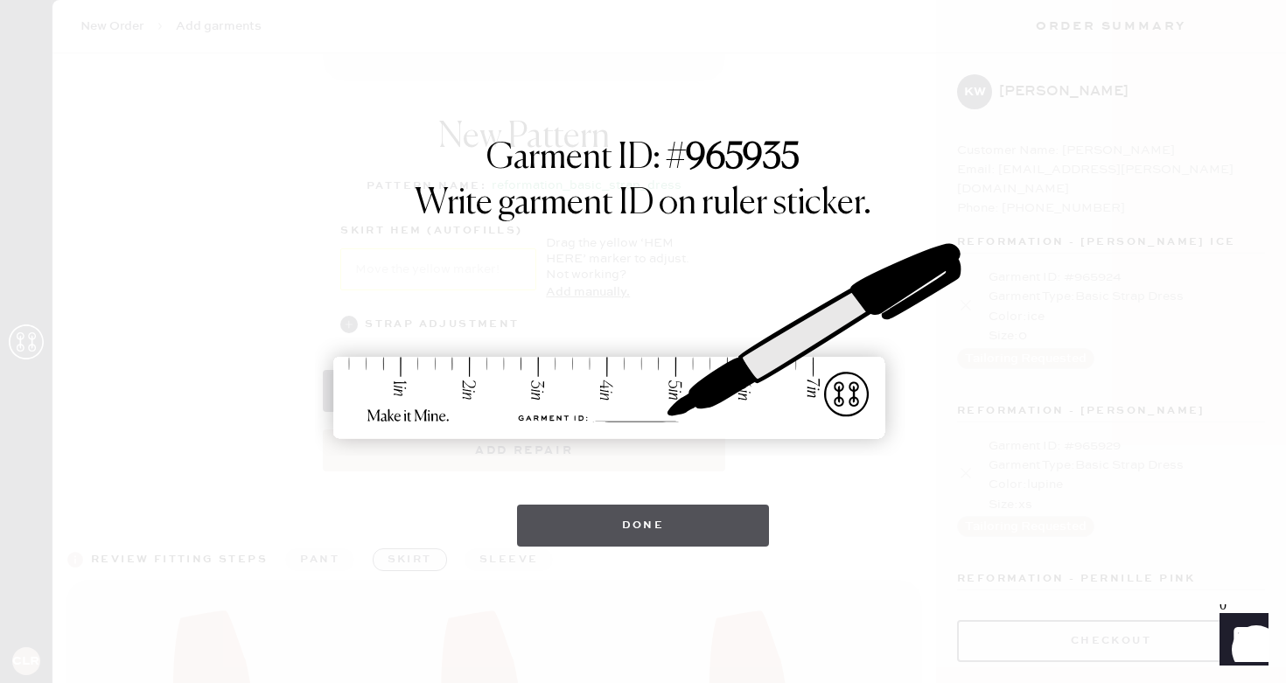
click at [671, 526] on button "Done" at bounding box center [643, 526] width 253 height 42
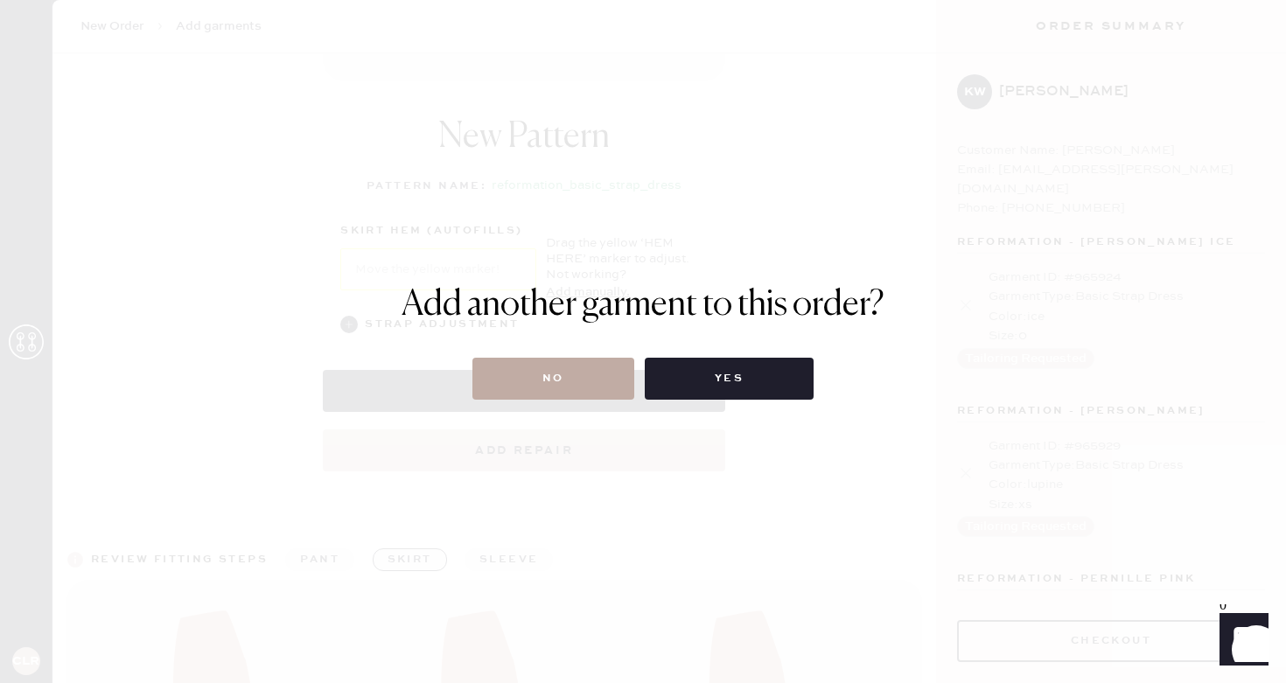
click at [571, 390] on button "No" at bounding box center [554, 379] width 162 height 42
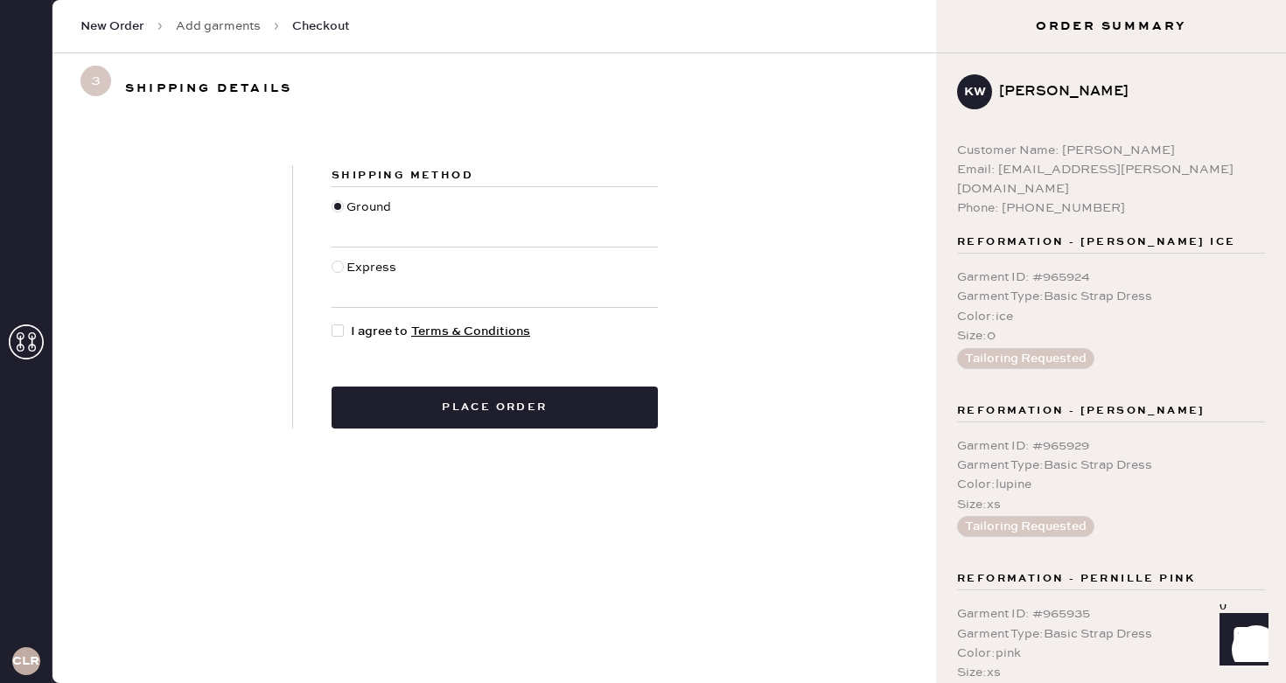
click at [361, 329] on span "I agree to Terms & Conditions" at bounding box center [440, 331] width 179 height 19
click at [333, 323] on input "I agree to Terms & Conditions" at bounding box center [332, 322] width 1 height 1
checkbox input "true"
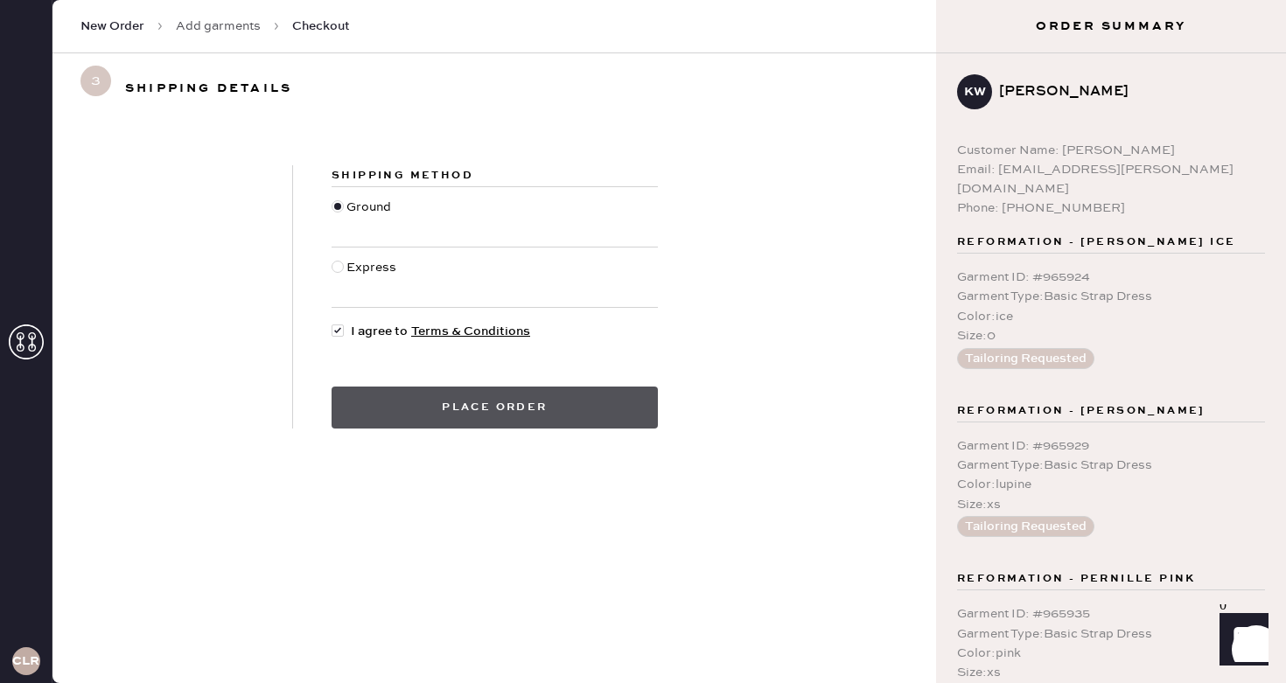
click at [646, 408] on button "Place order" at bounding box center [495, 408] width 326 height 42
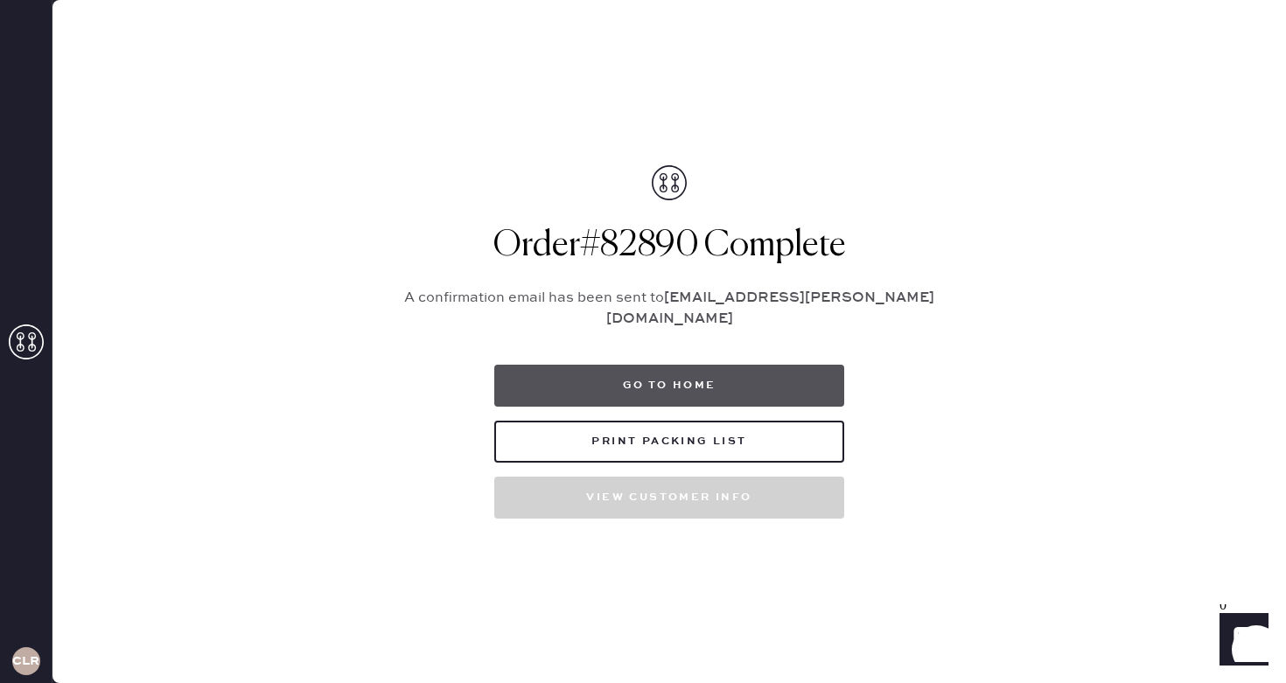
click at [598, 381] on button "Go to home" at bounding box center [669, 386] width 350 height 42
